Goal: Task Accomplishment & Management: Complete application form

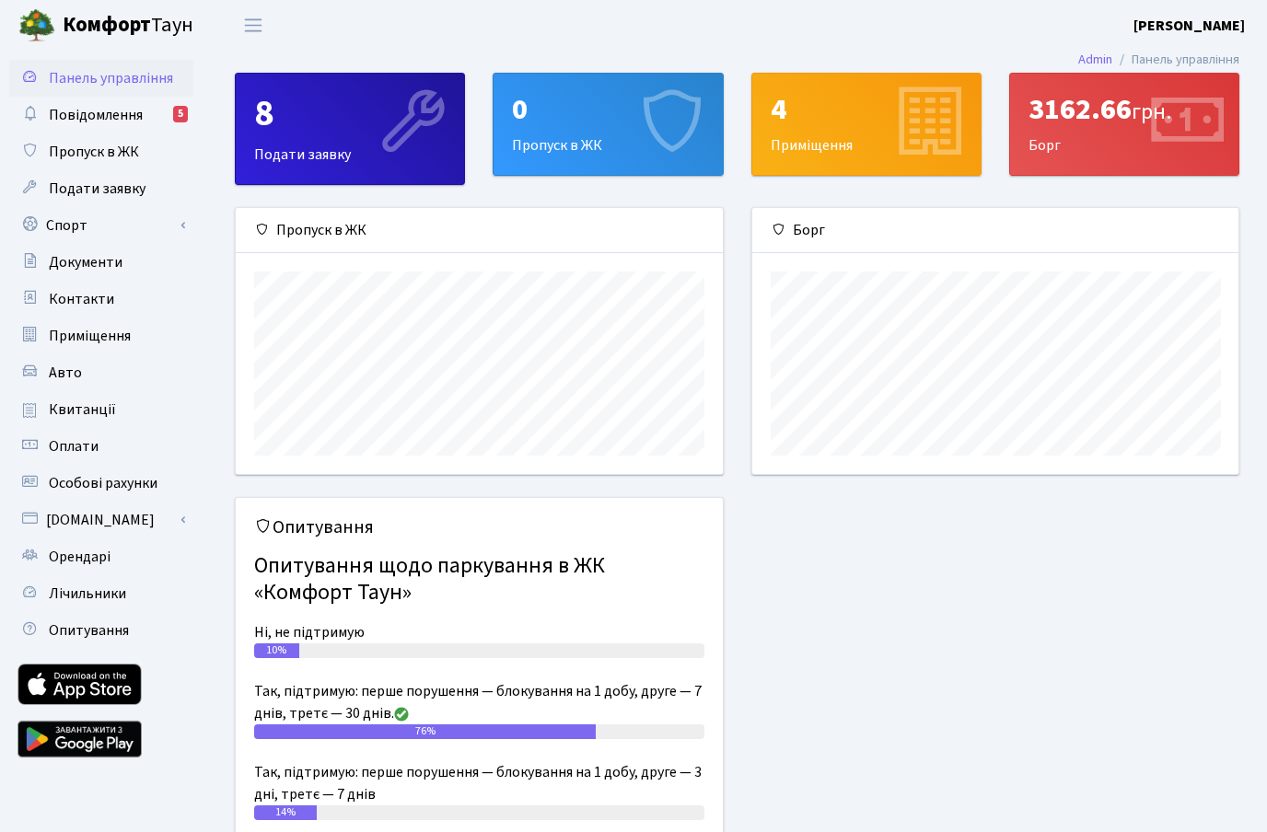
scroll to position [266, 486]
click at [81, 347] on link "Приміщення" at bounding box center [101, 336] width 184 height 37
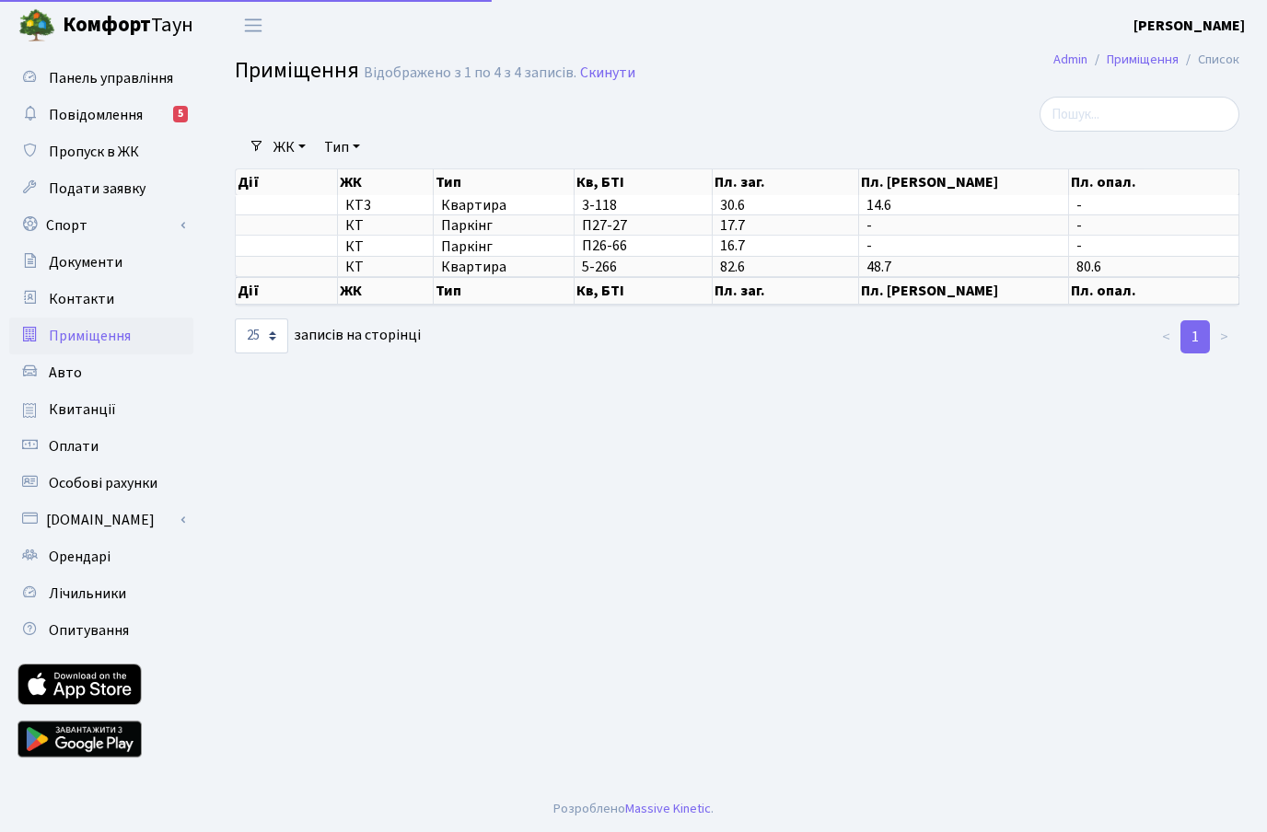
select select "25"
click at [52, 18] on img at bounding box center [36, 25] width 37 height 37
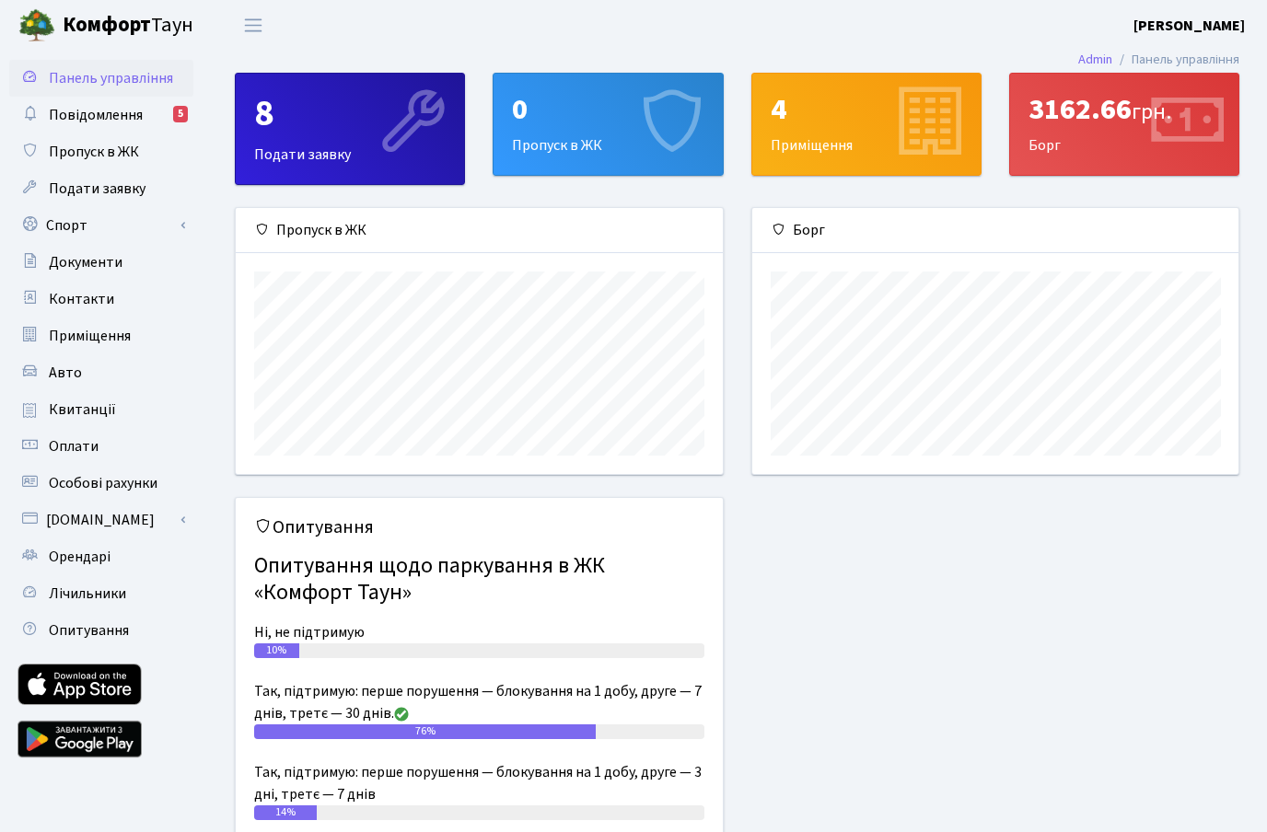
scroll to position [266, 486]
click at [293, 131] on div "8" at bounding box center [349, 114] width 191 height 44
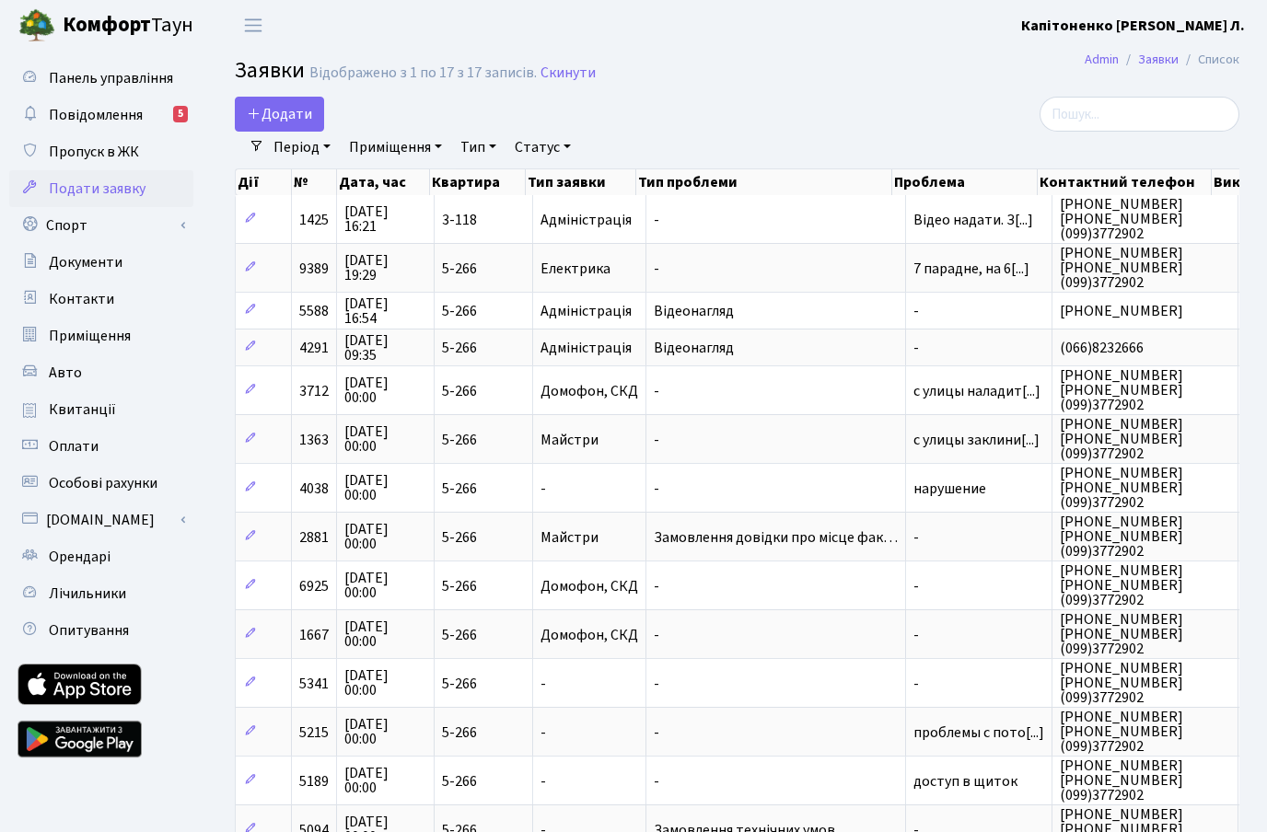
select select "25"
click at [133, 118] on span "Повідомлення" at bounding box center [96, 115] width 94 height 20
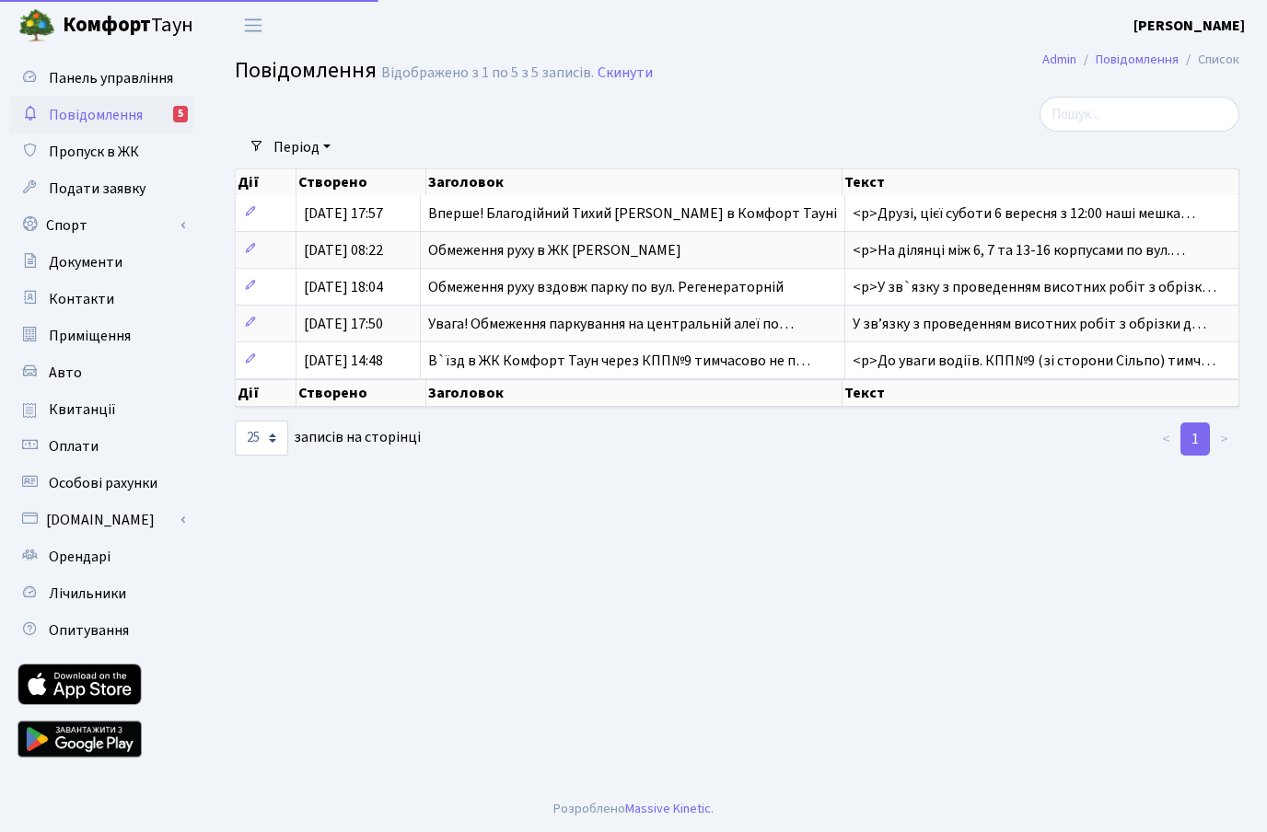
select select "25"
click at [117, 145] on span "Пропуск в ЖК" at bounding box center [94, 152] width 90 height 20
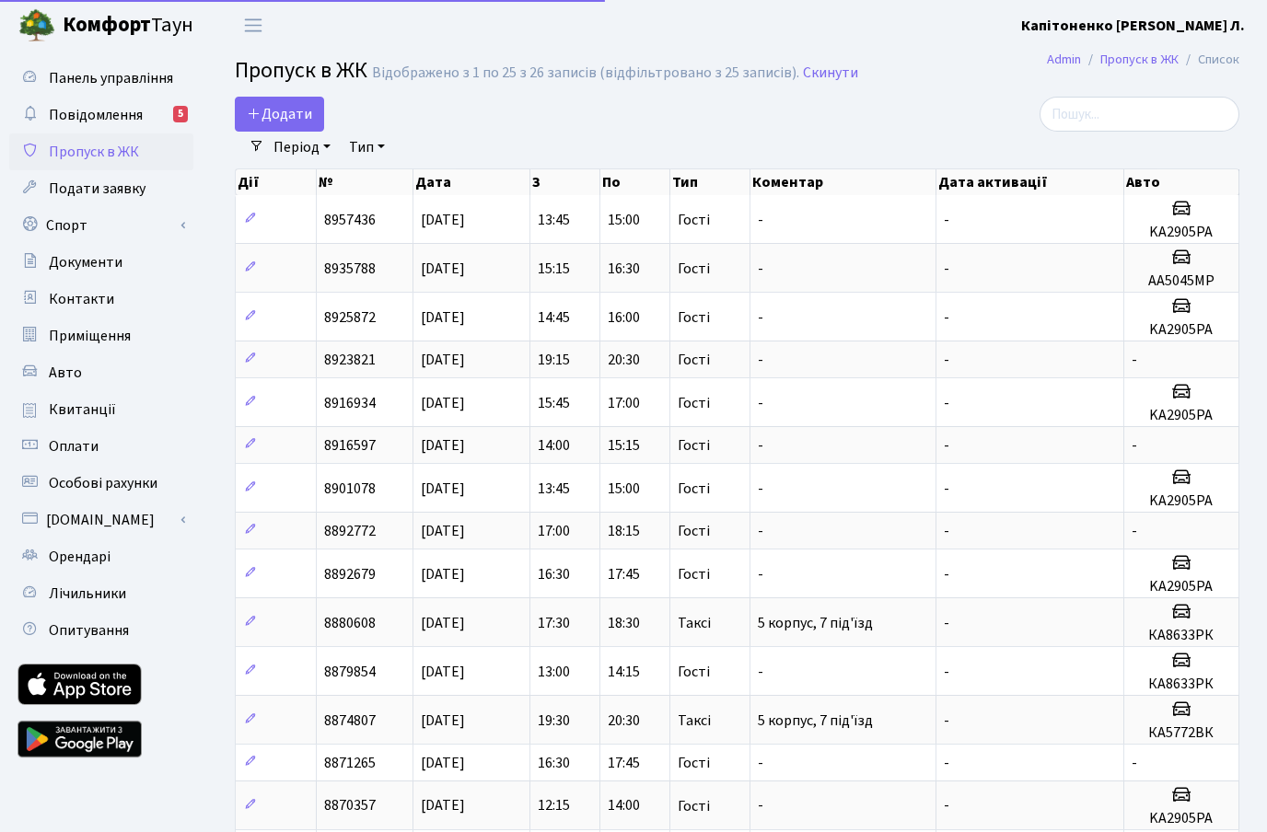
select select "25"
click at [75, 194] on span "Подати заявку" at bounding box center [97, 189] width 97 height 20
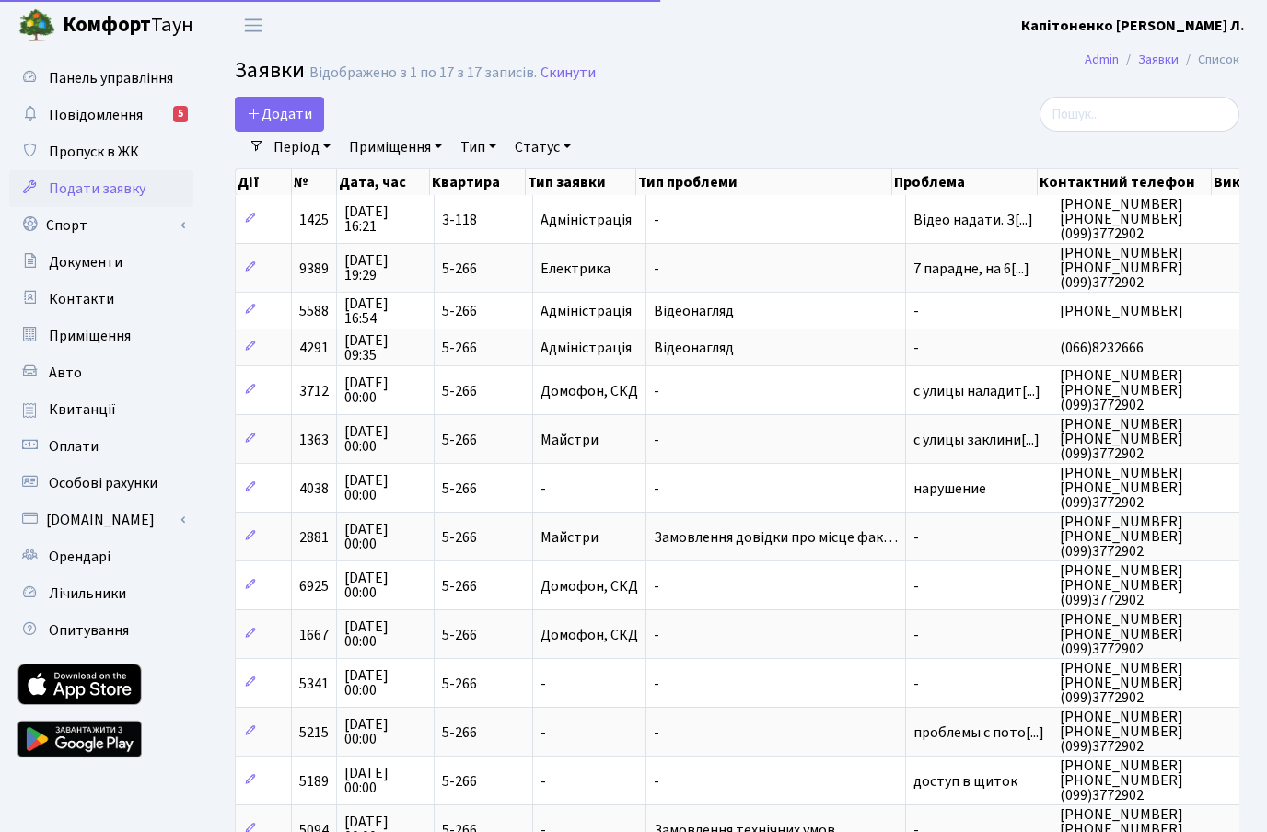
select select "25"
click at [97, 365] on link "Авто" at bounding box center [101, 372] width 184 height 37
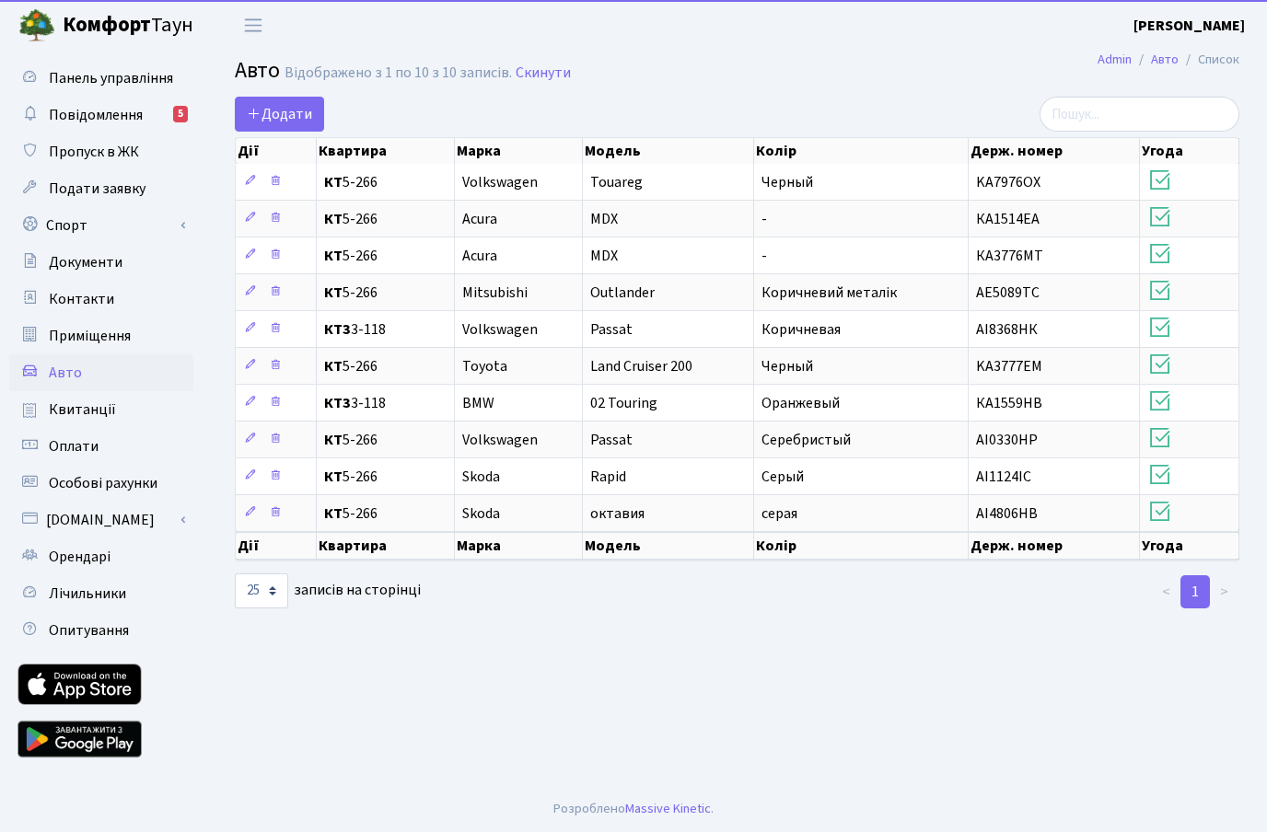
select select "25"
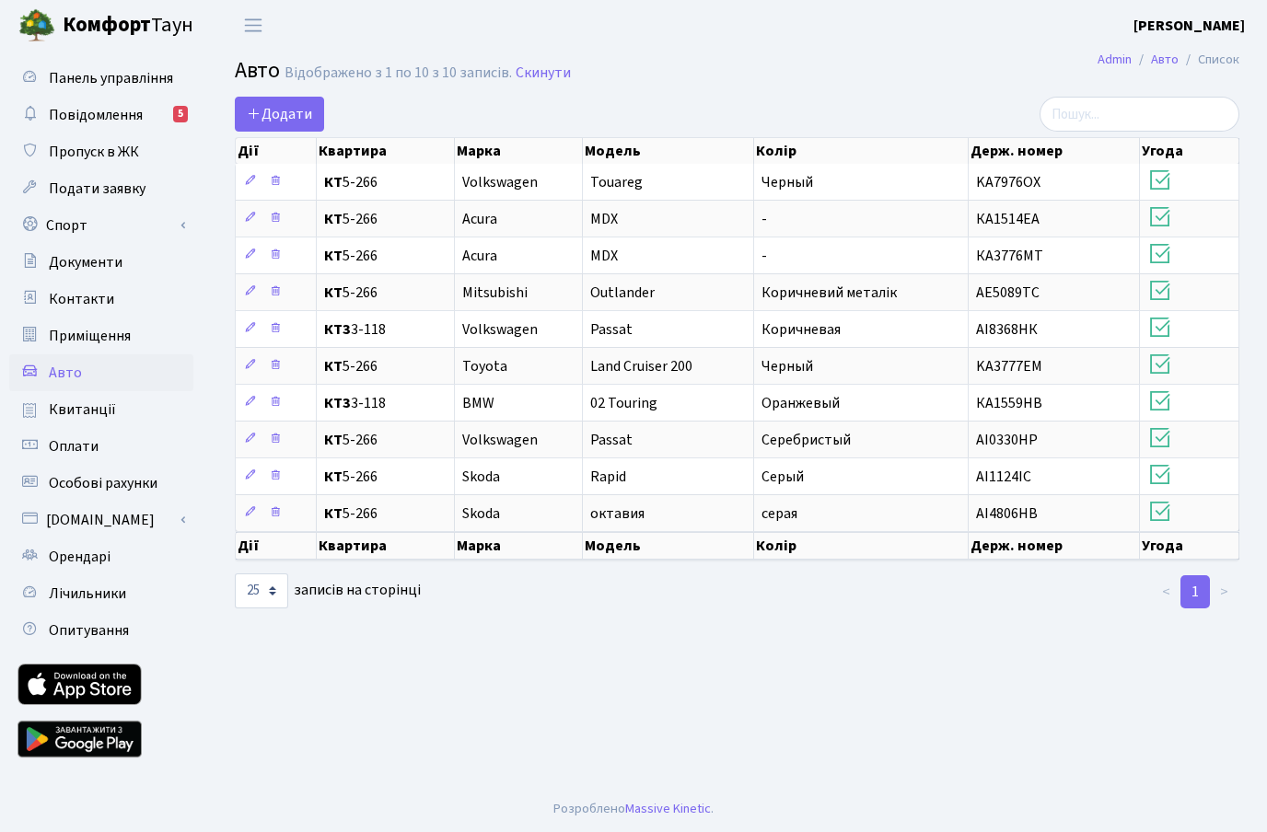
click at [110, 415] on span "Квитанції" at bounding box center [82, 409] width 67 height 20
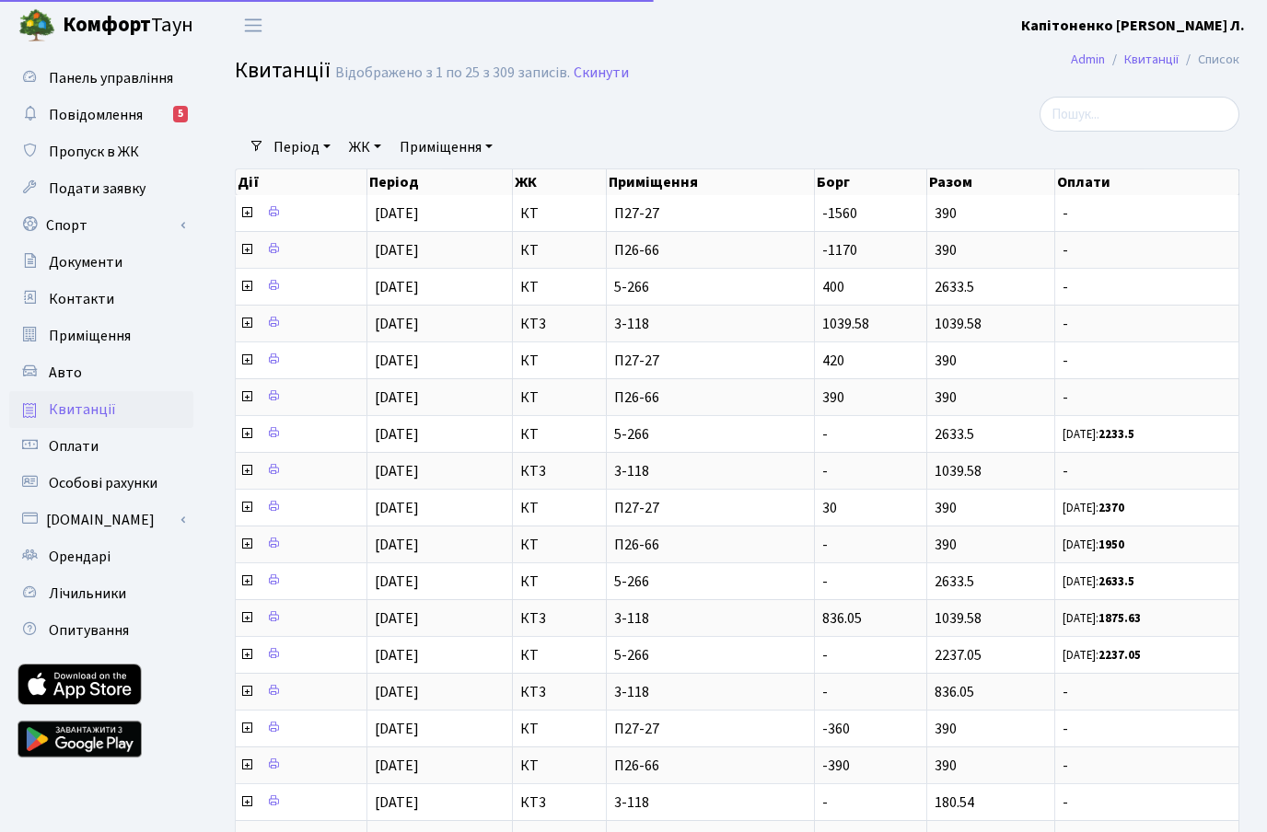
select select "25"
click at [119, 442] on link "Оплати" at bounding box center [101, 446] width 184 height 37
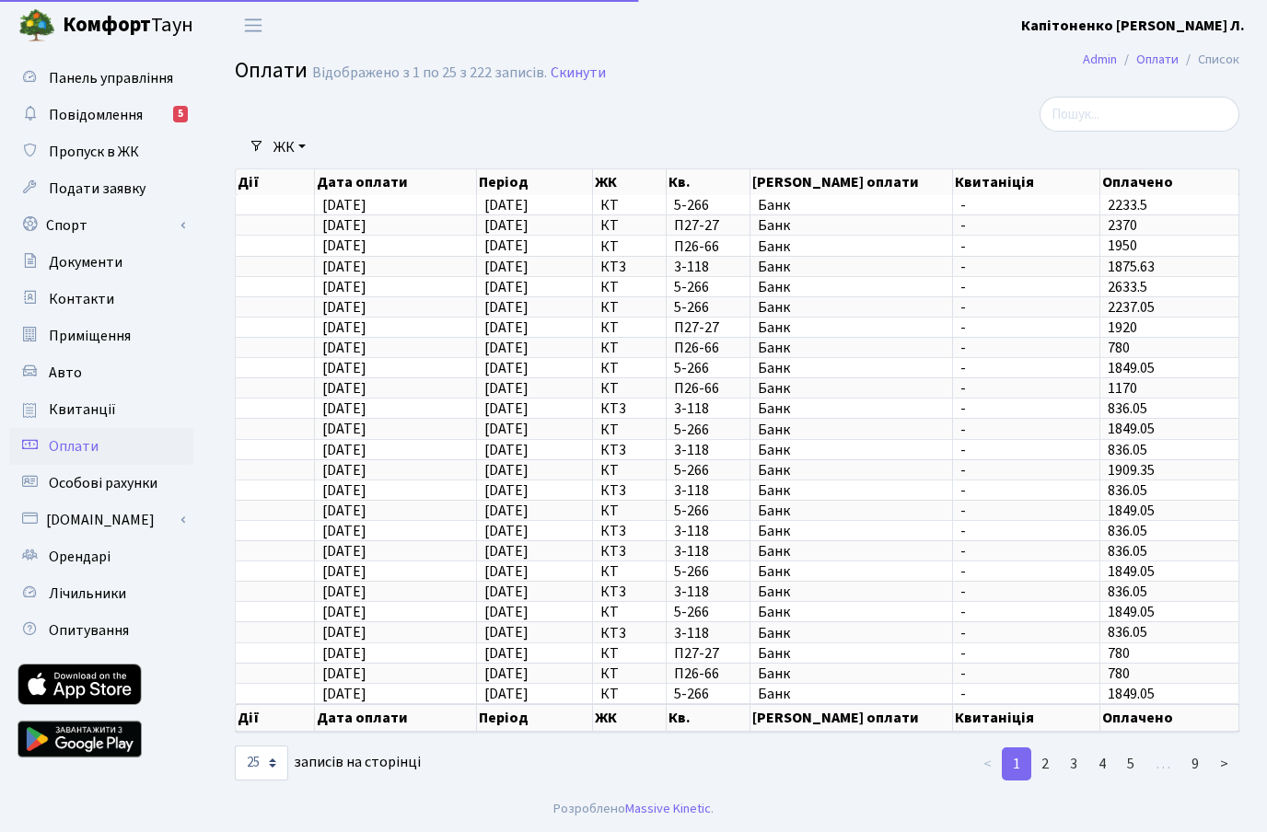
select select "25"
click at [86, 183] on span "Подати заявку" at bounding box center [97, 189] width 97 height 20
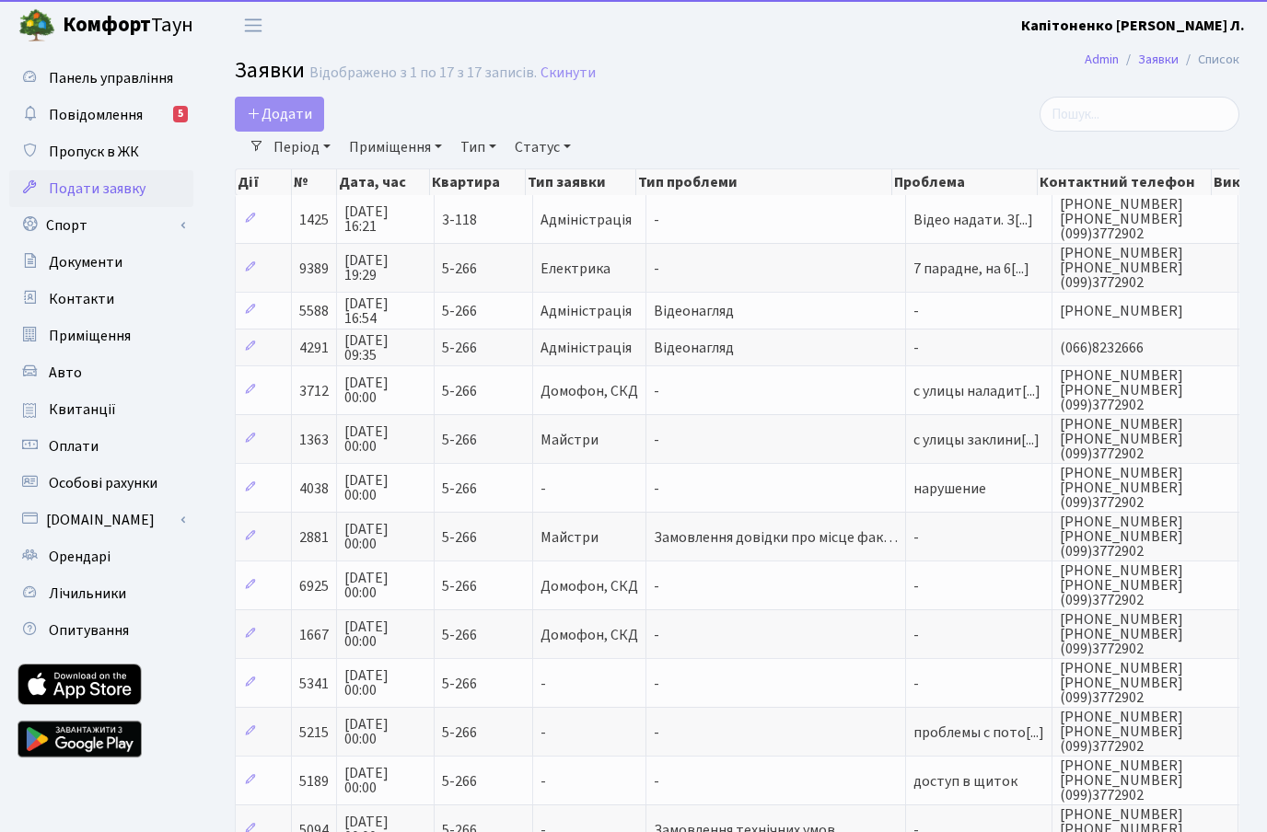
select select "25"
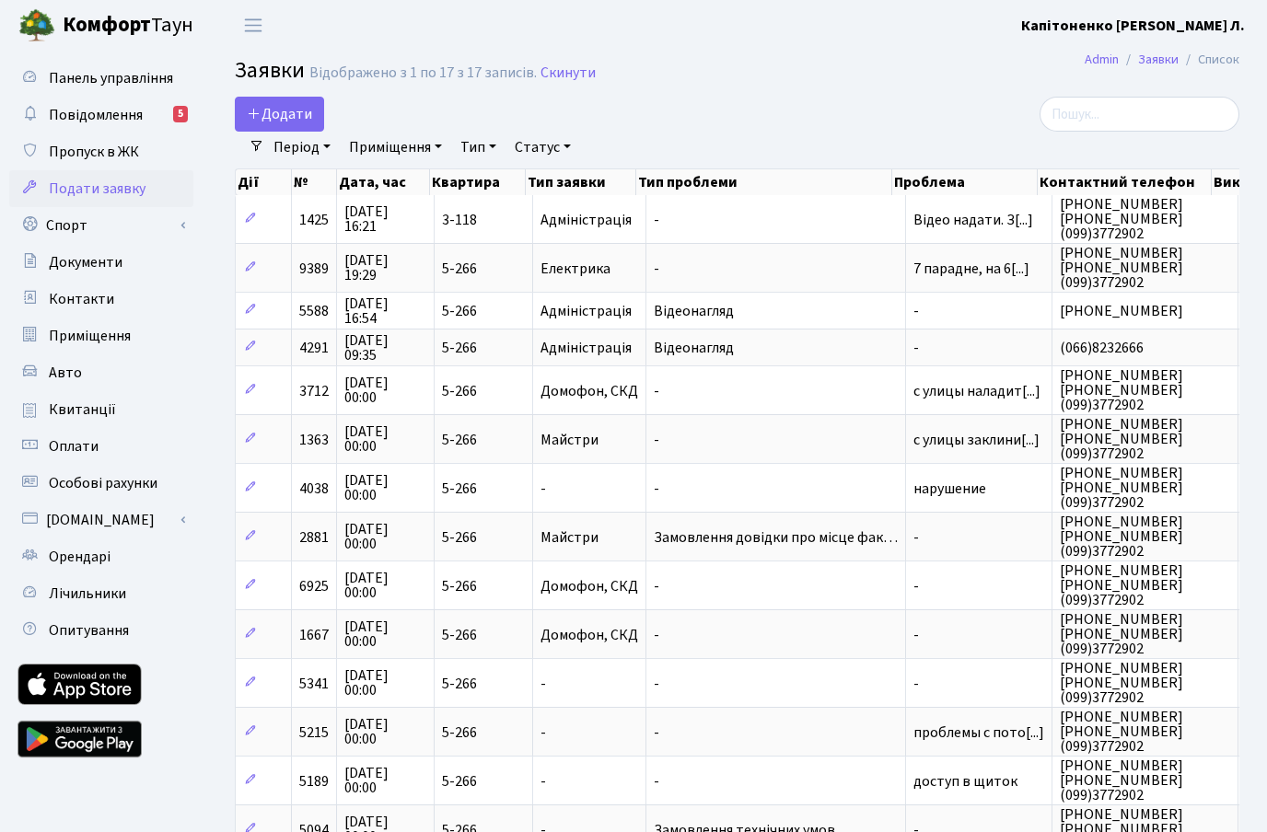
click at [1209, 27] on b "Капітоненко [PERSON_NAME] Л." at bounding box center [1133, 26] width 224 height 20
click at [941, 75] on h2 "Заявки Відображено з 1 по 17 з 17 записів. Скинути" at bounding box center [737, 73] width 1004 height 31
click at [1103, 63] on link "Admin" at bounding box center [1101, 59] width 34 height 19
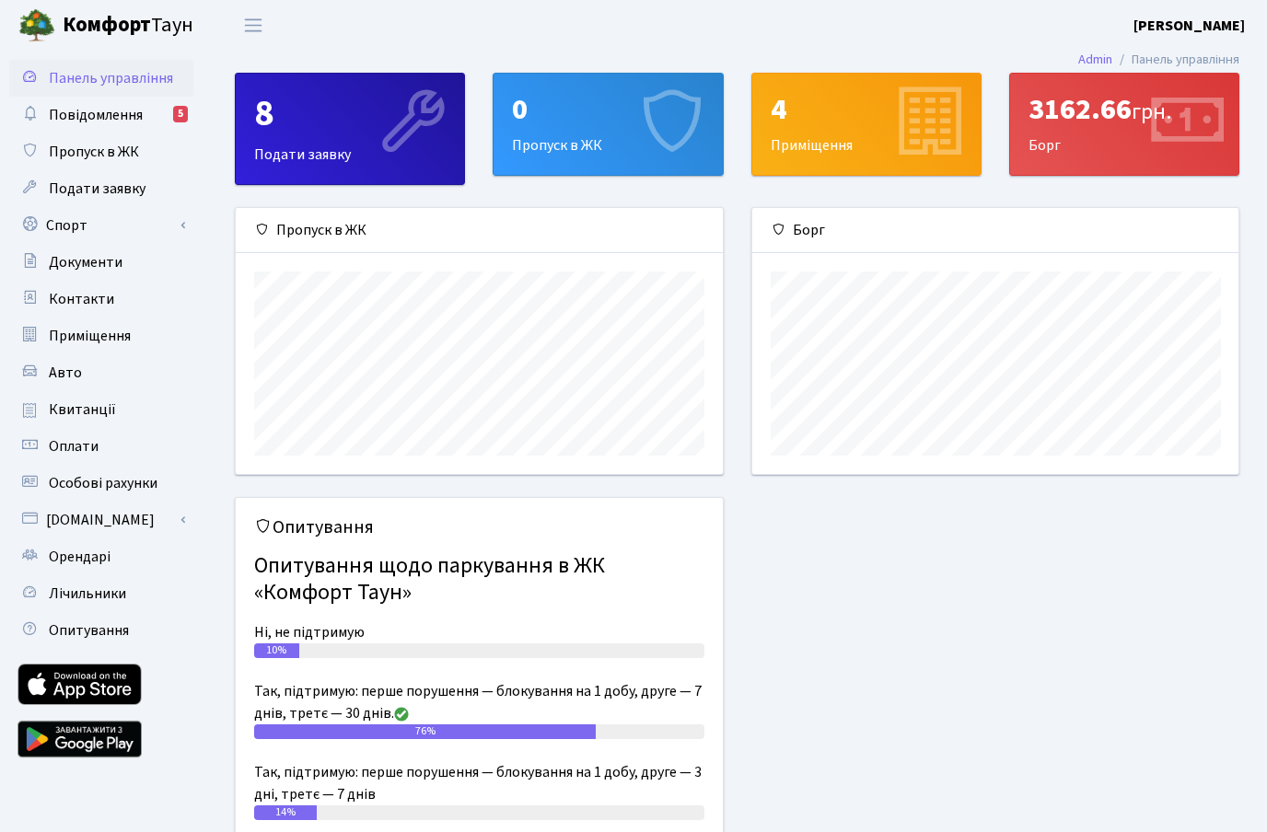
scroll to position [266, 486]
click at [881, 138] on div "4 Приміщення" at bounding box center [866, 124] width 228 height 101
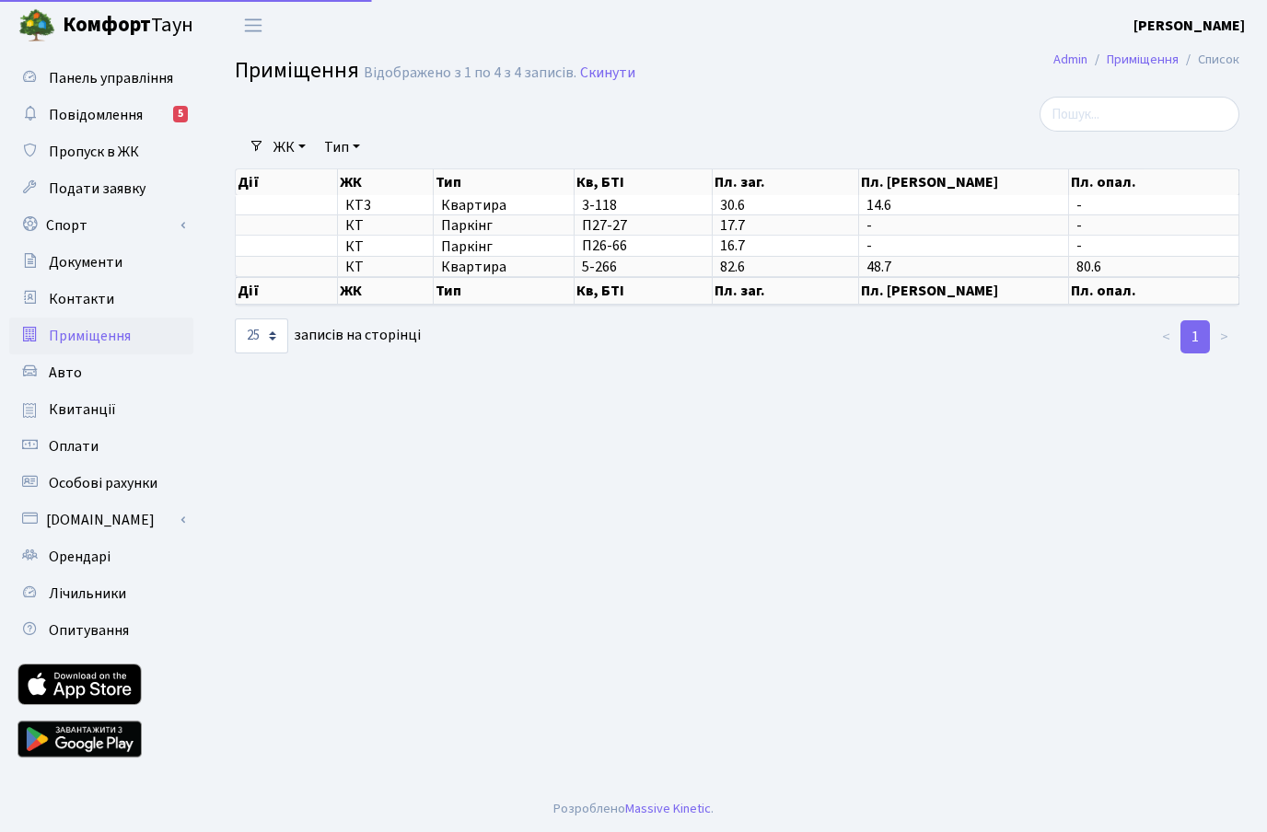
select select "25"
click at [1059, 64] on link "Admin" at bounding box center [1070, 59] width 34 height 19
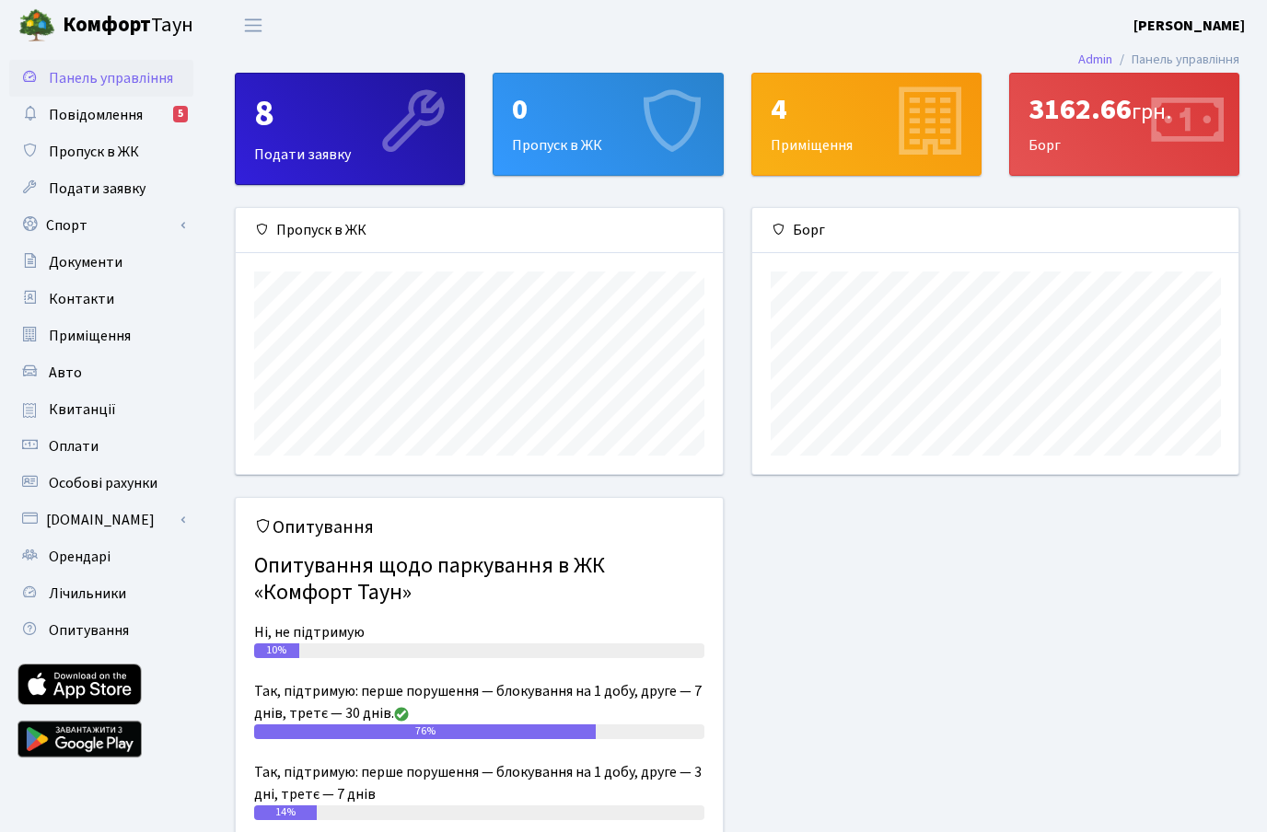
scroll to position [266, 486]
click at [406, 120] on icon at bounding box center [413, 120] width 83 height 83
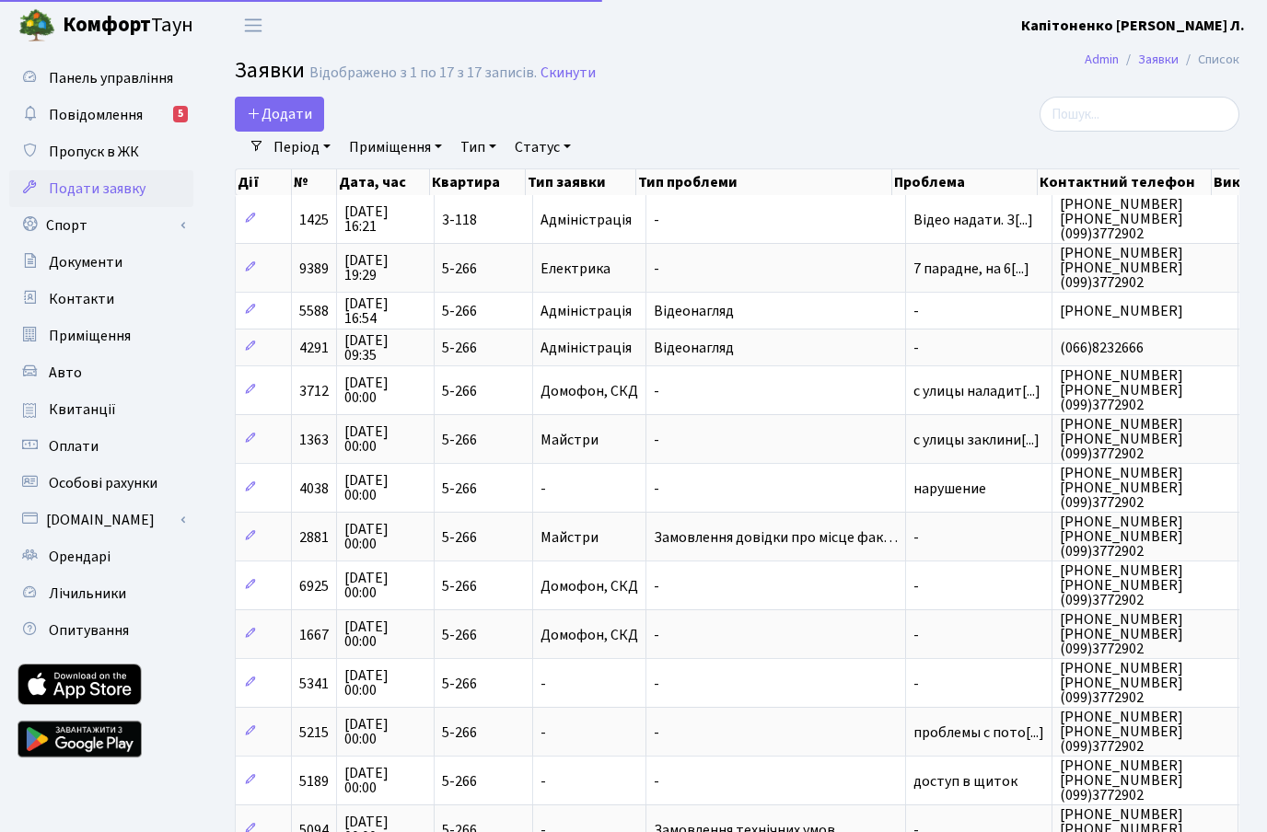
select select "25"
click at [290, 115] on span "Додати" at bounding box center [279, 114] width 65 height 20
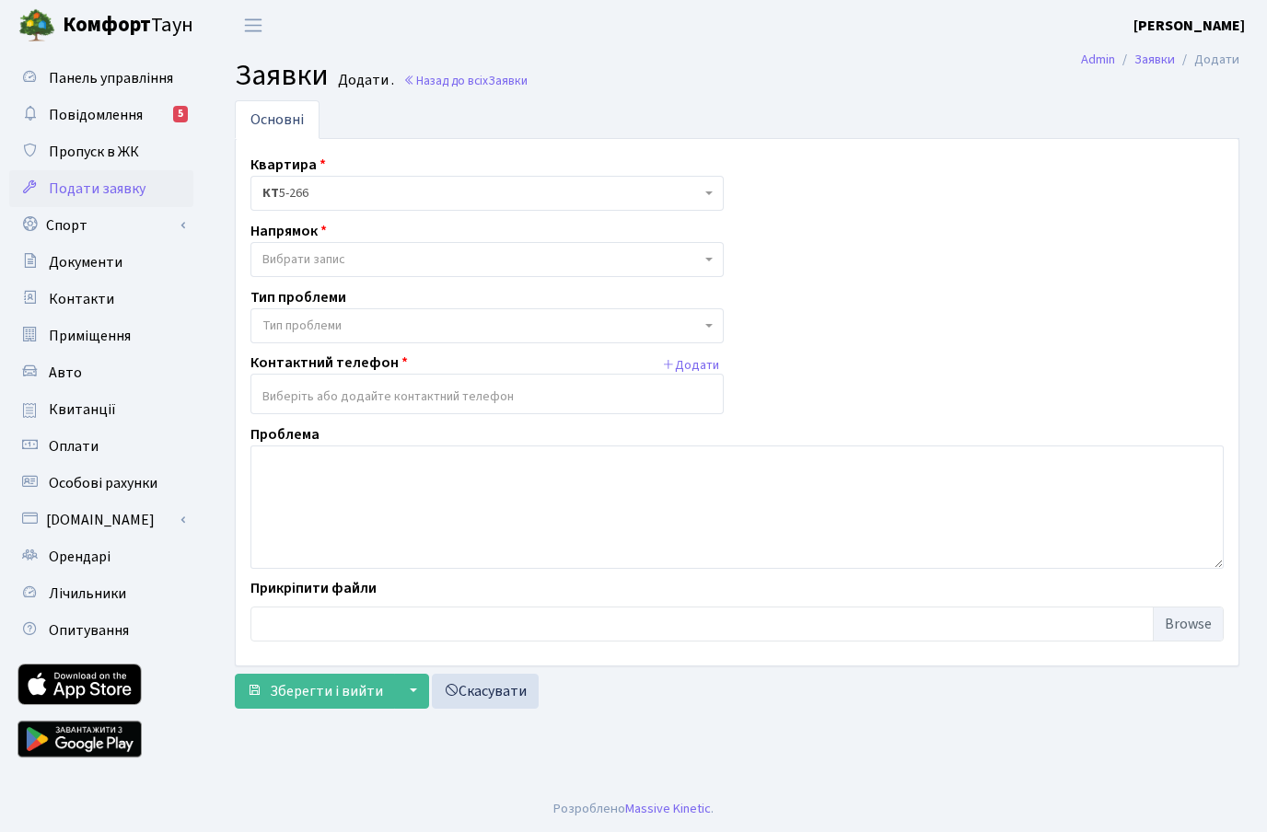
click at [706, 192] on b at bounding box center [708, 193] width 7 height 4
click at [697, 260] on span "Вибрати запис" at bounding box center [481, 259] width 438 height 18
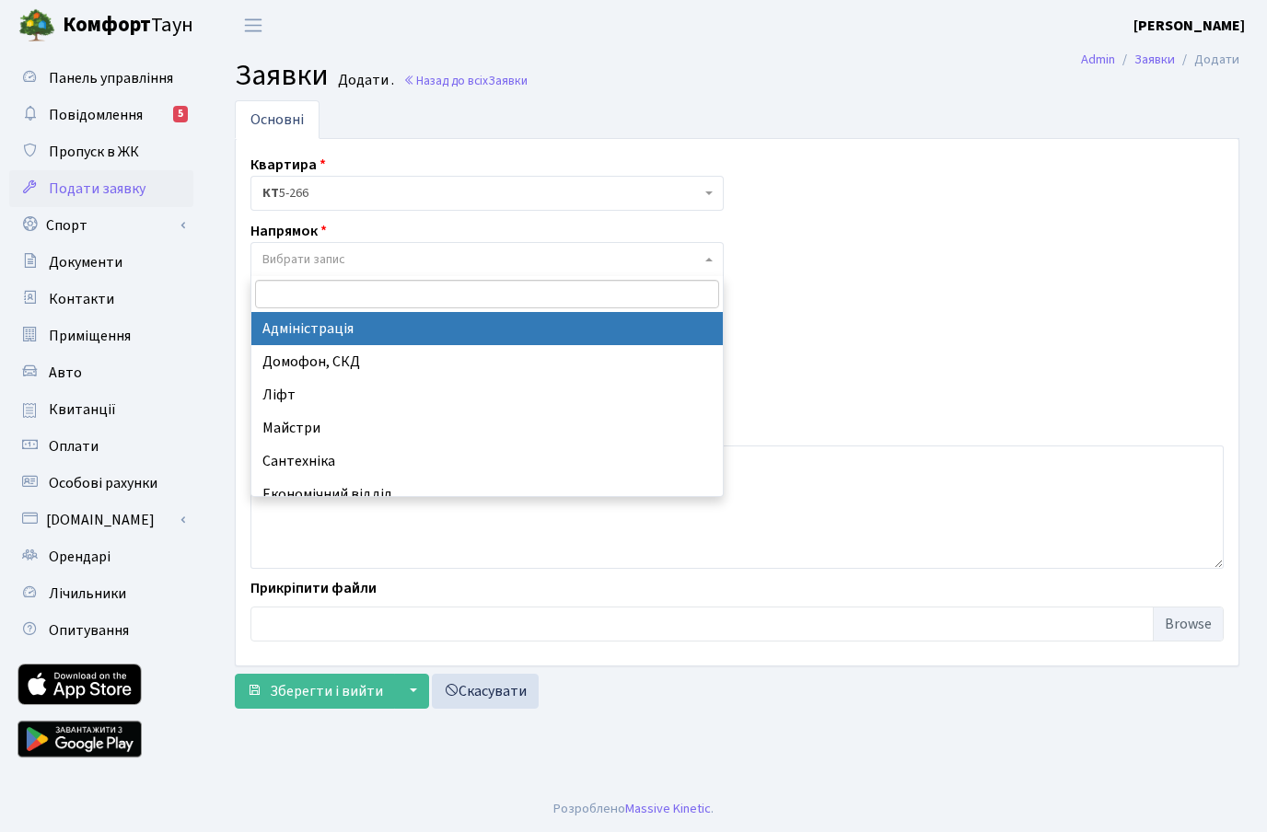
select select "5"
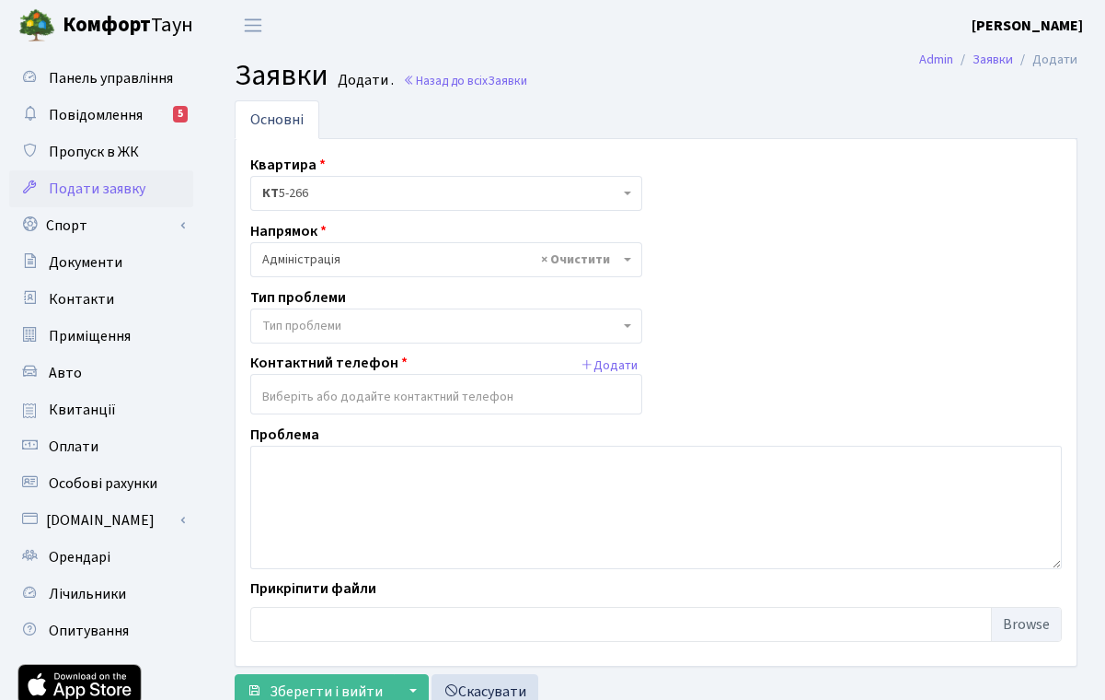
click at [623, 329] on span "Тип проблеми" at bounding box center [446, 325] width 392 height 35
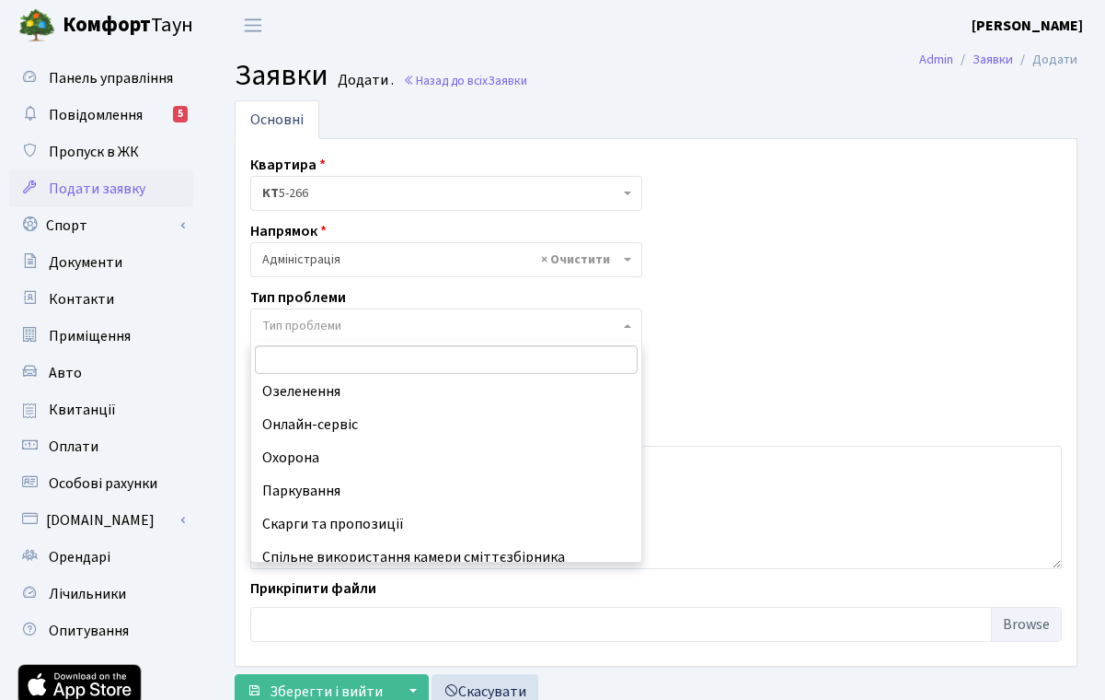
scroll to position [134, 0]
select select "66"
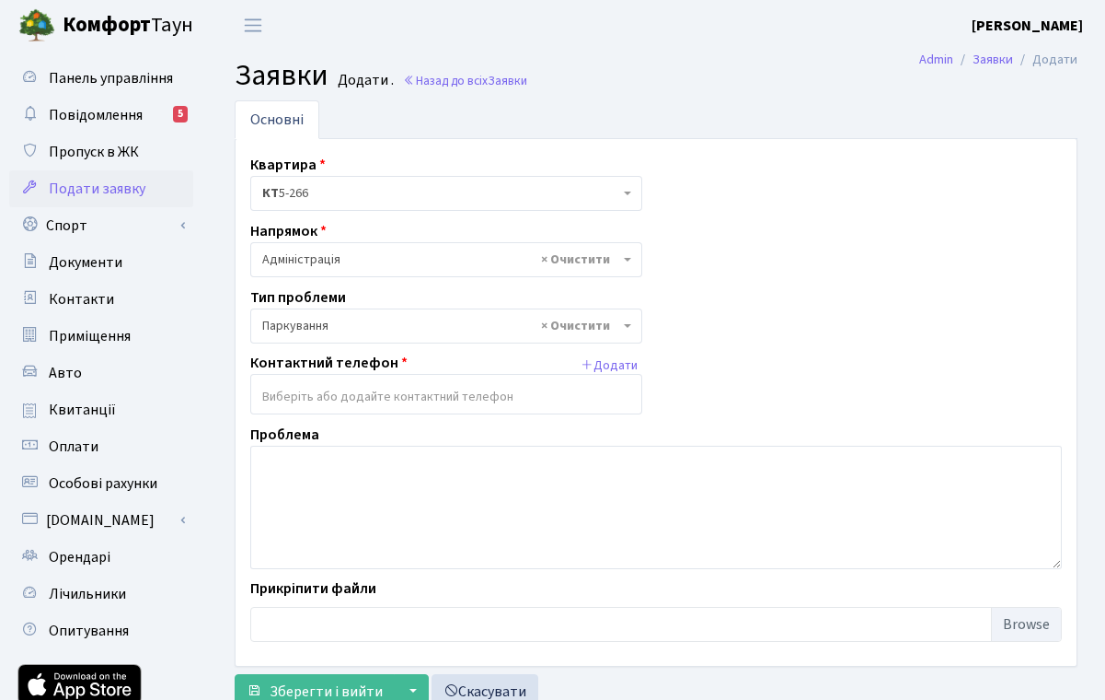
click at [583, 396] on input "search" at bounding box center [446, 396] width 390 height 33
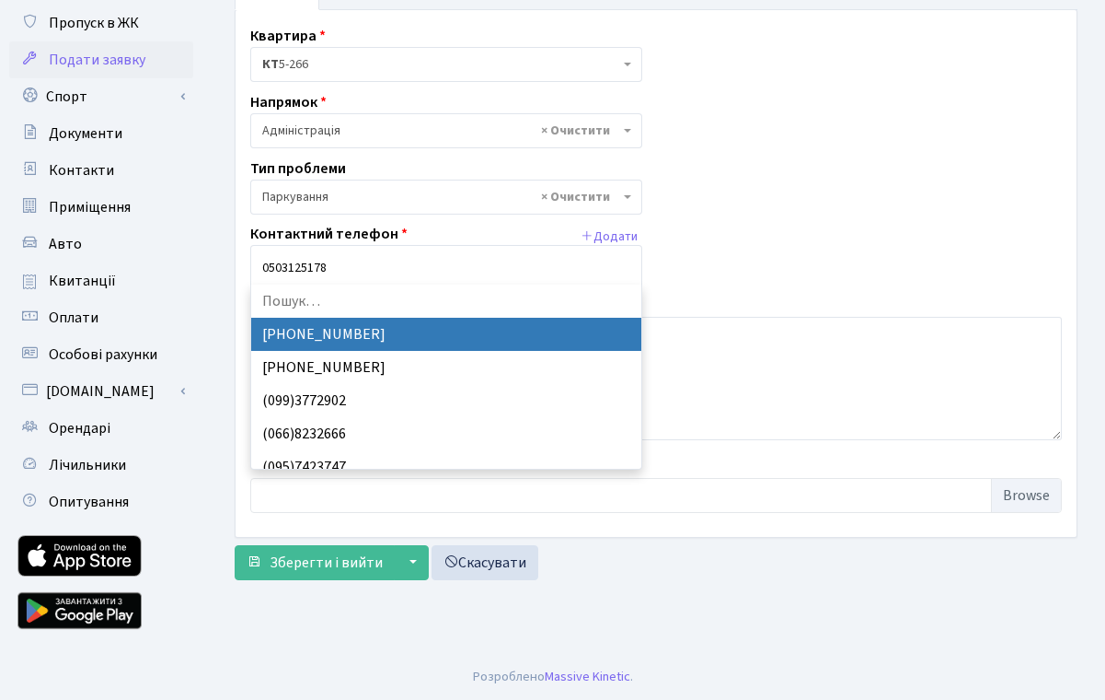
scroll to position [129, 0]
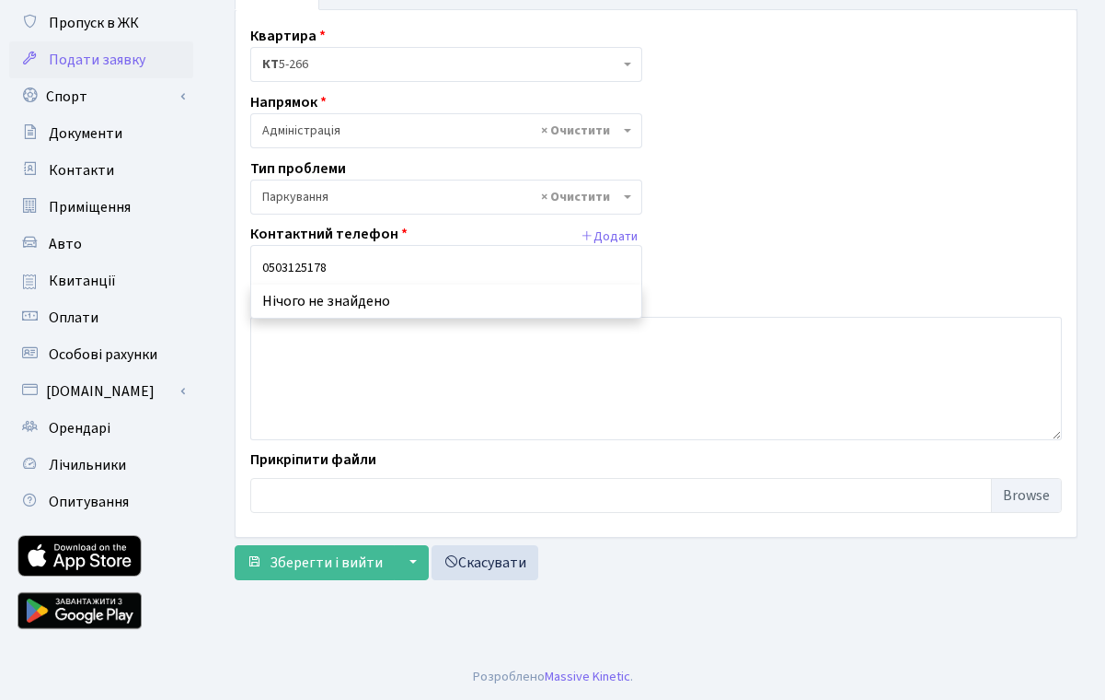
click at [264, 263] on input "0503125178" at bounding box center [446, 267] width 390 height 33
click at [494, 263] on input "[PHONE_NUMBER]" at bounding box center [446, 267] width 390 height 33
type input "[PHONE_NUMBER]"
click at [622, 243] on button "Додати" at bounding box center [609, 237] width 66 height 29
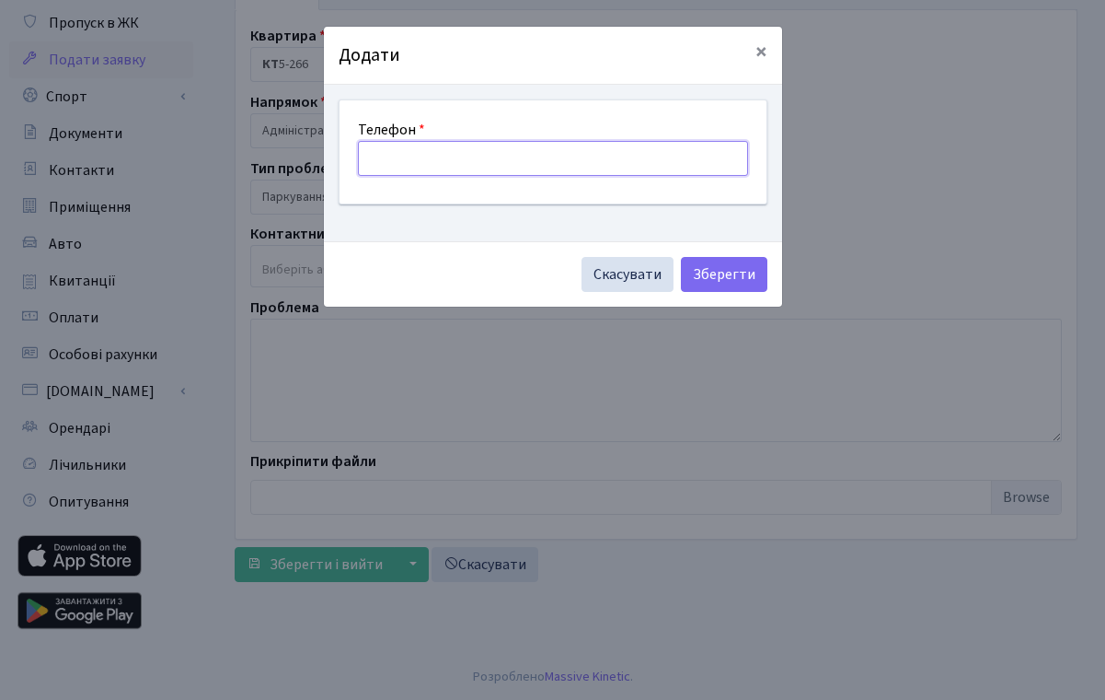
click at [600, 158] on input "text" at bounding box center [553, 158] width 390 height 35
type input "="
type input "+380503125178"
click at [738, 275] on button "Зберегти" at bounding box center [724, 274] width 87 height 35
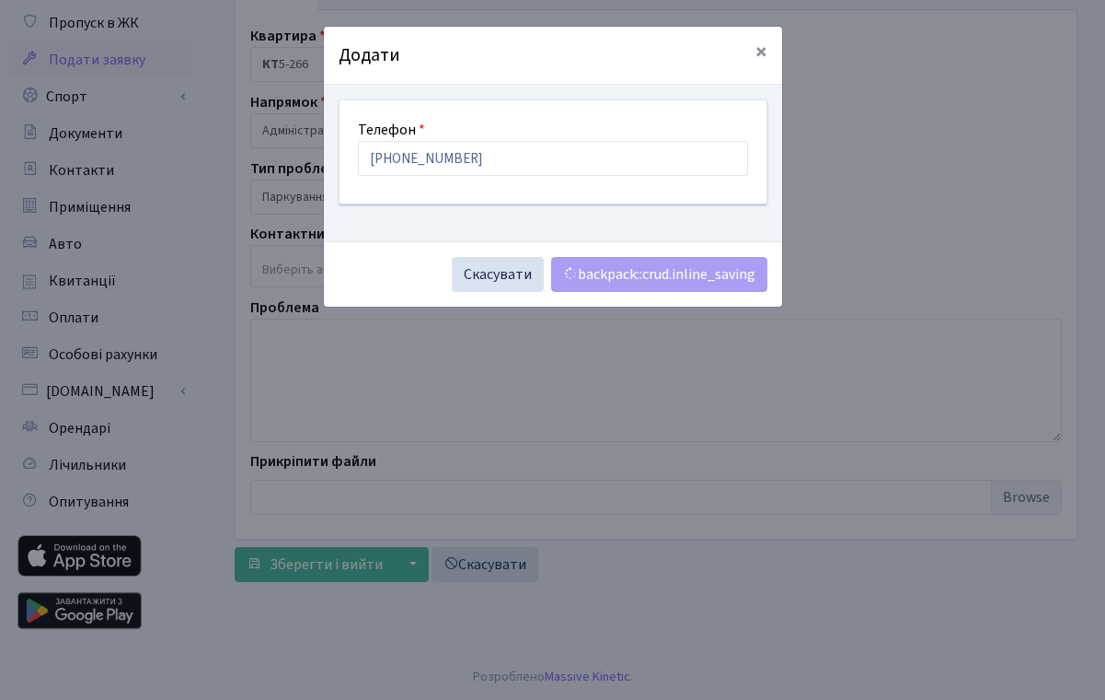
click at [774, 49] on button "×" at bounding box center [761, 53] width 41 height 52
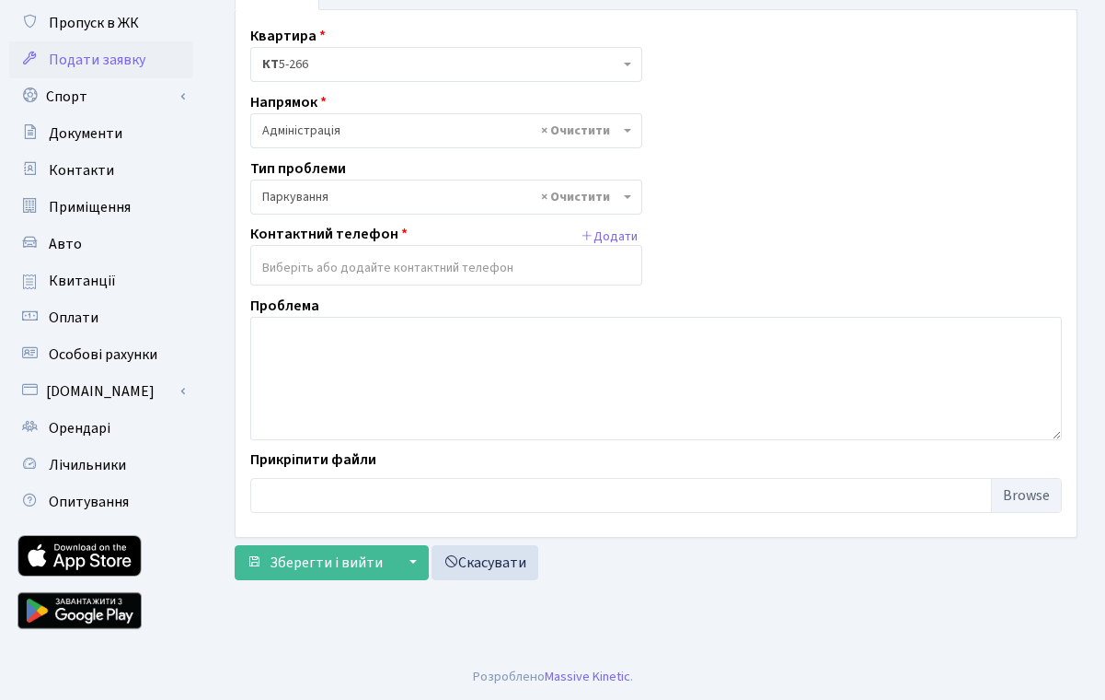
click at [588, 265] on input "search" at bounding box center [446, 267] width 390 height 33
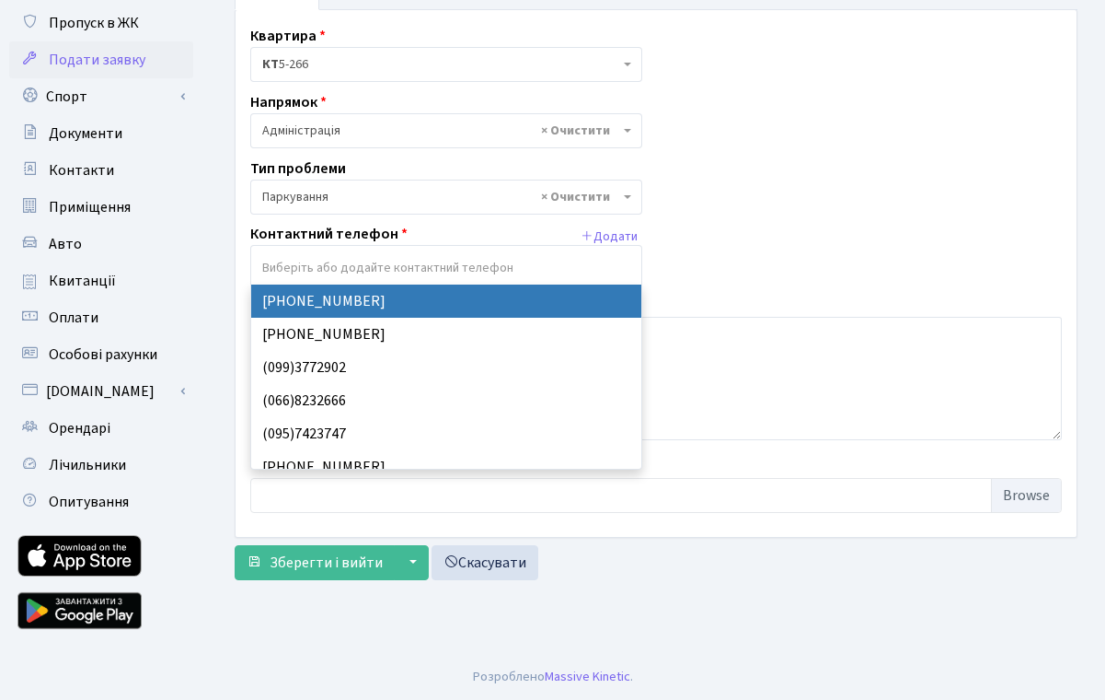
select select "15641"
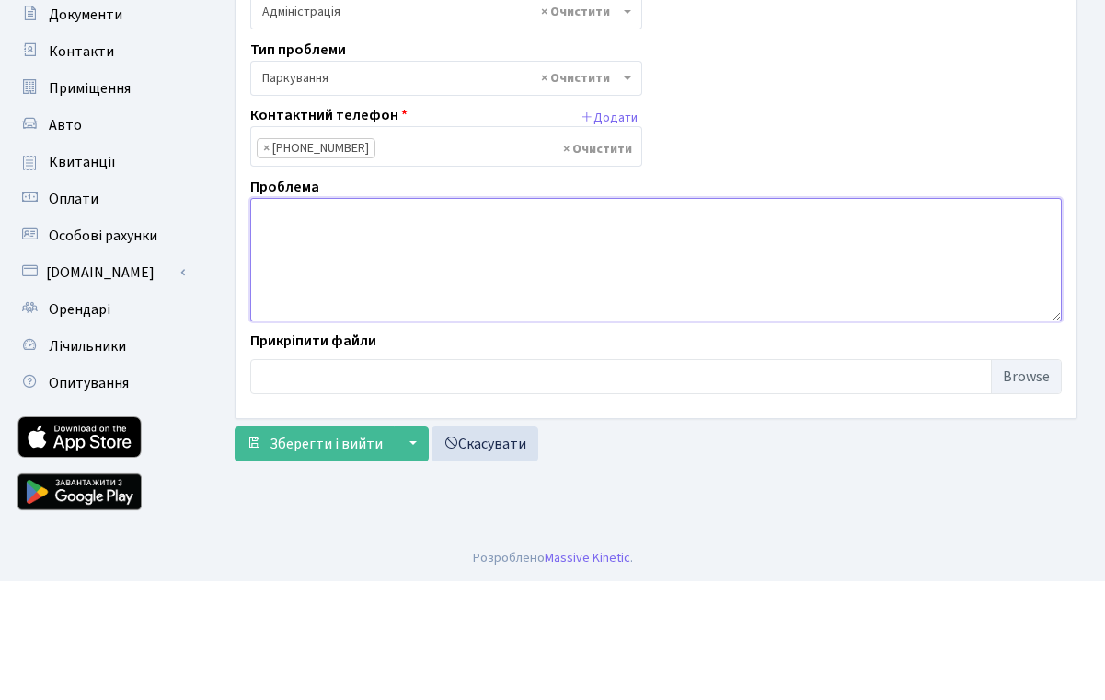
click at [284, 317] on textarea at bounding box center [656, 378] width 812 height 123
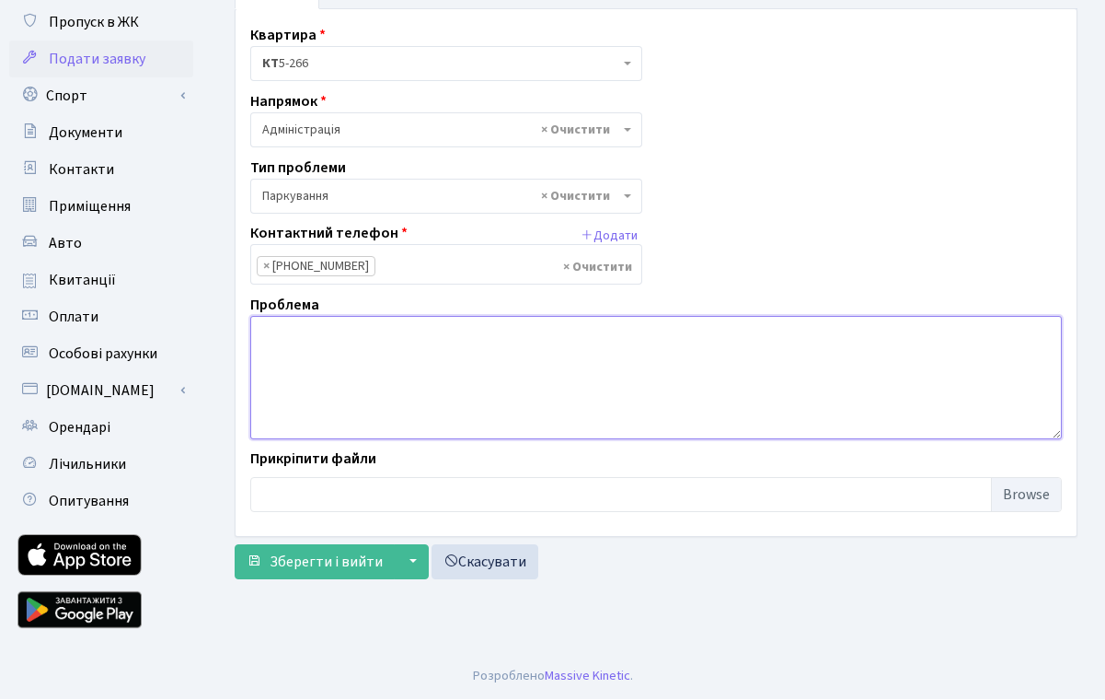
click at [282, 340] on textarea at bounding box center [656, 378] width 812 height 123
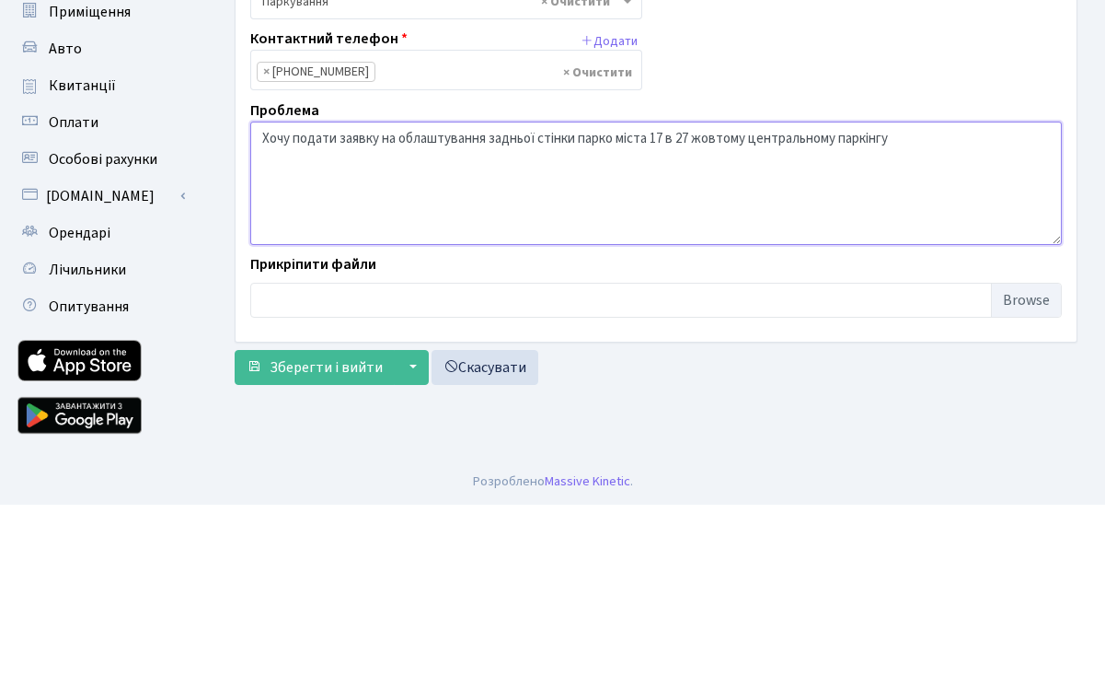
click at [495, 317] on textarea "Хочу подати заявку на облаштування задньої стінки парко міста 17 в 27 жовтому ц…" at bounding box center [656, 378] width 812 height 123
click at [609, 317] on textarea "Хочу подати заявку на облаштування задньої стінки парко міста 17 в 27 жовтому ц…" at bounding box center [656, 378] width 812 height 123
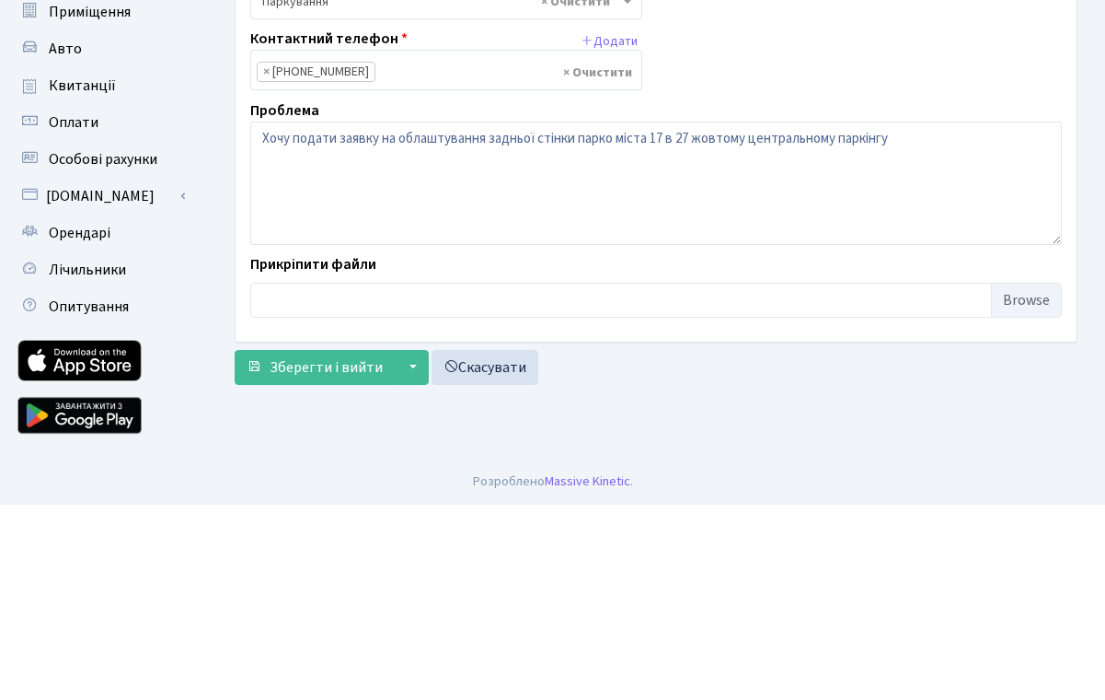
click at [522, 251] on ul "× × (050) 312-51-78" at bounding box center [446, 267] width 390 height 33
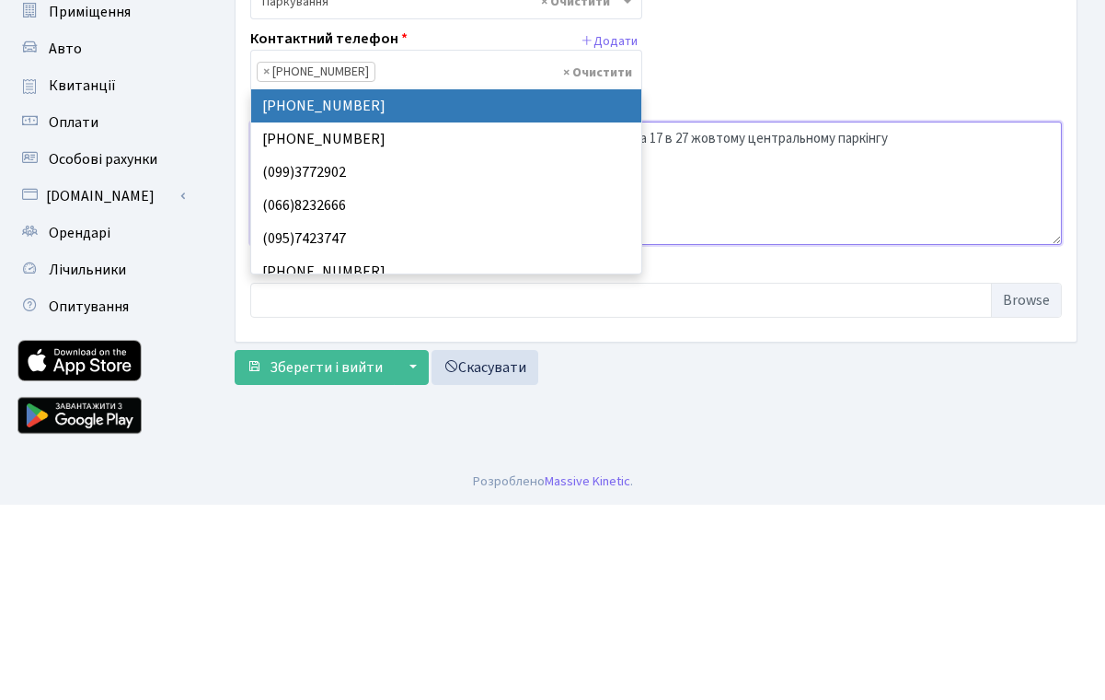
click at [756, 317] on textarea "Хочу подати заявку на облаштування задньої стінки парко міста 17 в 27 жовтому ц…" at bounding box center [656, 378] width 812 height 123
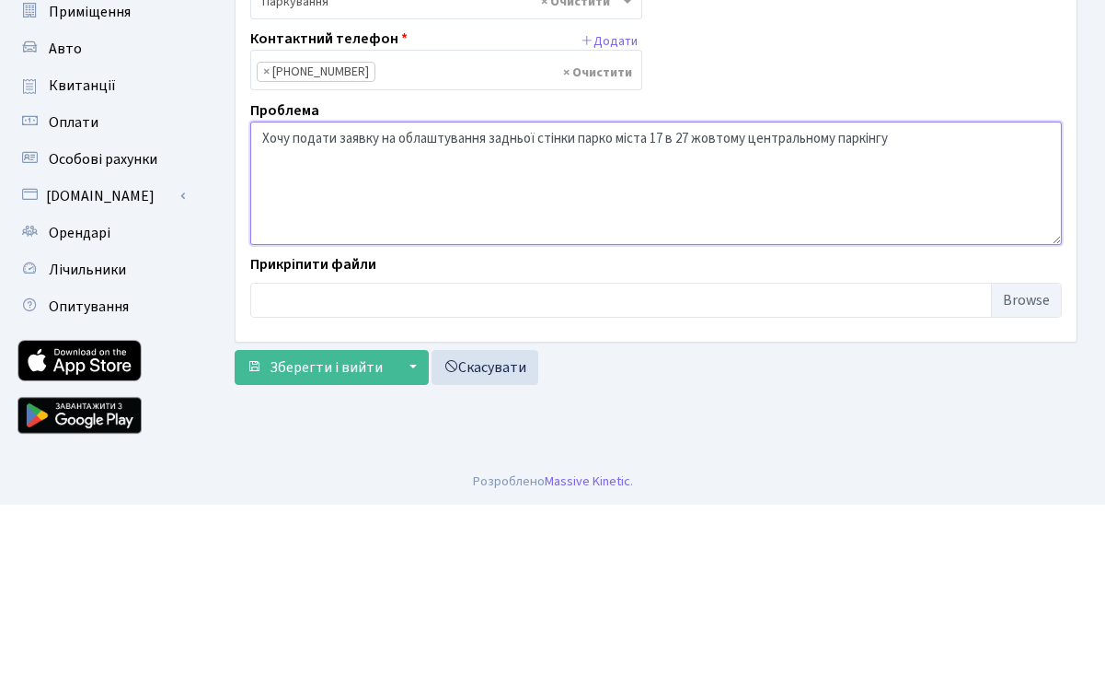
click at [488, 317] on textarea "Хочу подати заявку на облаштування задньої стінки парко міста 17 в 27 жовтому ц…" at bounding box center [656, 378] width 812 height 123
click at [1040, 317] on textarea "Хочу подати заявку на облаштування (прозорим пластиком )задньої стінки парко мі…" at bounding box center [656, 378] width 812 height 123
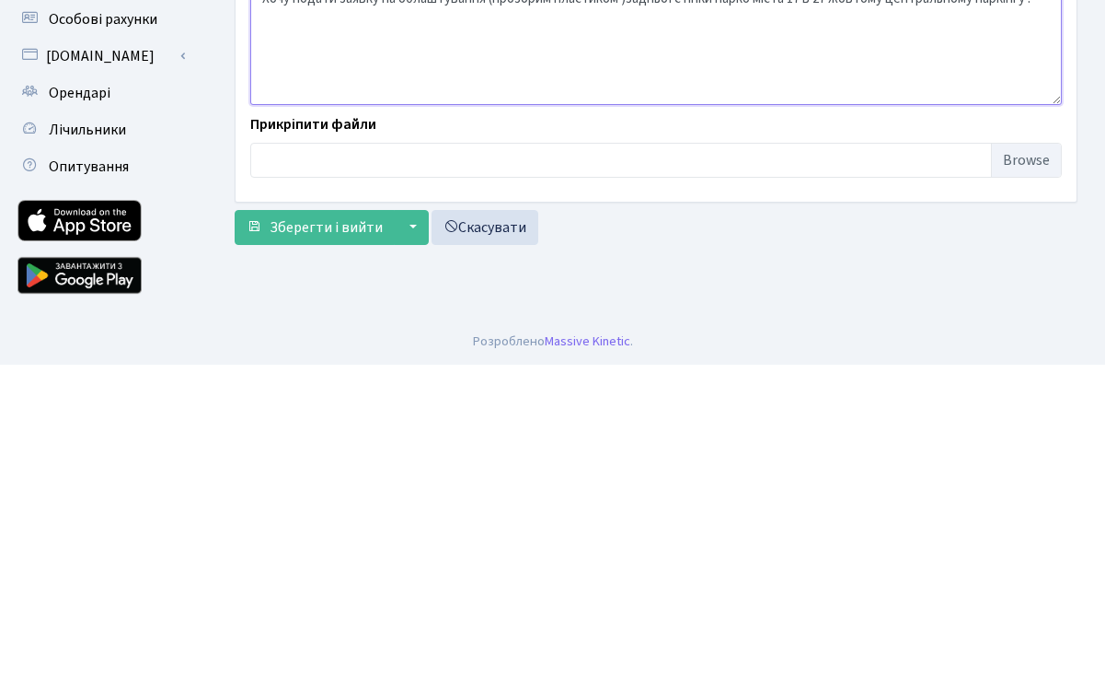
type textarea "Хочу подати заявку на облаштування (прозорим пластиком )задньої стінки парко мі…"
click at [279, 478] on input "file" at bounding box center [656, 495] width 812 height 35
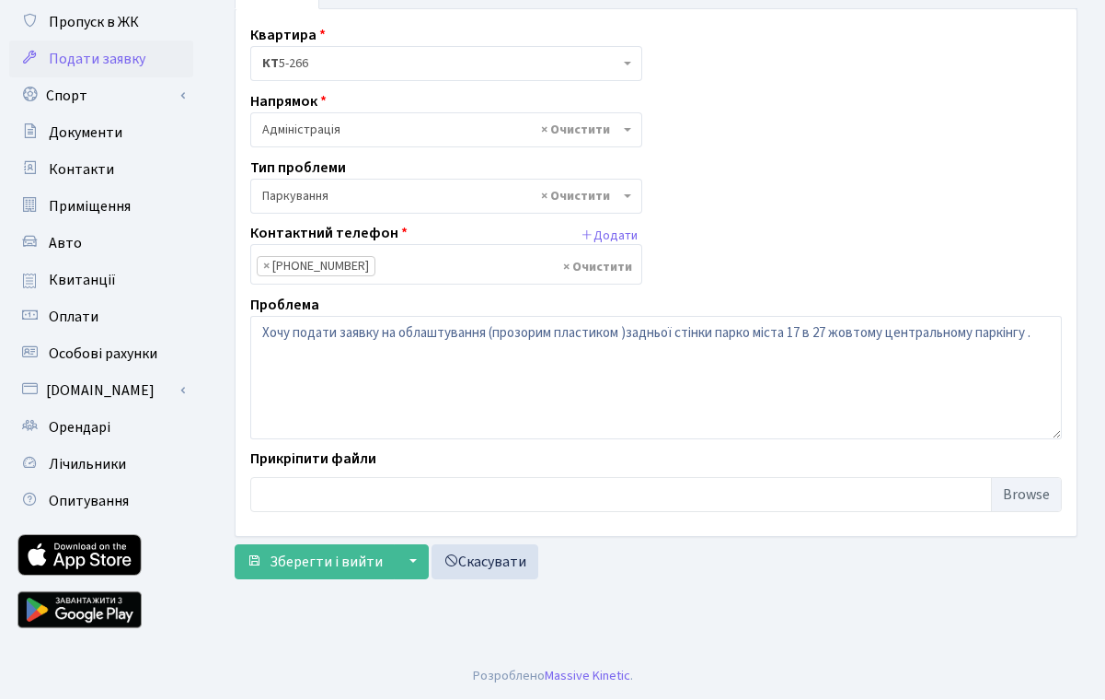
click at [578, 496] on input "file" at bounding box center [656, 495] width 812 height 35
click at [666, 495] on input "file" at bounding box center [656, 495] width 812 height 35
click at [556, 485] on input "file" at bounding box center [656, 495] width 812 height 35
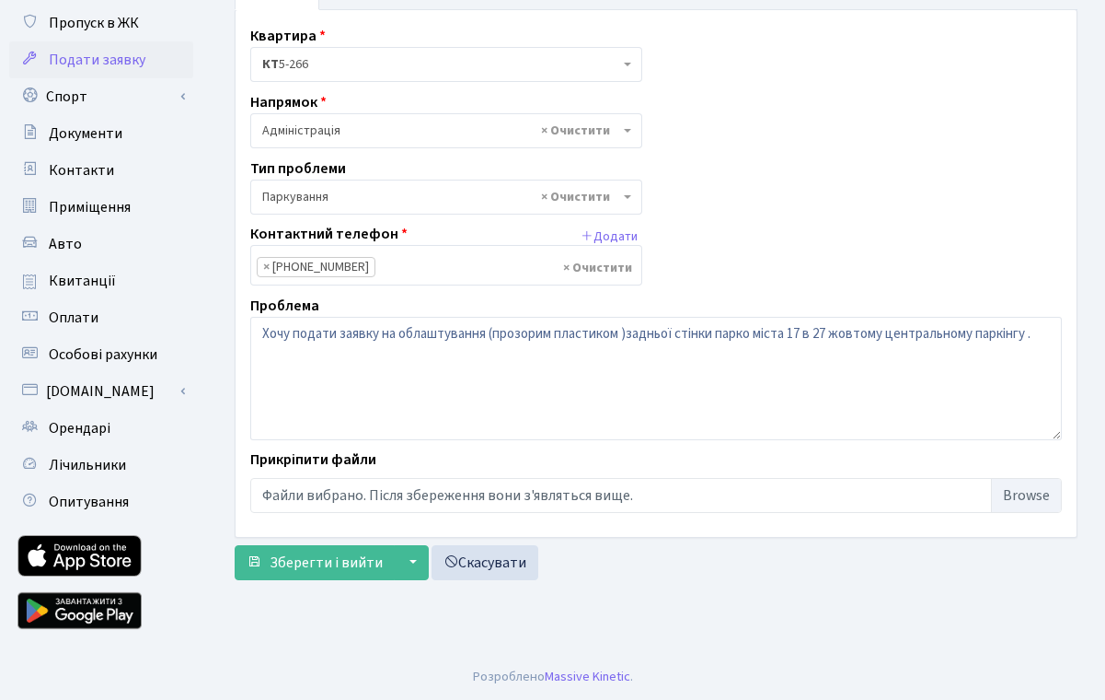
scroll to position [130, 0]
click at [1047, 486] on input "file" at bounding box center [656, 495] width 812 height 35
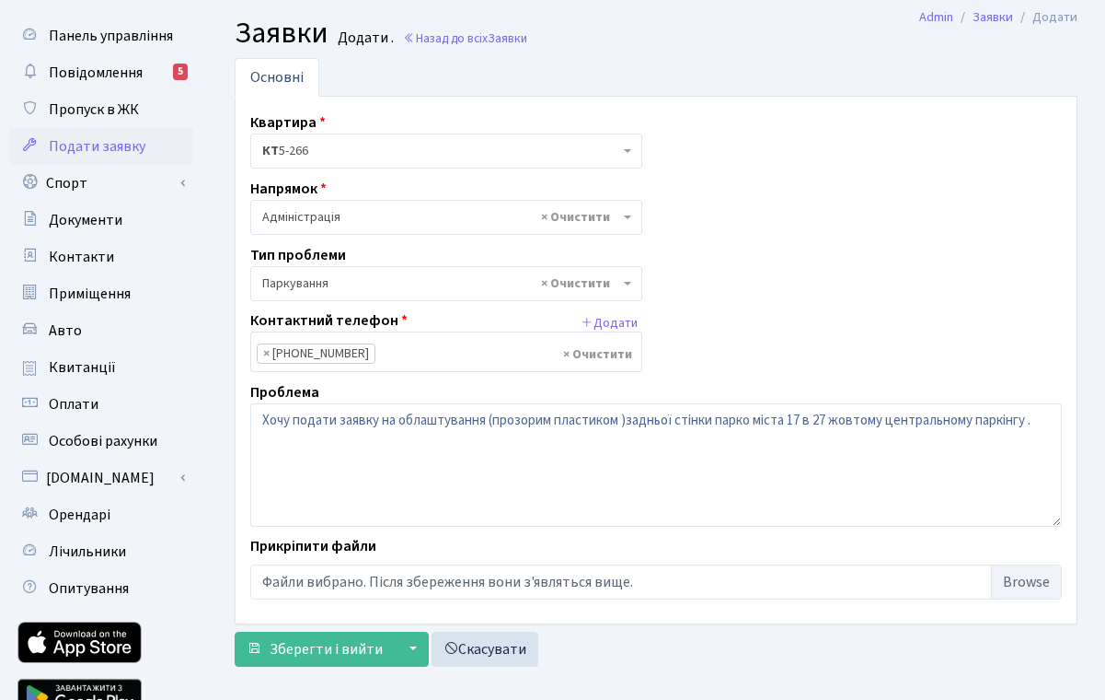
scroll to position [41, 0]
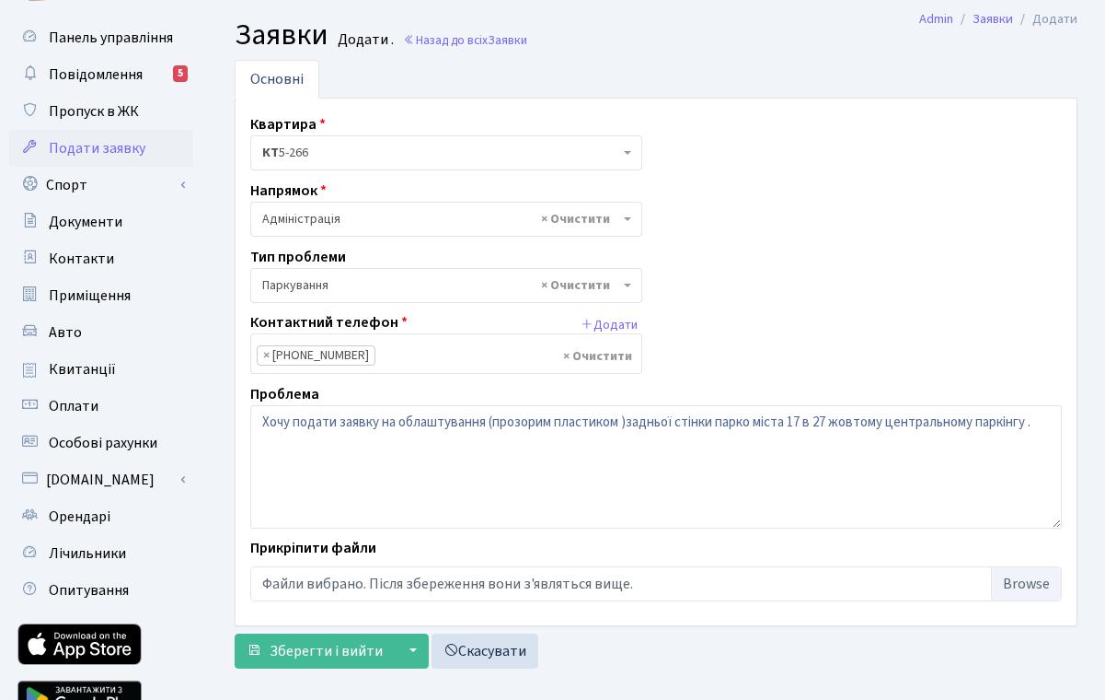
click at [629, 584] on input "file" at bounding box center [656, 583] width 812 height 35
type input "C:\fakepath\IMG_3959.jpeg"
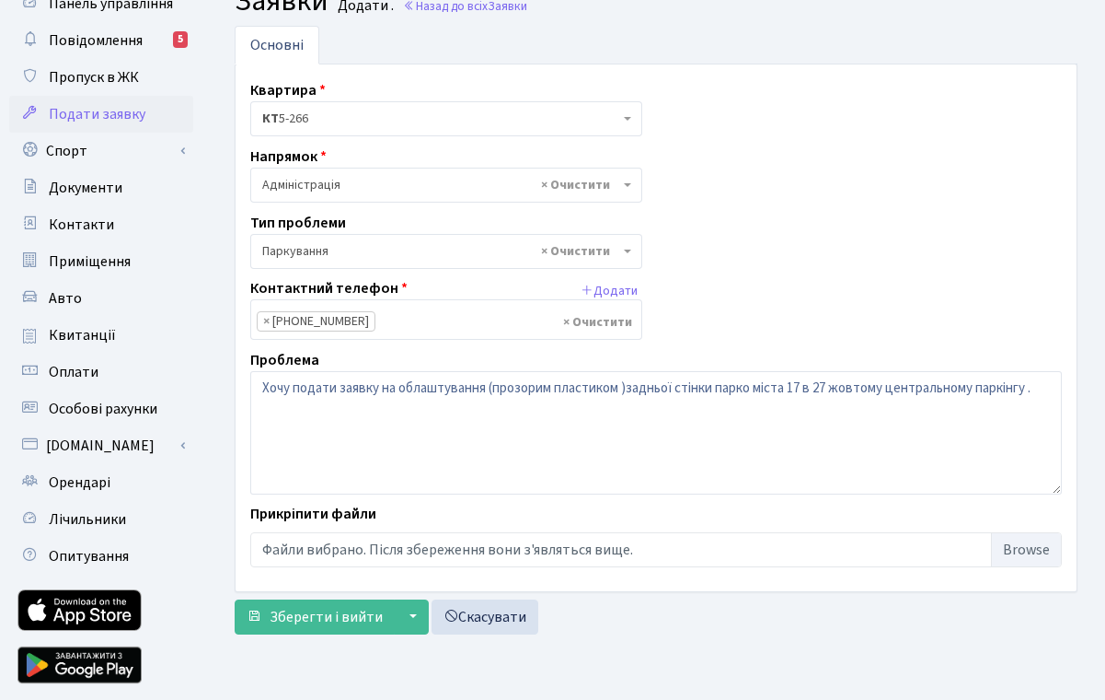
scroll to position [73, 0]
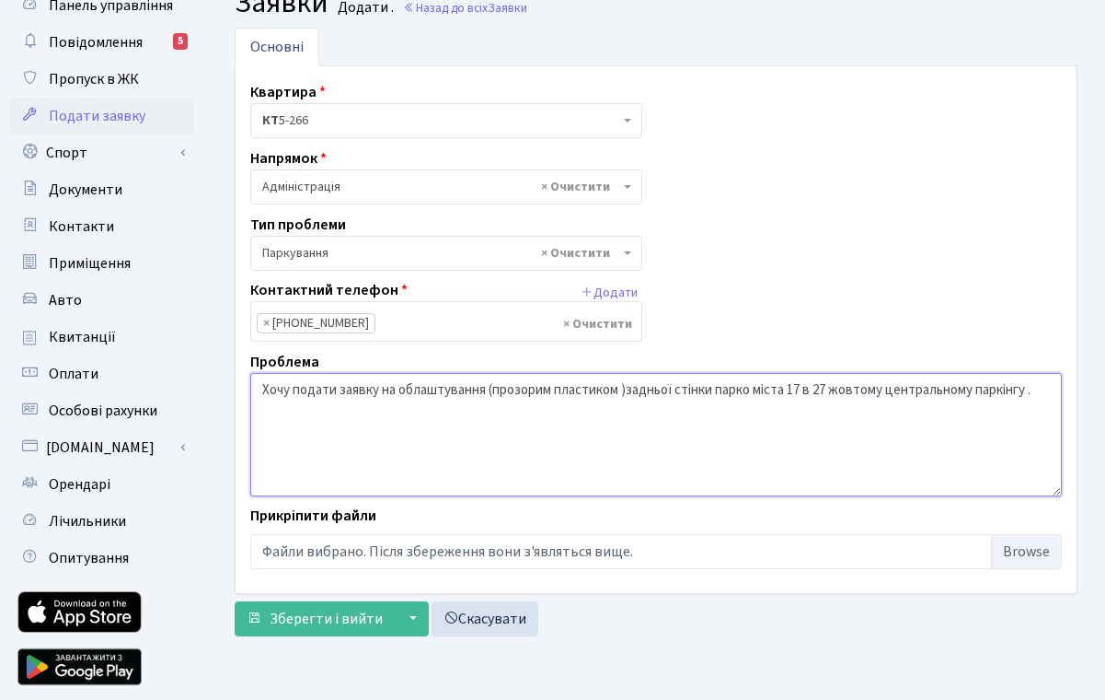
click at [1047, 393] on textarea "Хочу подати заявку на облаштування (прозорим пластиком )задньої стінки парко мі…" at bounding box center [656, 434] width 812 height 123
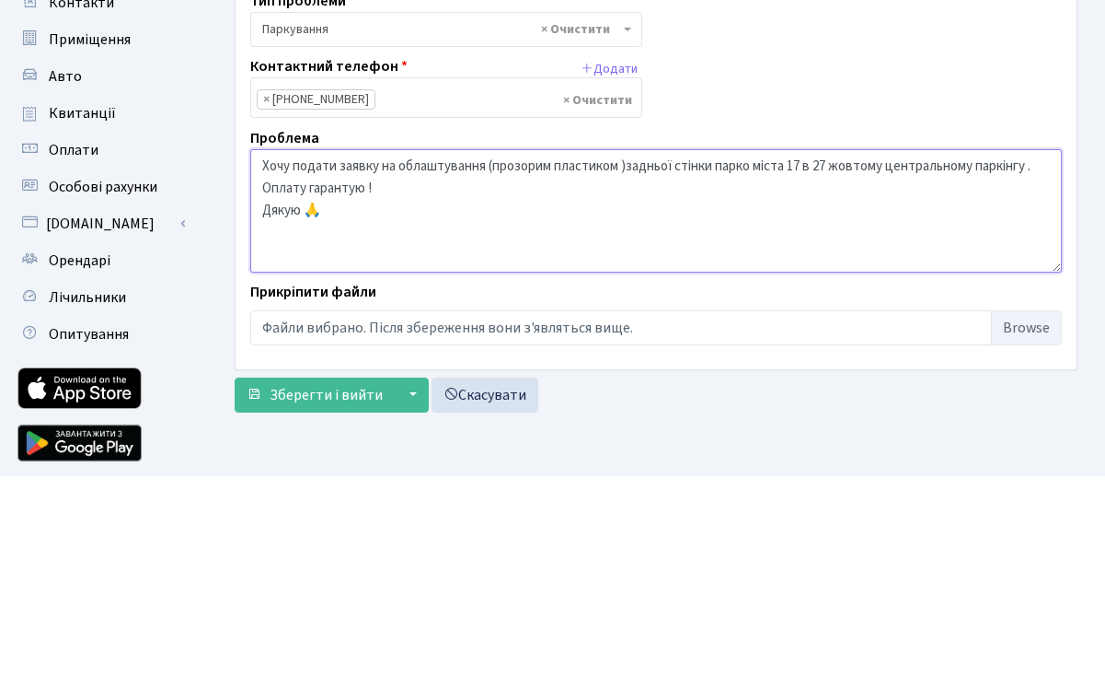
click at [932, 373] on textarea "Хочу подати заявку на облаштування (прозорим пластиком )задньої стінки парко мі…" at bounding box center [656, 434] width 812 height 123
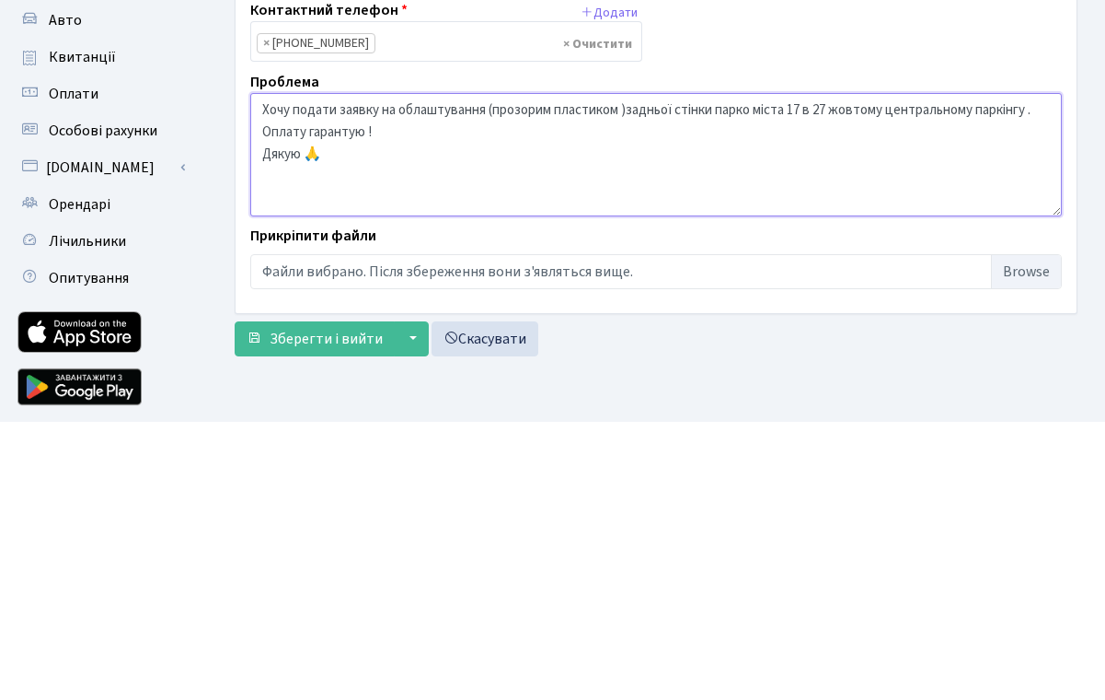
scroll to position [74, 0]
type textarea "Хочу подати заявку на облаштування (прозорим пластиком )задньої стінки парко мі…"
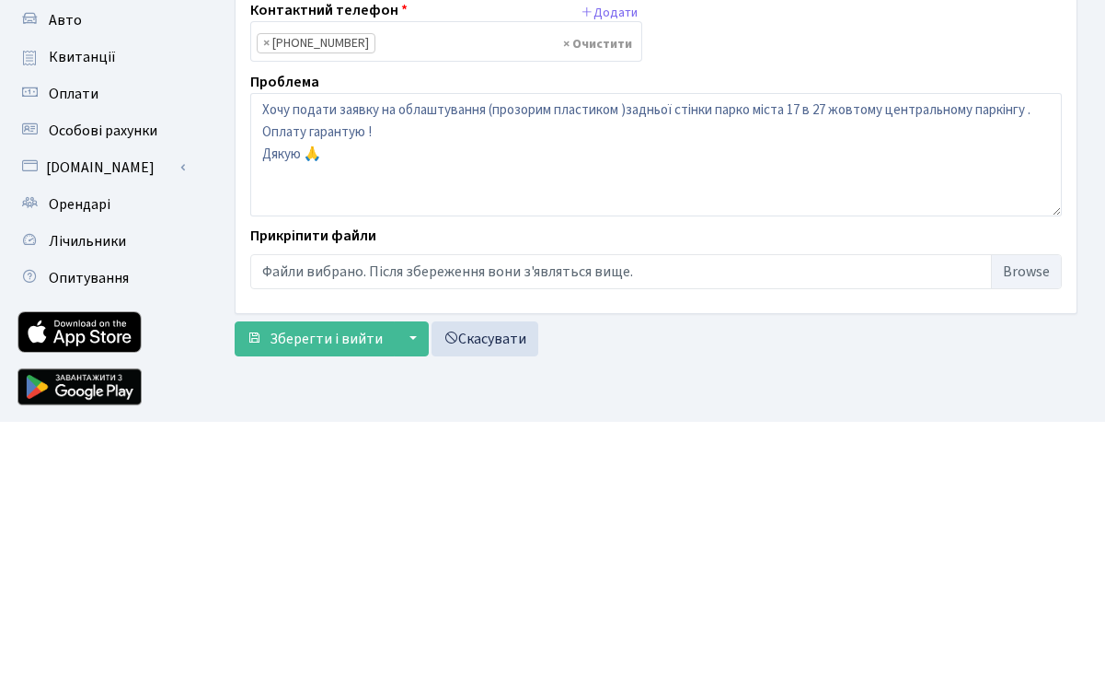
click at [919, 533] on input "file" at bounding box center [656, 550] width 812 height 35
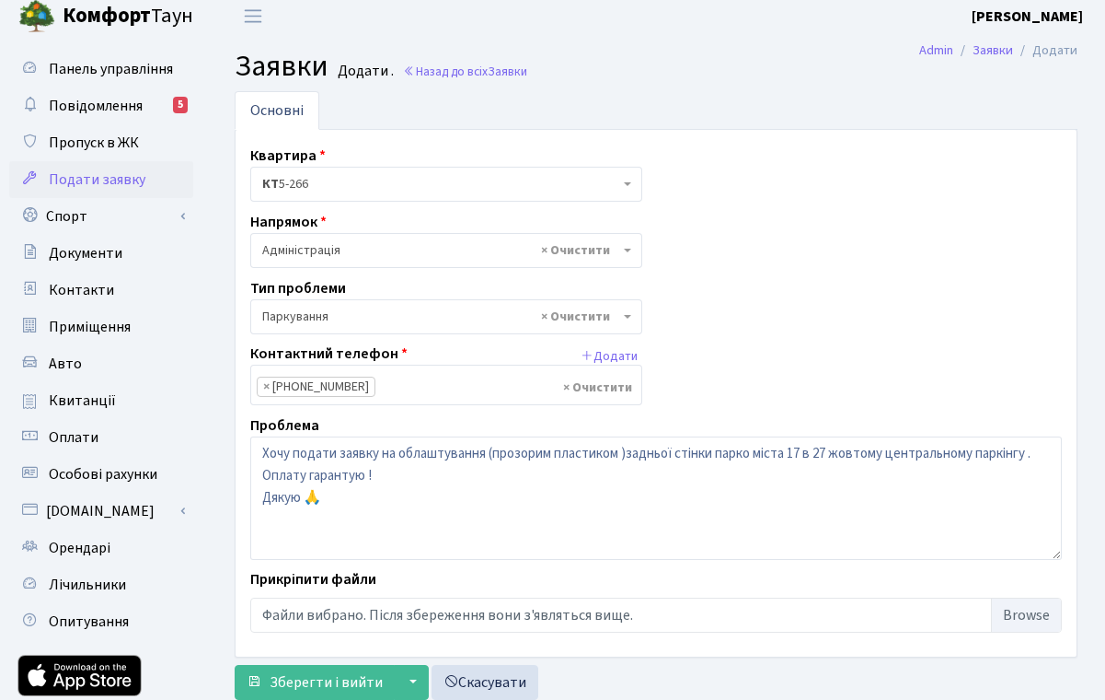
scroll to position [0, 0]
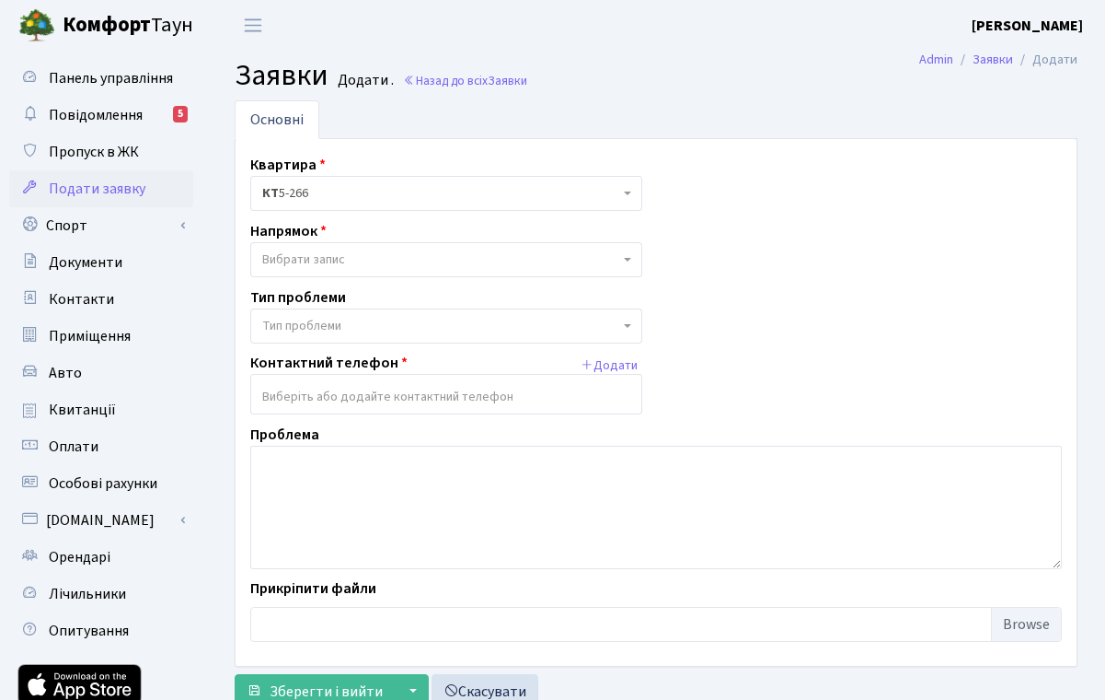
click at [635, 258] on span "Вибрати запис" at bounding box center [446, 259] width 392 height 35
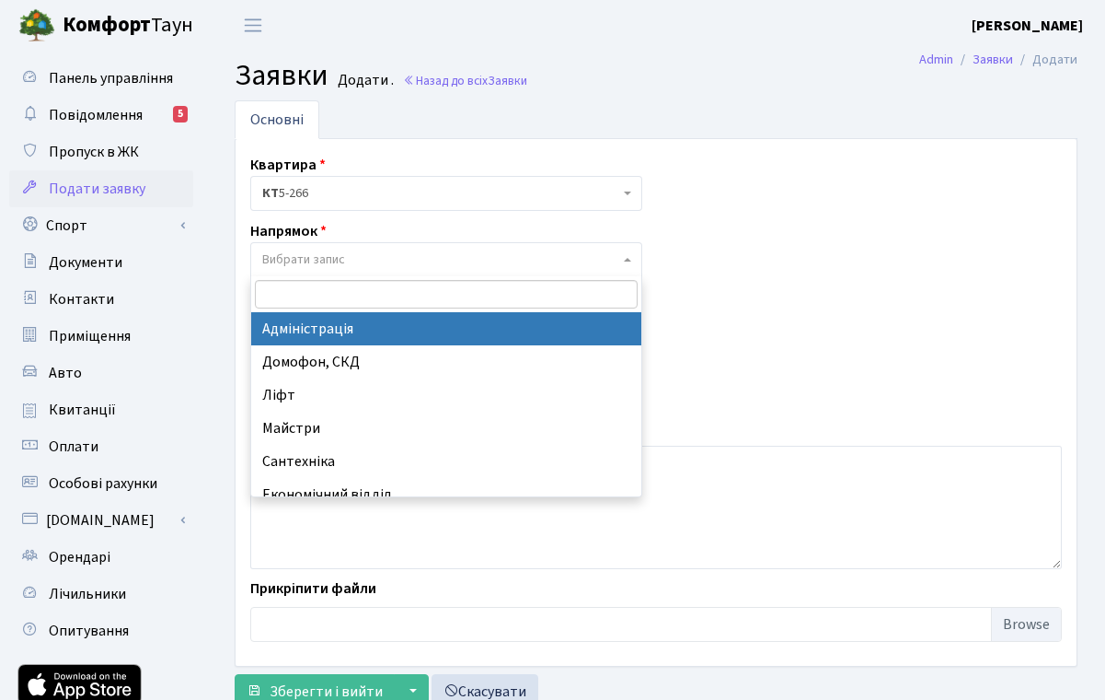
select select "5"
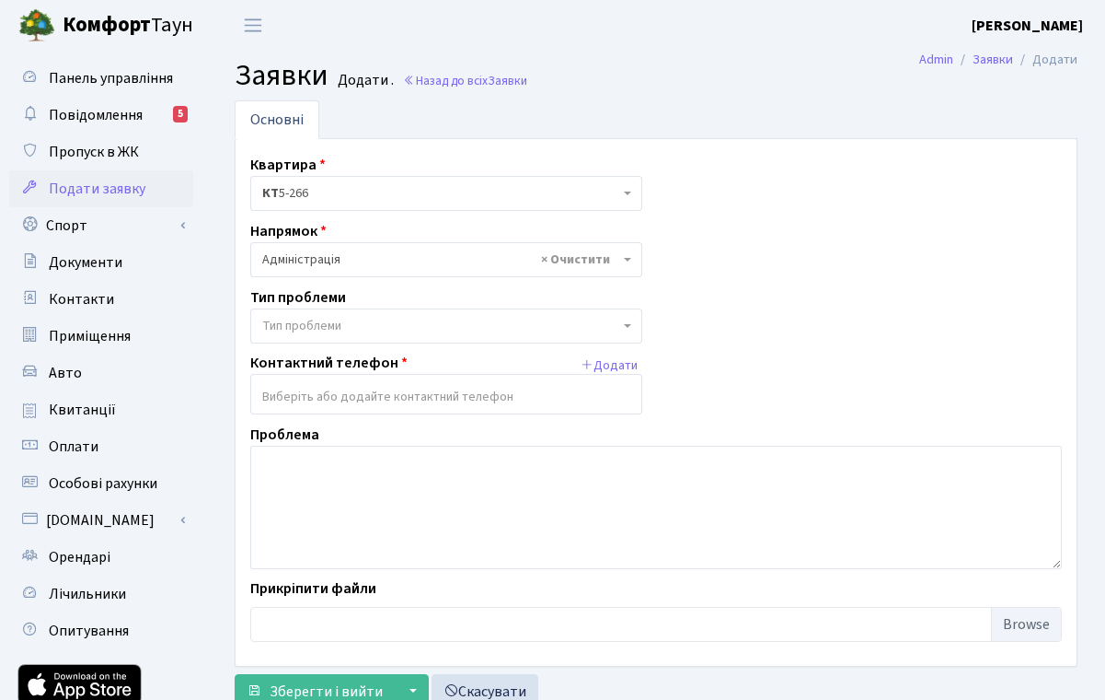
click at [636, 331] on span "Тип проблеми" at bounding box center [446, 325] width 392 height 35
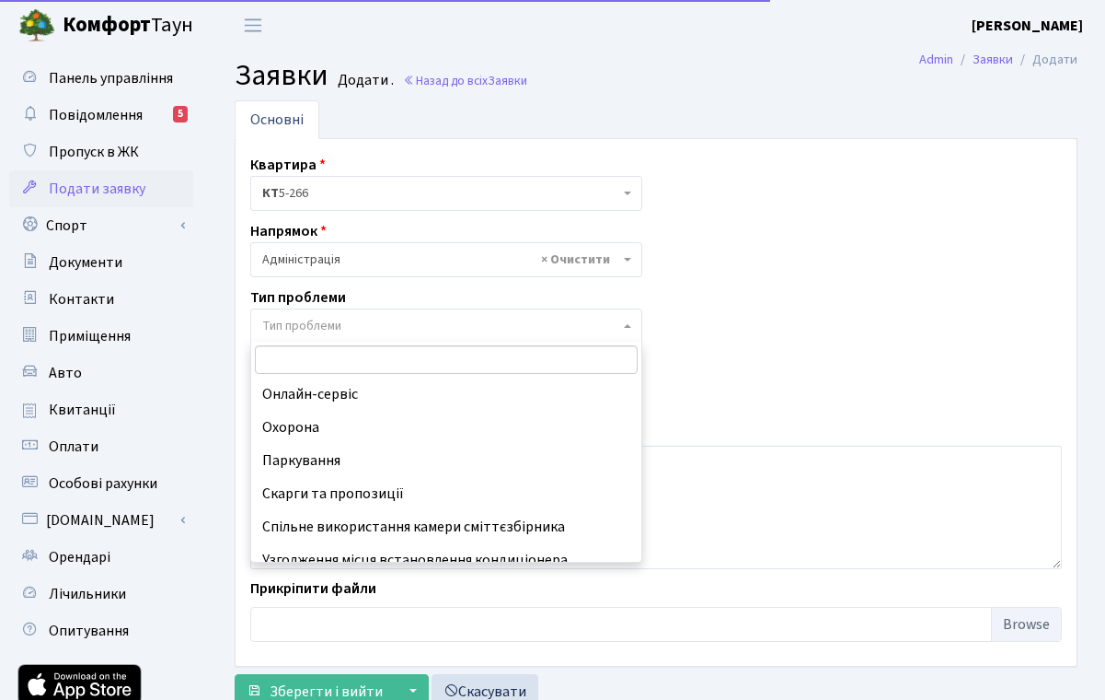
scroll to position [167, 0]
select select "66"
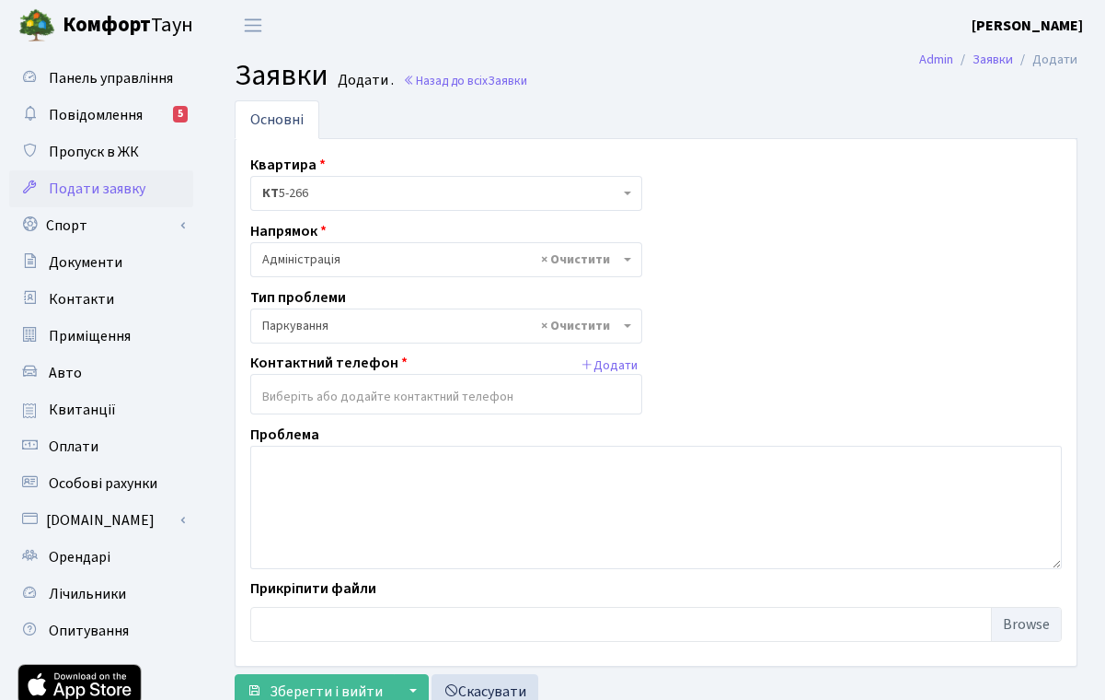
click at [548, 391] on input "search" at bounding box center [446, 396] width 390 height 33
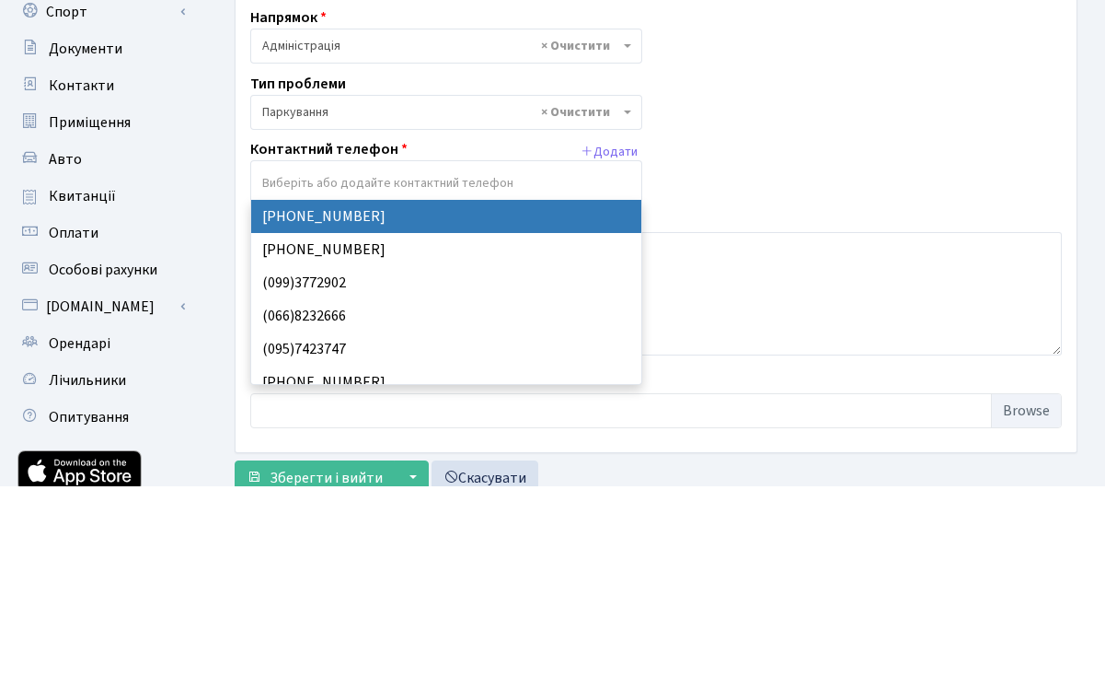
select select "15641"
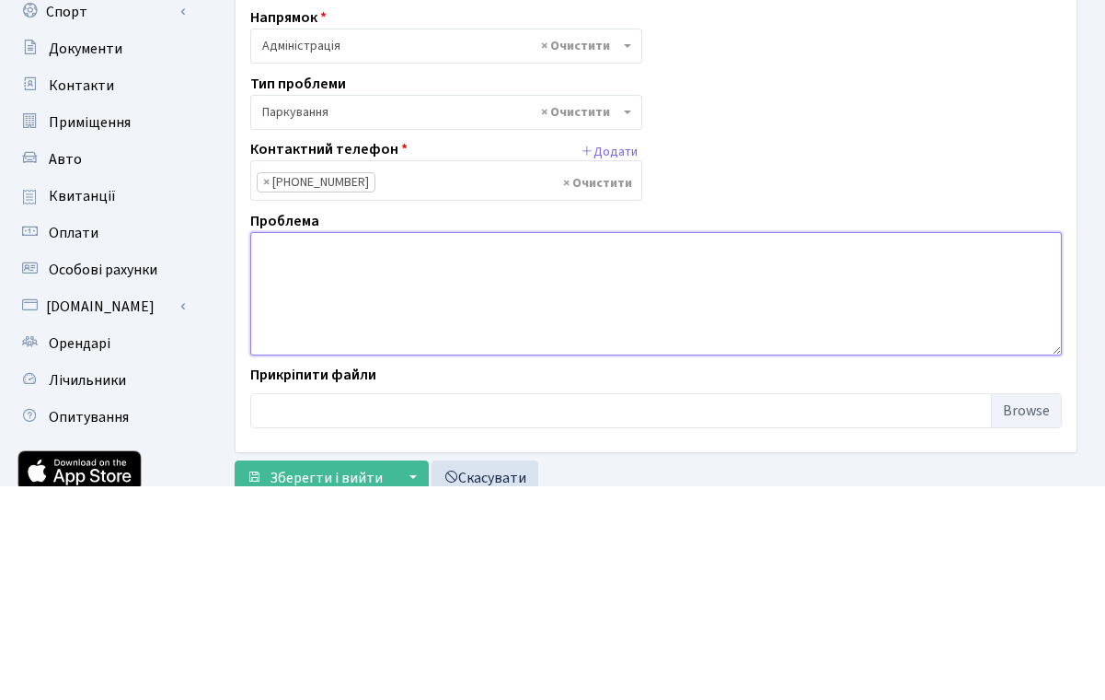
click at [515, 446] on textarea at bounding box center [656, 507] width 812 height 123
type textarea "П"
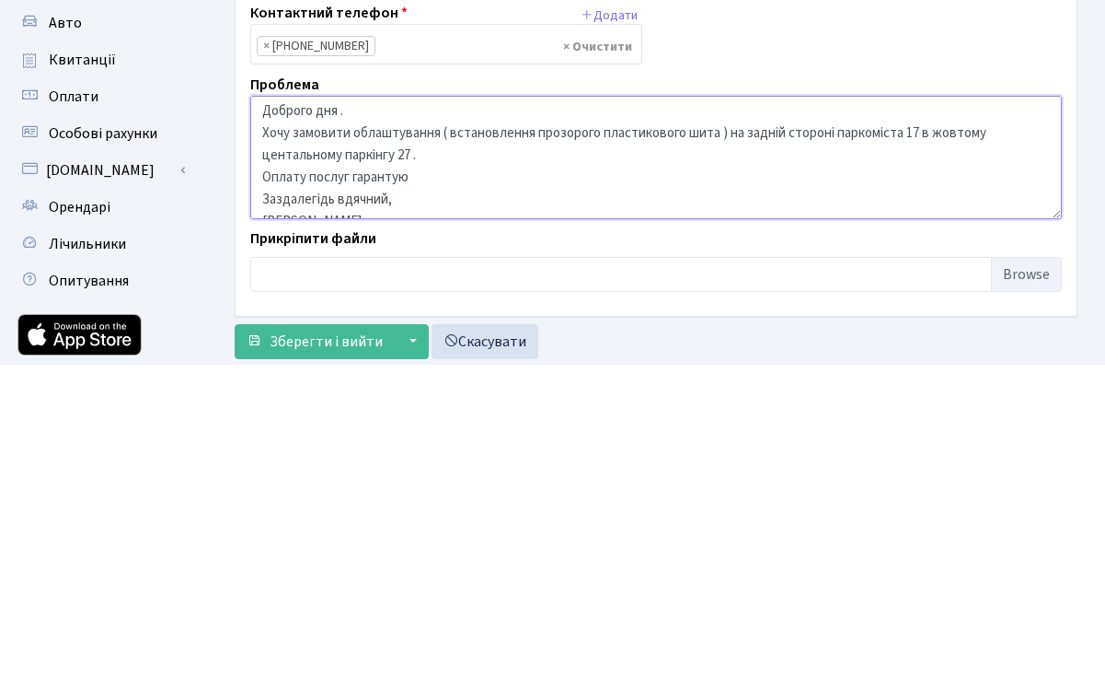
scroll to position [20, 0]
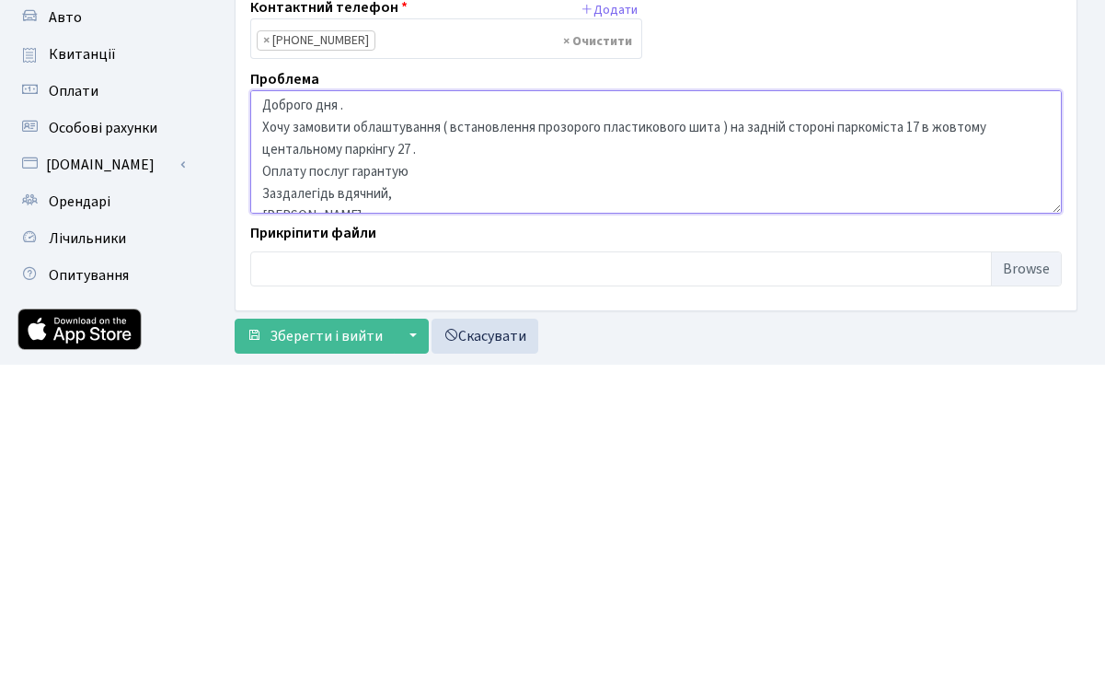
type textarea "Доброго дня . Хочу замовити облаштування ( встановлення прозорого пластикового …"
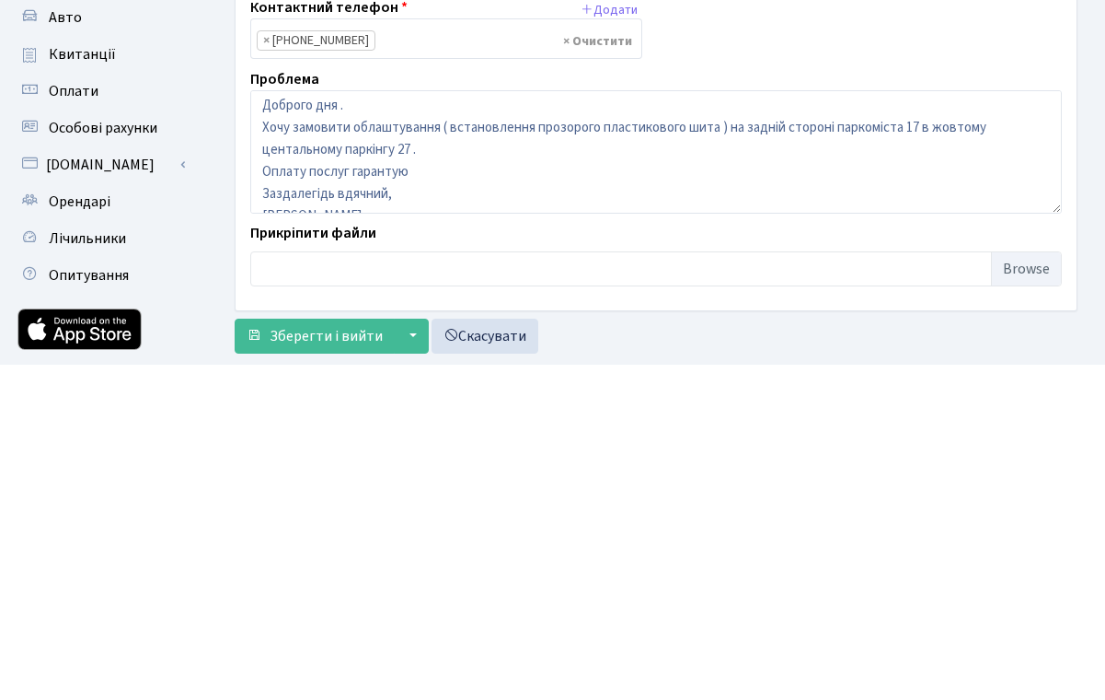
click at [1024, 586] on input "file" at bounding box center [656, 603] width 812 height 35
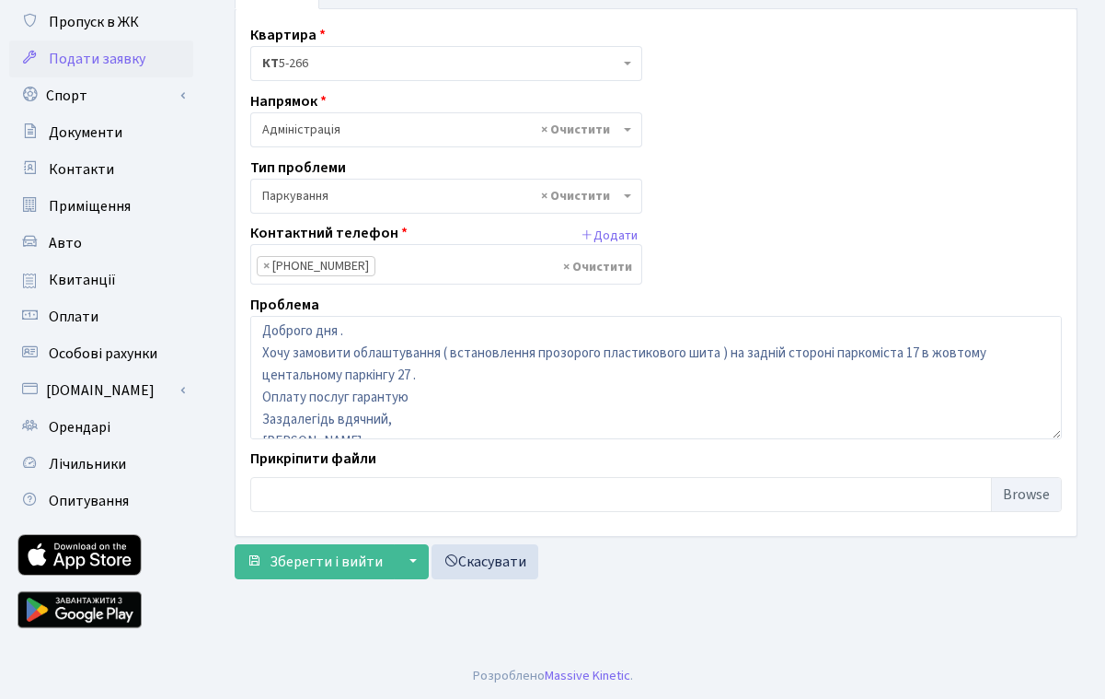
type input "C:\fakepath\IMG_3959.jpeg"
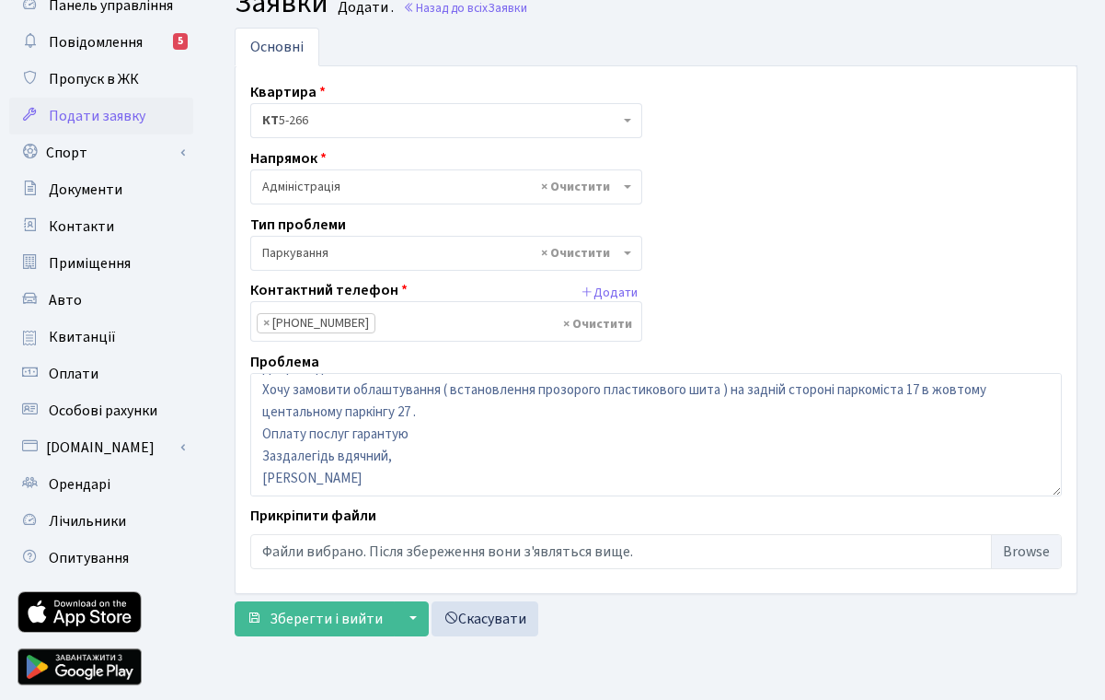
scroll to position [22, 0]
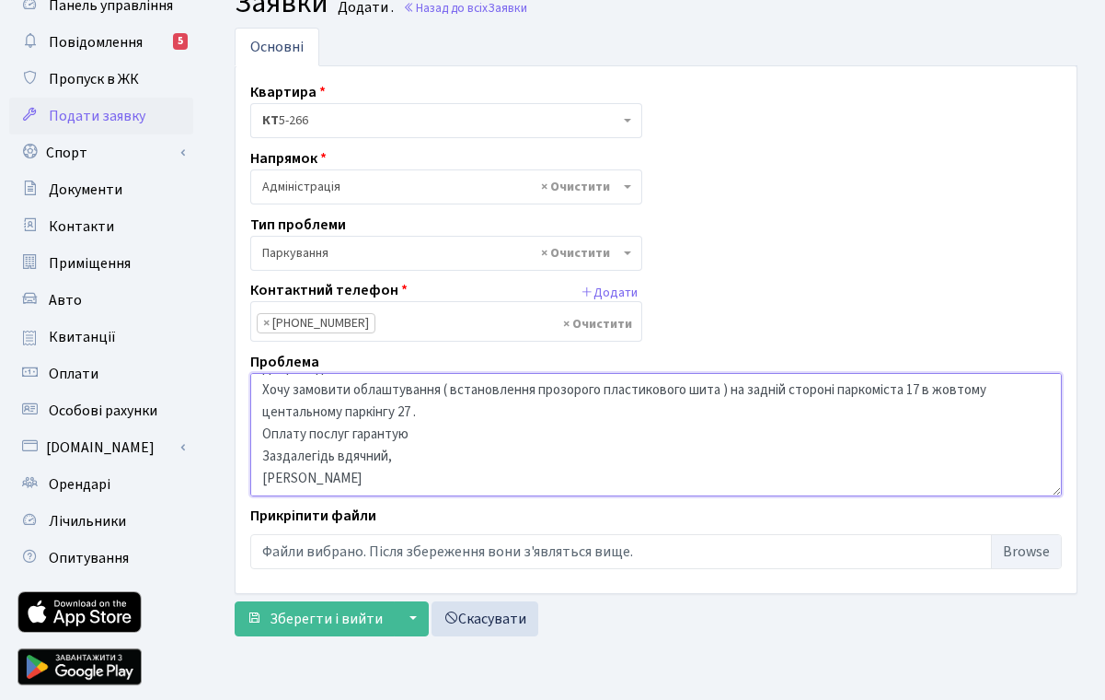
click at [377, 484] on textarea "Доброго дня . Хочу замовити облаштування ( встановлення прозорого пластикового …" at bounding box center [656, 434] width 812 height 123
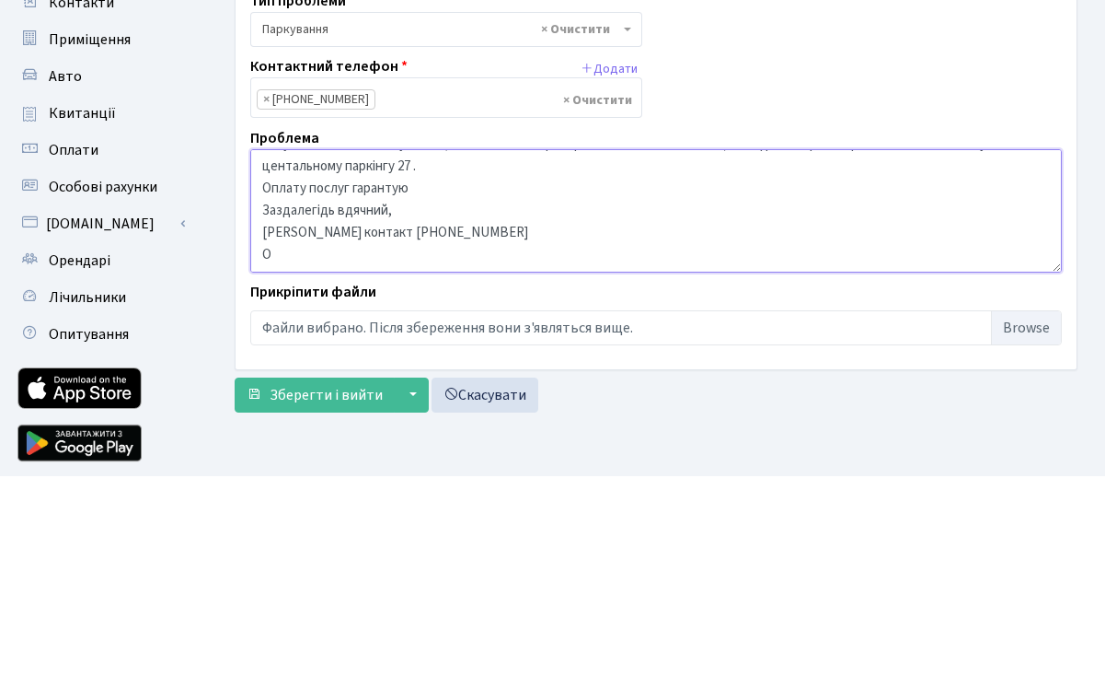
scroll to position [61, 0]
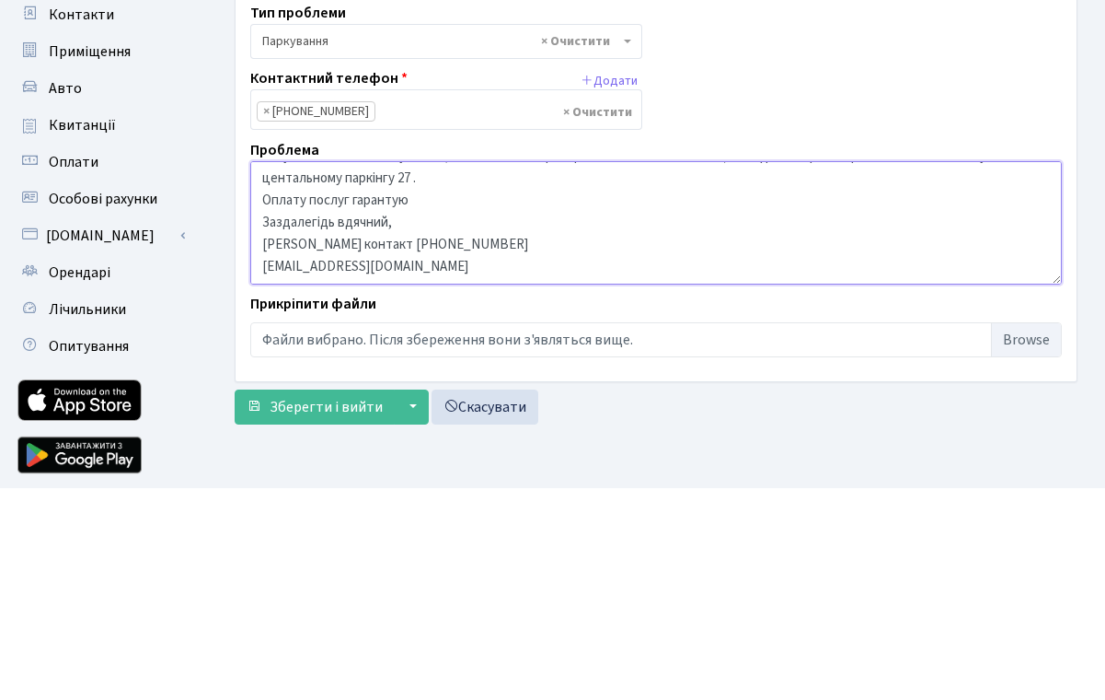
type textarea "Доброго дня . Хочу замовити облаштування ( встановлення прозорого пластикового …"
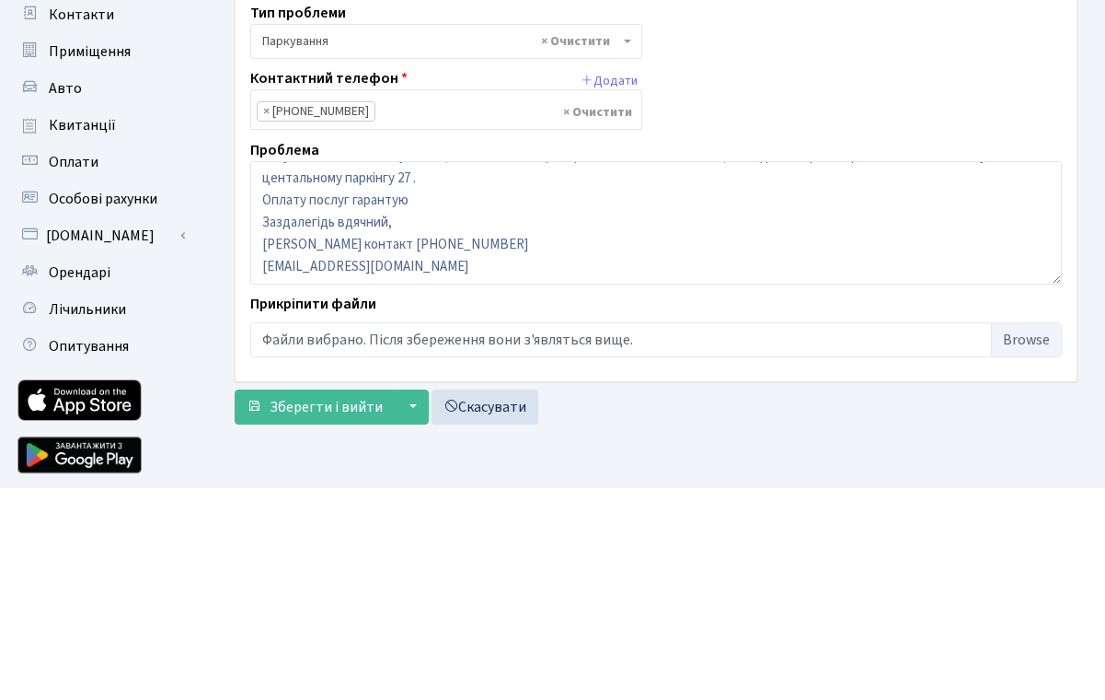
click at [301, 608] on span "Зберегти і вийти" at bounding box center [326, 618] width 113 height 20
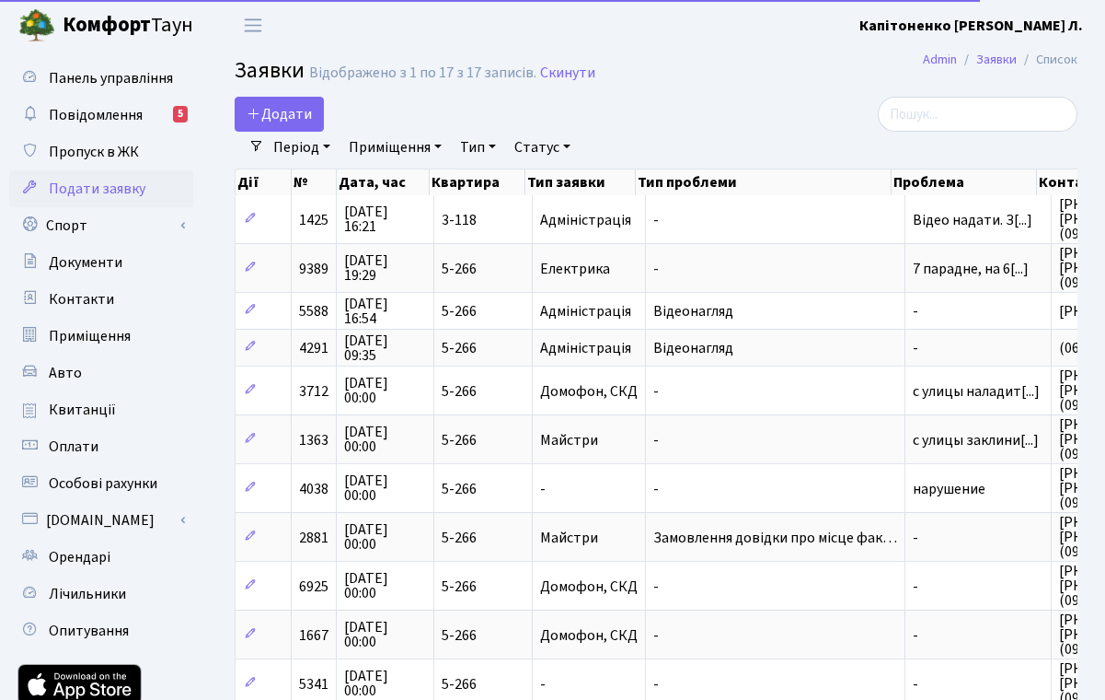
select select "25"
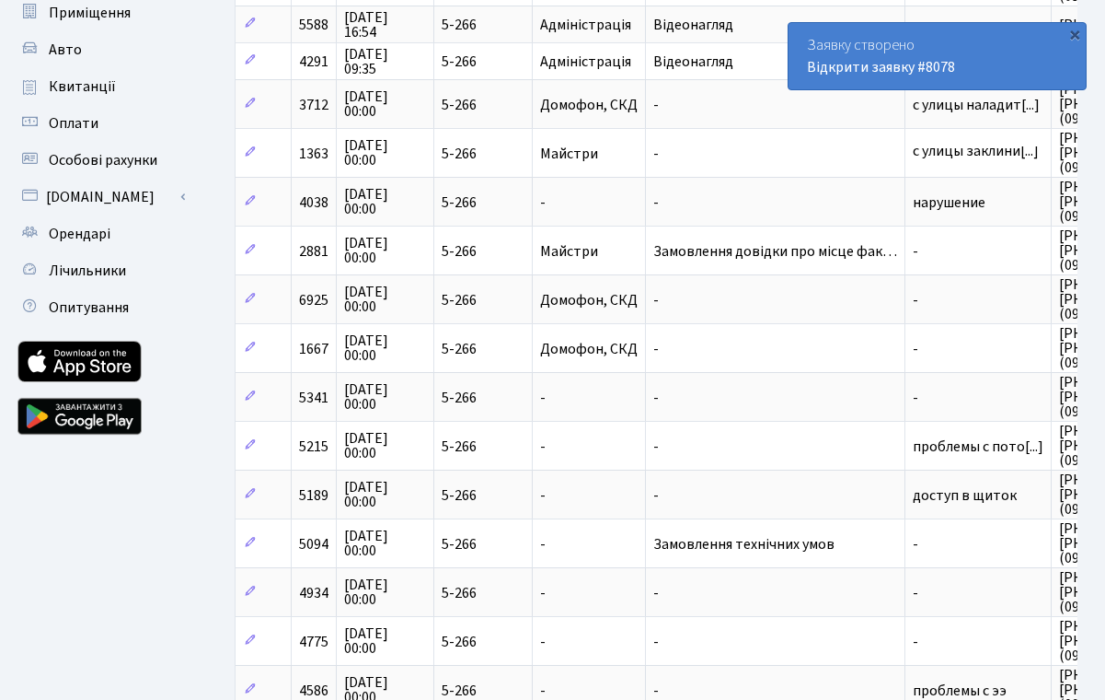
click at [844, 256] on span "Замовлення довідки про місце фак…" at bounding box center [776, 251] width 244 height 15
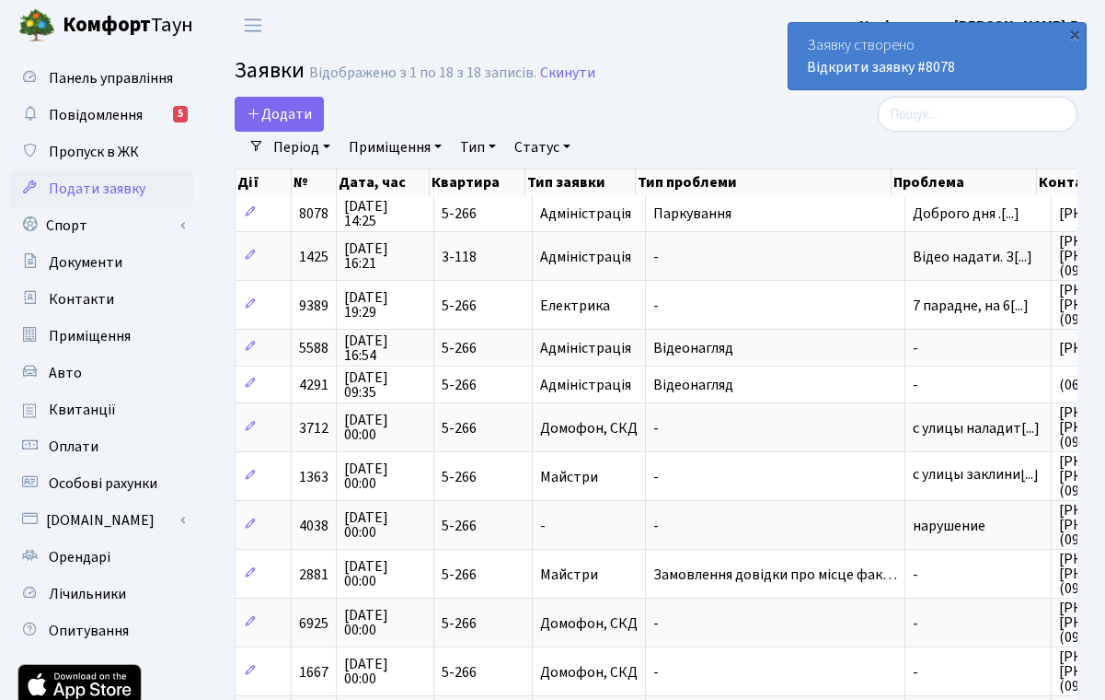
click at [961, 533] on span "нарушение" at bounding box center [978, 525] width 131 height 15
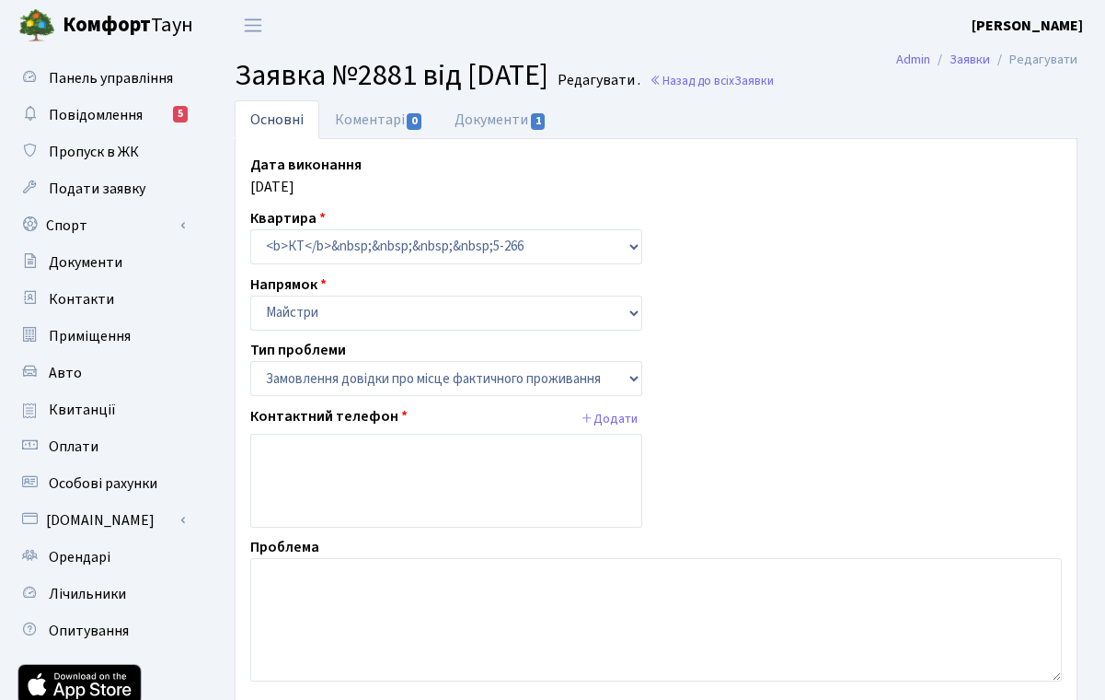
select select "8"
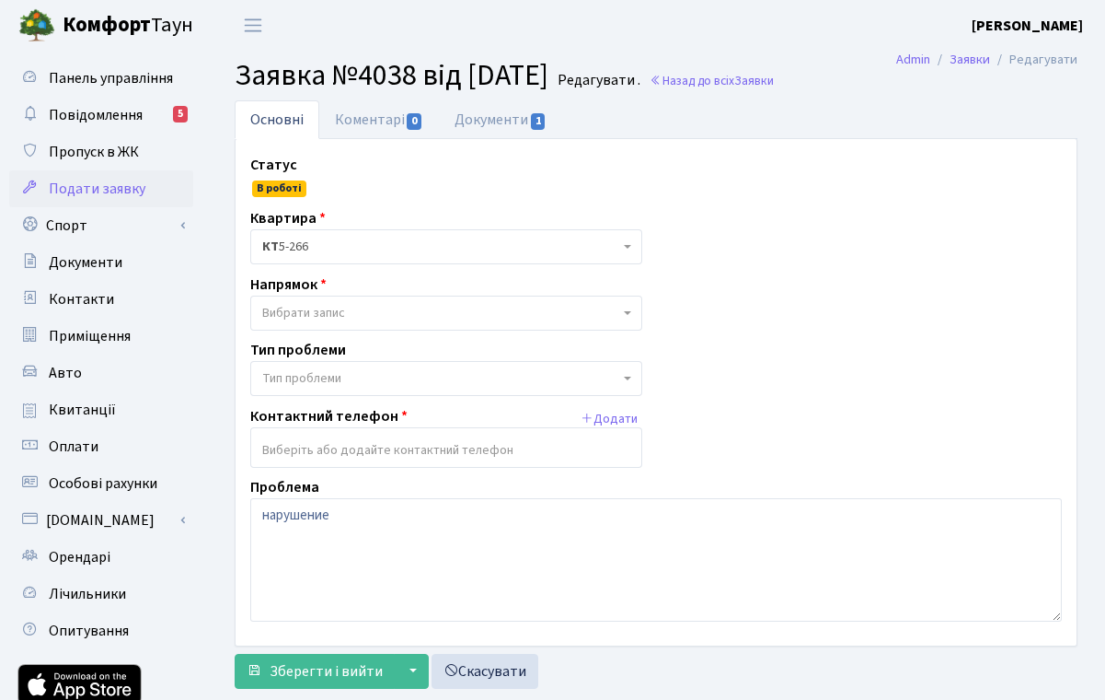
click at [73, 112] on span "Повідомлення" at bounding box center [96, 115] width 94 height 20
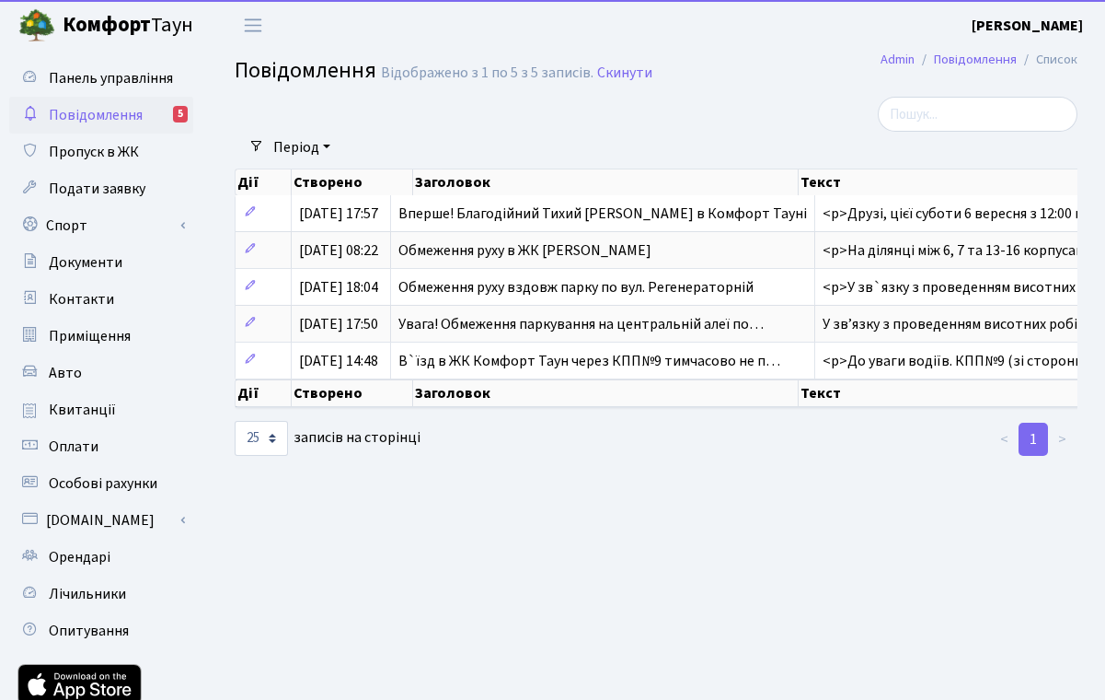
select select "25"
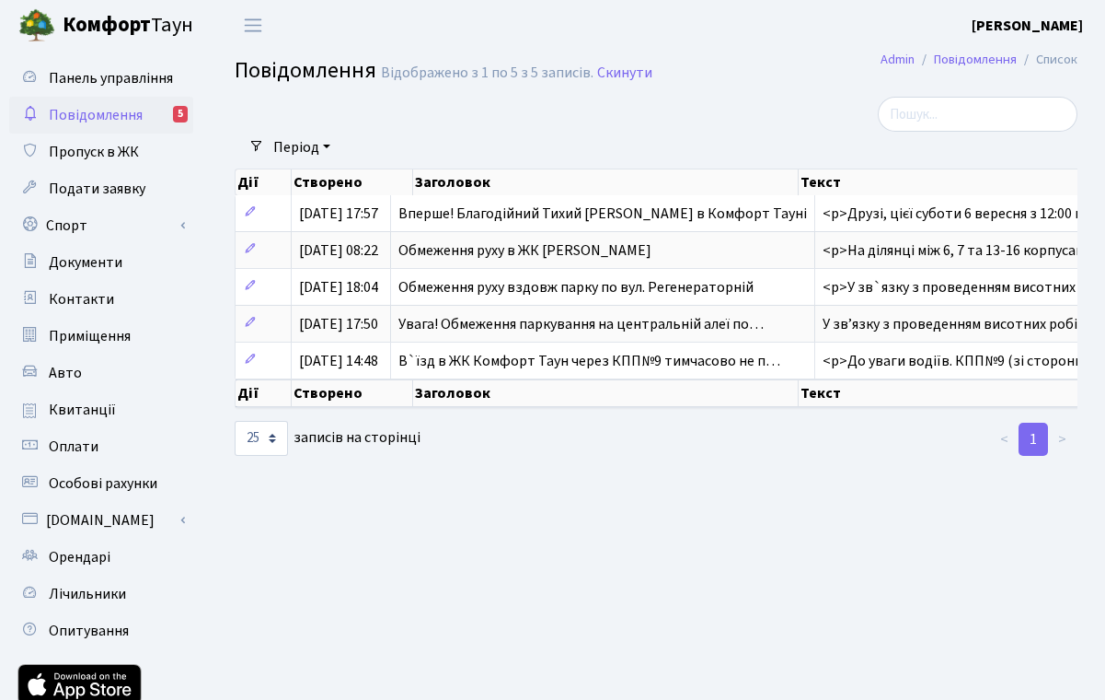
click at [250, 218] on icon at bounding box center [250, 211] width 13 height 13
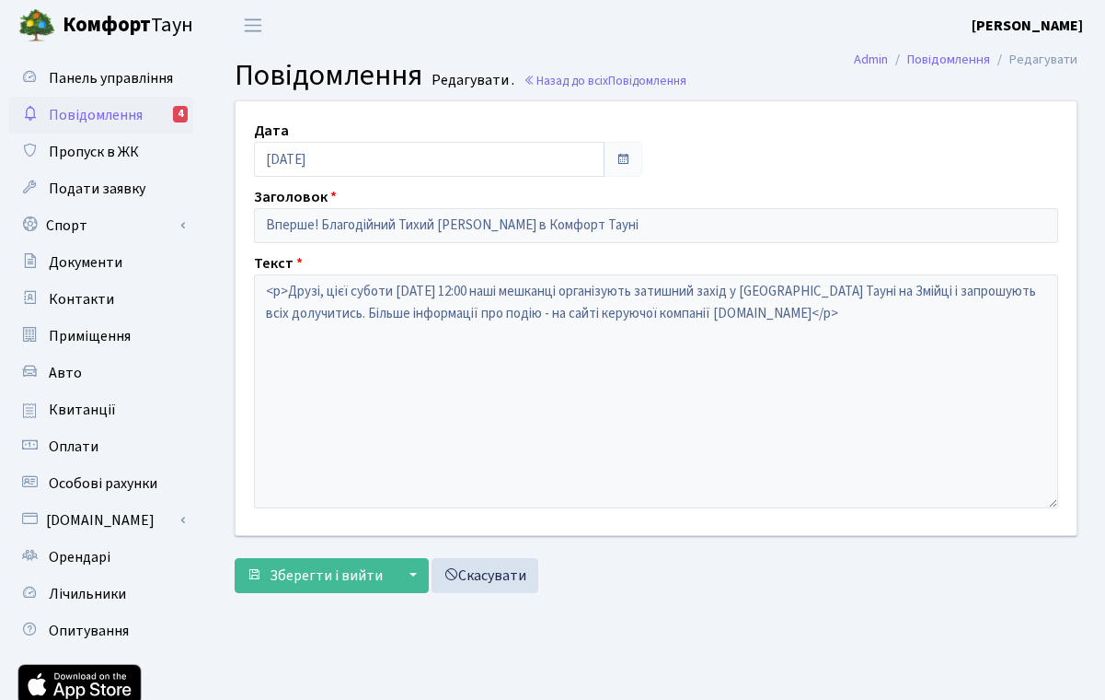
click at [72, 116] on span "Повідомлення" at bounding box center [96, 115] width 94 height 20
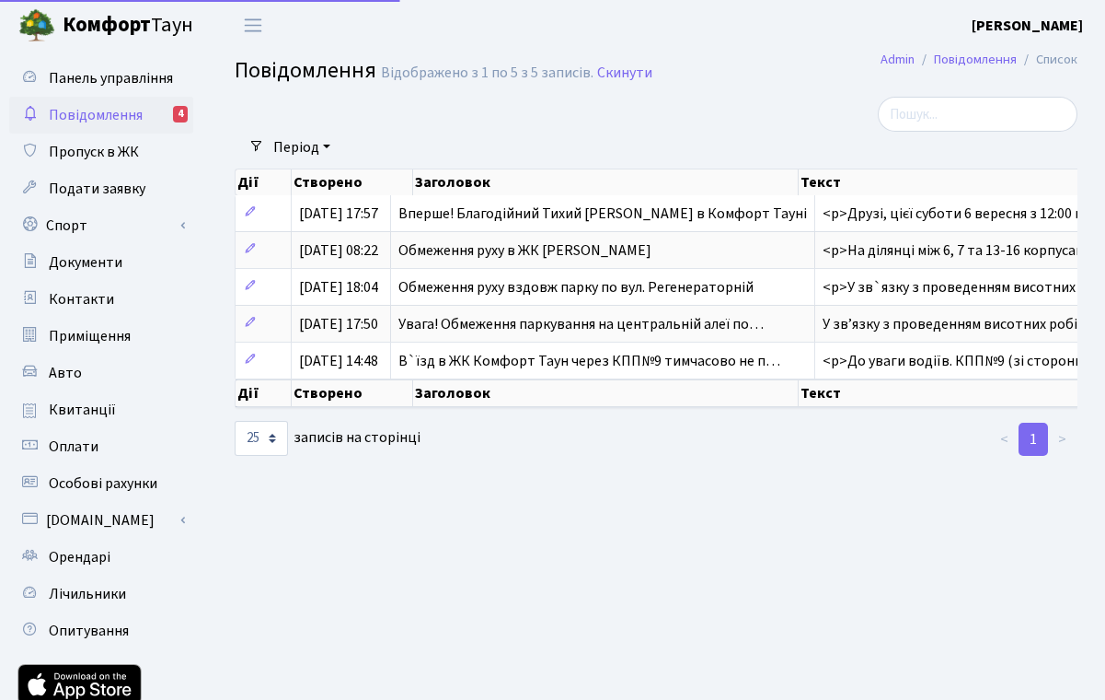
select select "25"
click at [659, 264] on td "Обмеження руху в ЖК [PERSON_NAME]" at bounding box center [603, 249] width 424 height 37
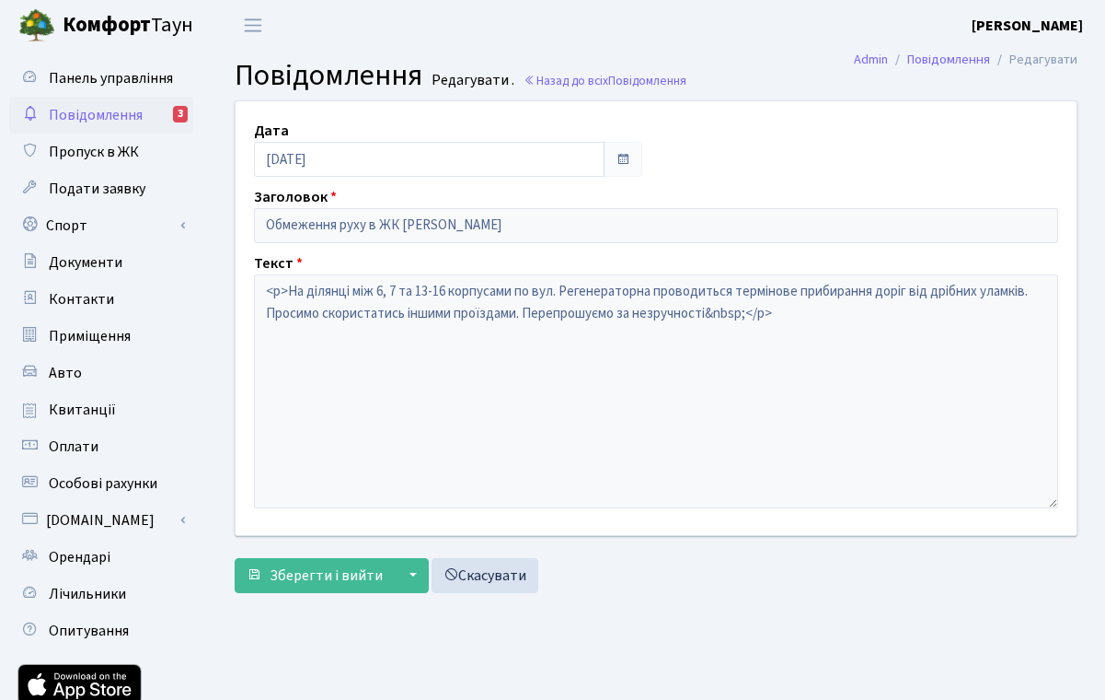
click at [84, 119] on span "Повідомлення" at bounding box center [96, 115] width 94 height 20
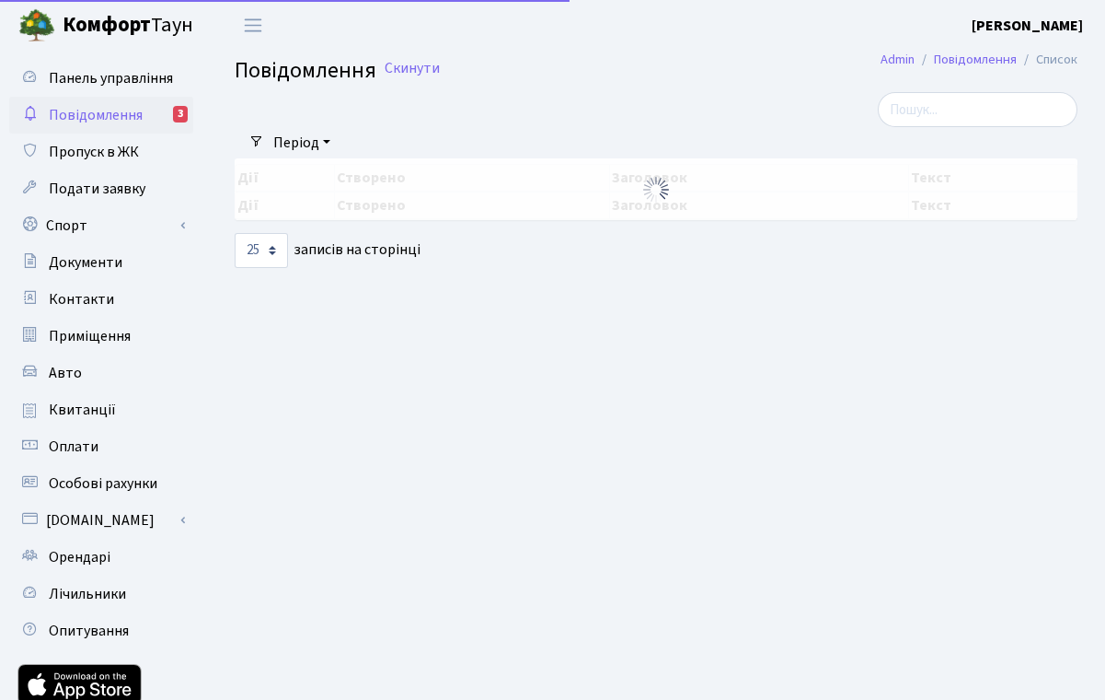
select select "25"
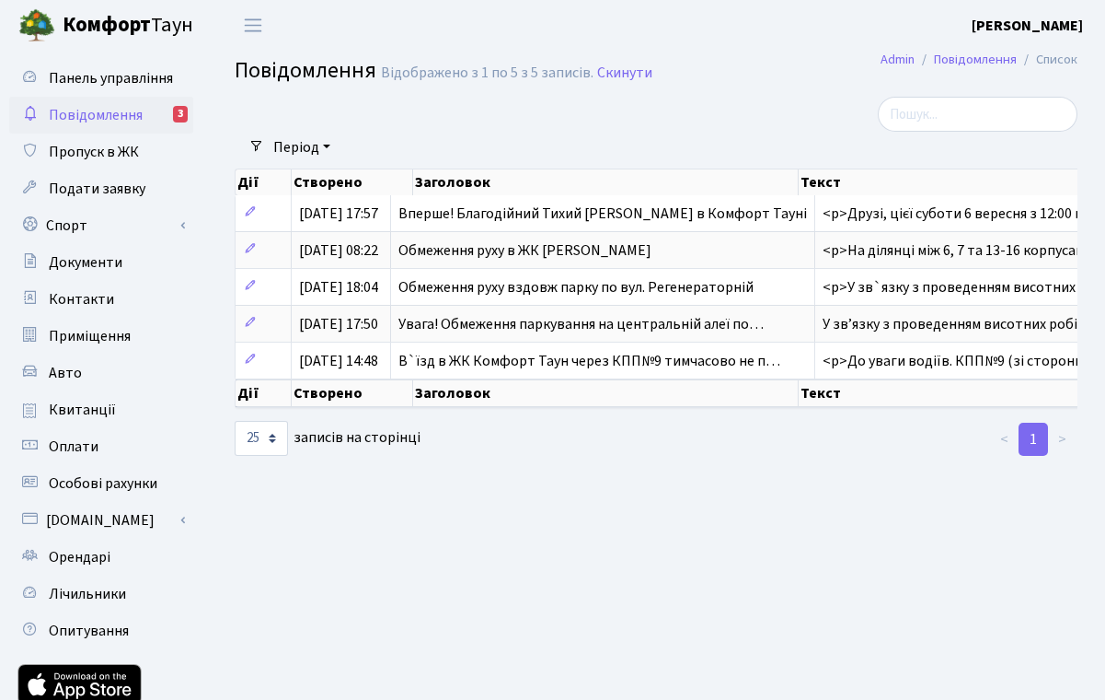
click at [642, 332] on span "Увага! Обмеження паркування на центральній алеї по…" at bounding box center [581, 324] width 365 height 20
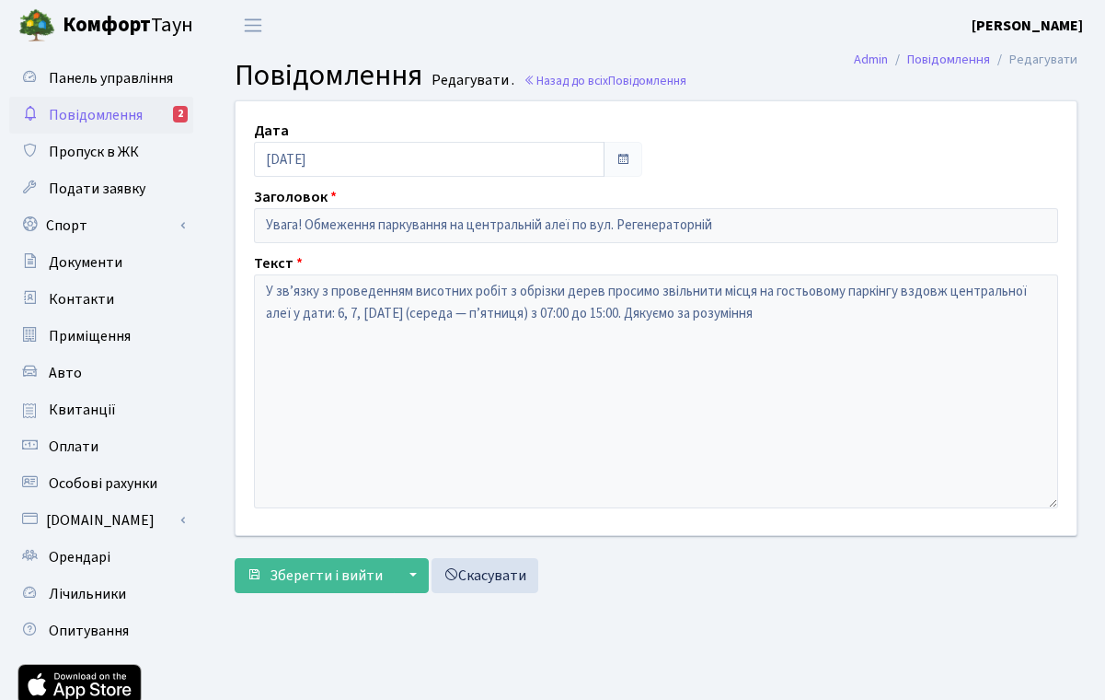
click at [76, 111] on span "Повідомлення" at bounding box center [96, 115] width 94 height 20
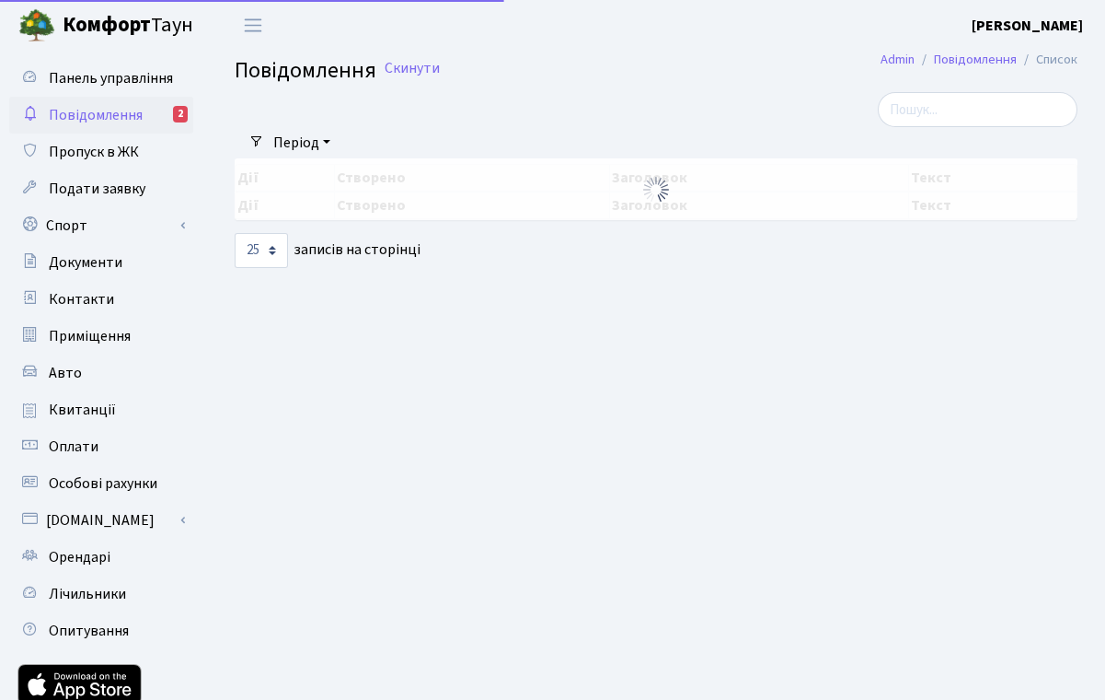
select select "25"
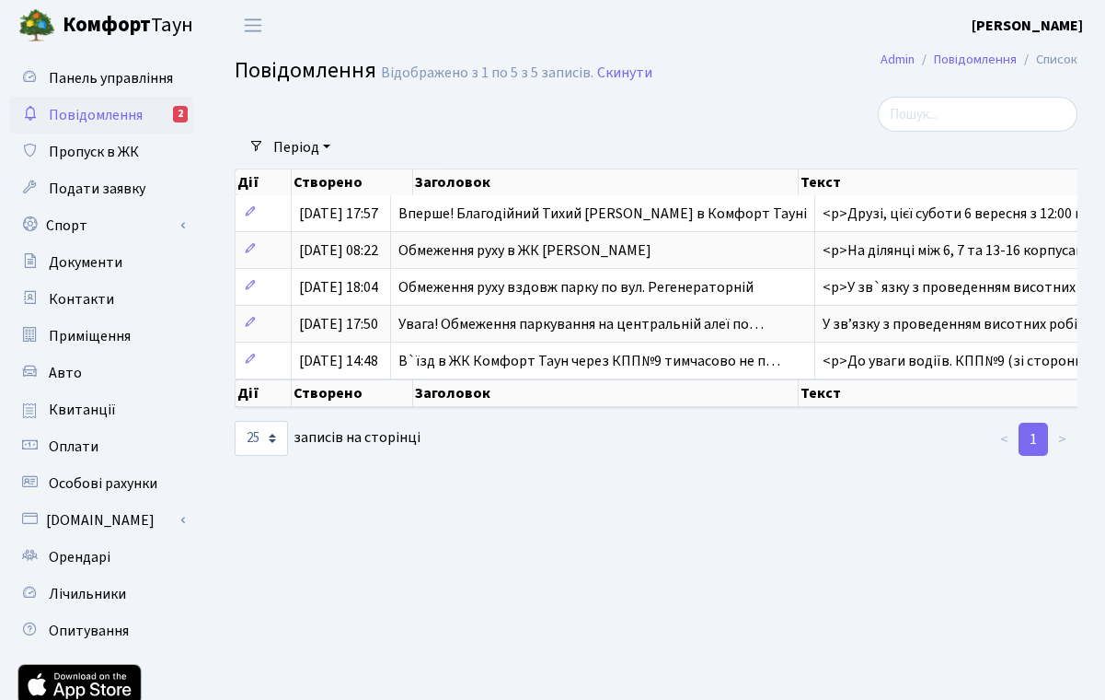
click at [632, 371] on span "В`їзд в ЖК Комфорт Таун через КПП№9 тимчасово не п…" at bounding box center [590, 361] width 382 height 20
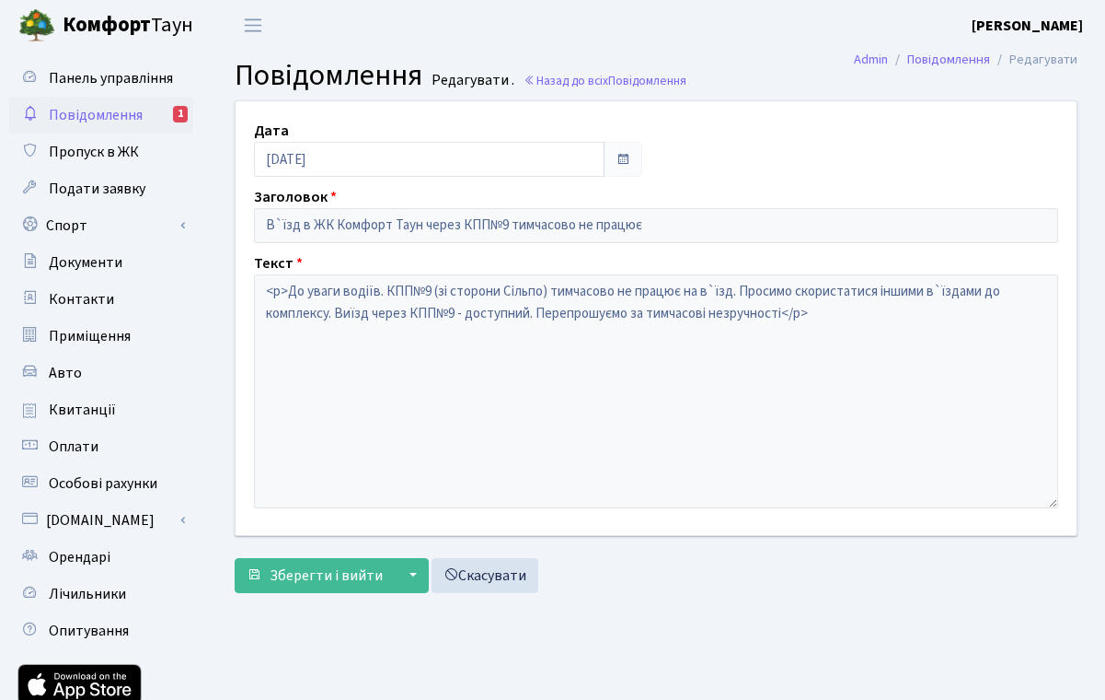
click at [78, 110] on span "Повідомлення" at bounding box center [96, 115] width 94 height 20
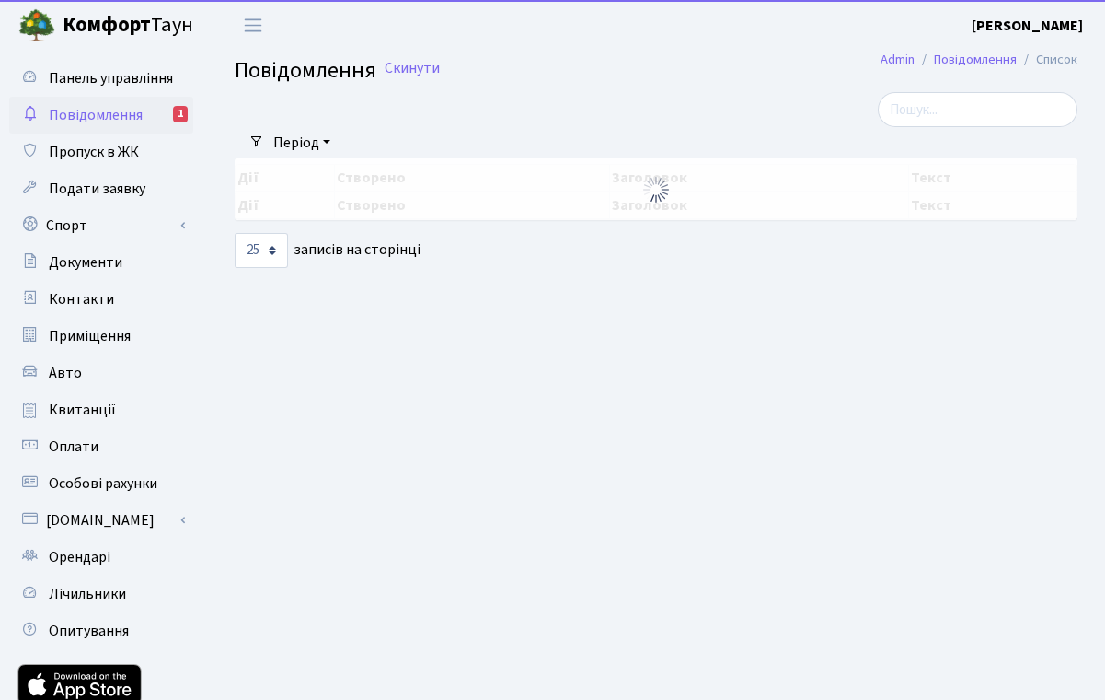
select select "25"
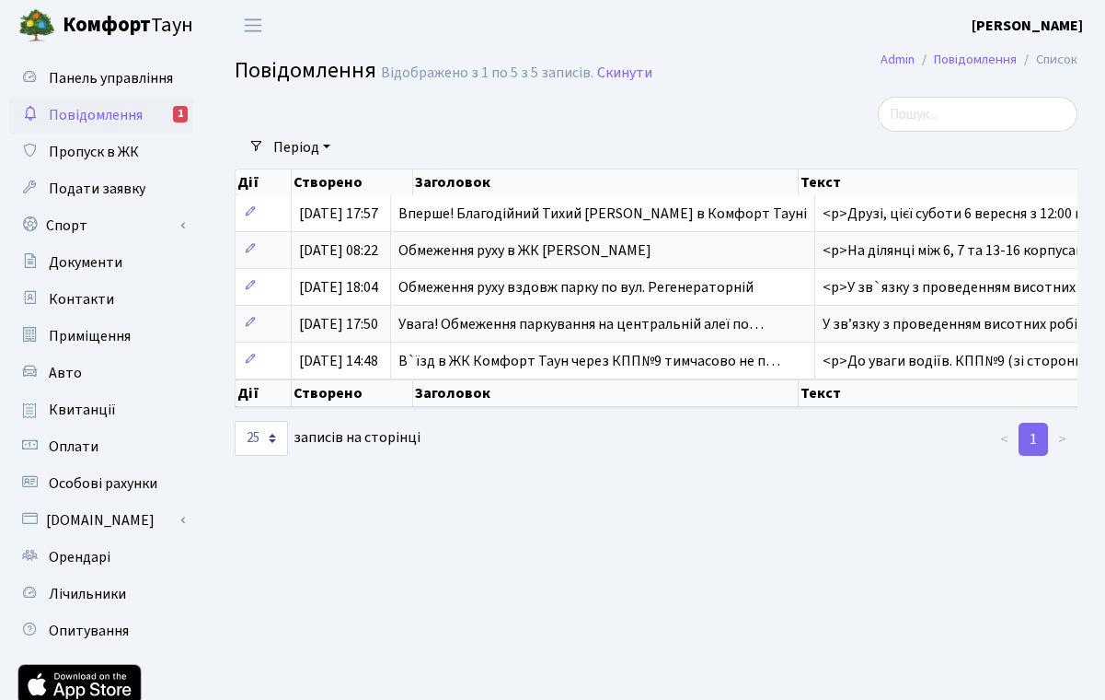
click at [694, 334] on span "Увага! Обмеження паркування на центральній алеї по…" at bounding box center [581, 324] width 365 height 20
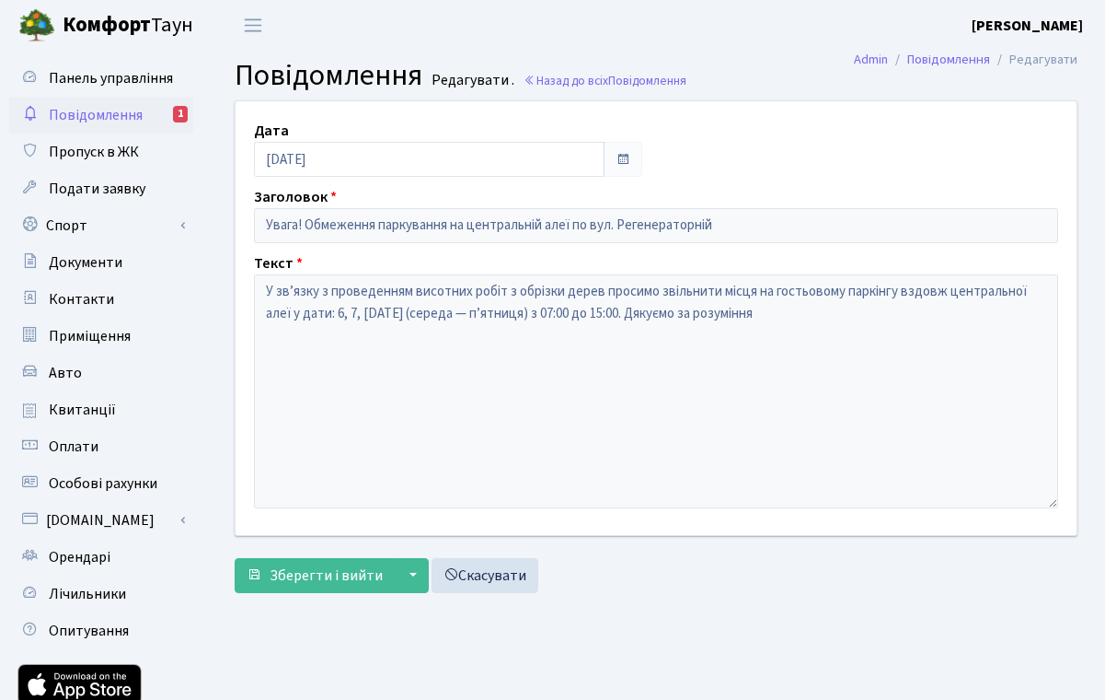
click at [72, 110] on span "Повідомлення" at bounding box center [96, 115] width 94 height 20
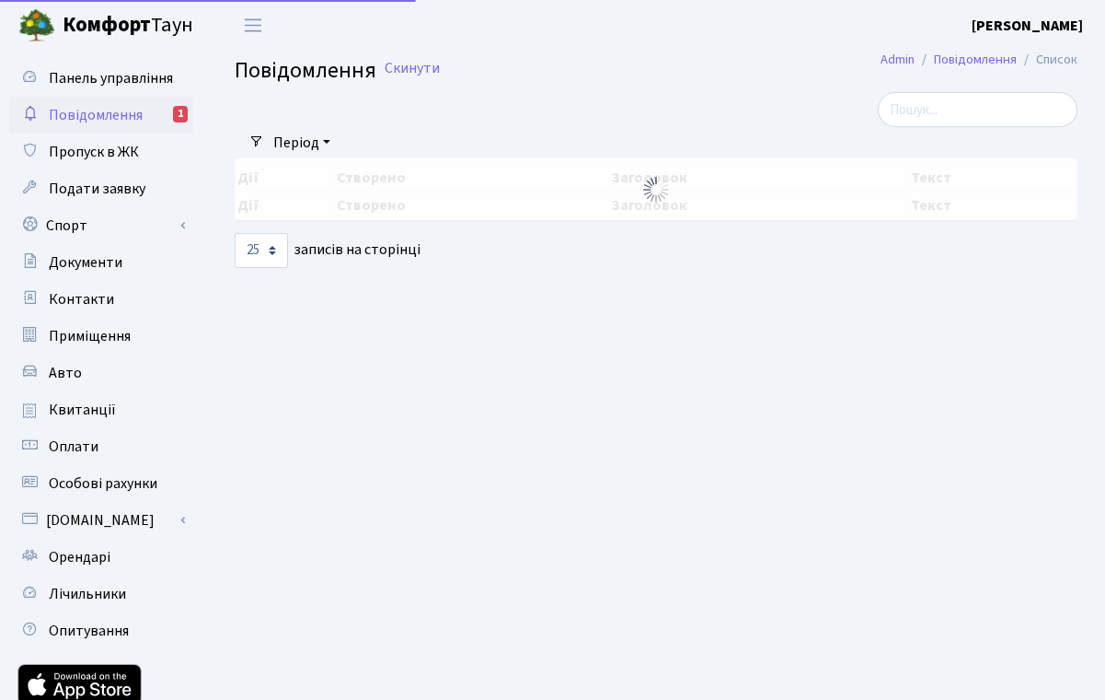
select select "25"
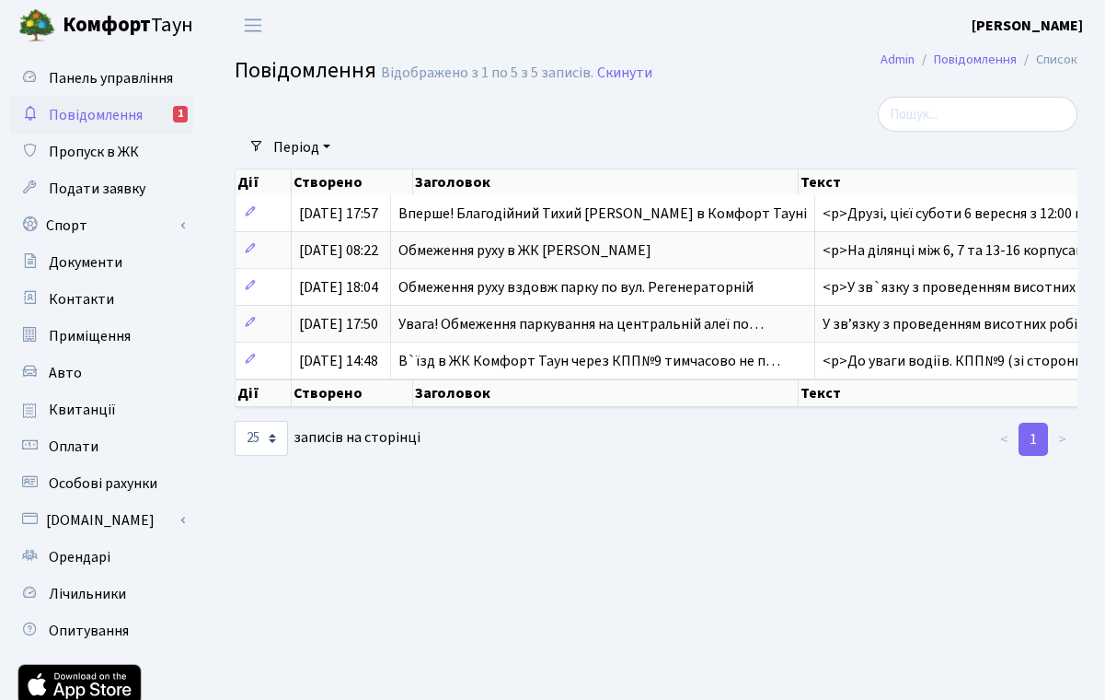
click at [561, 297] on span "Обмеження руху вздовж парку по вул. Регенераторній" at bounding box center [576, 287] width 355 height 20
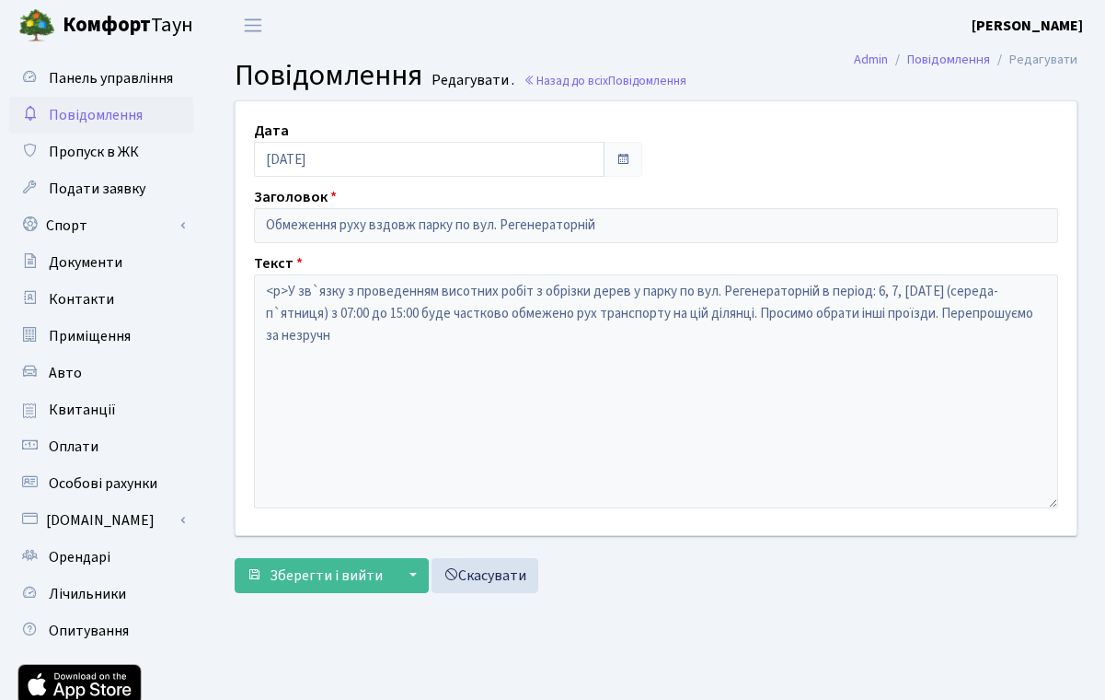
click at [68, 84] on span "Панель управління" at bounding box center [111, 78] width 124 height 20
